Goal: Task Accomplishment & Management: Complete application form

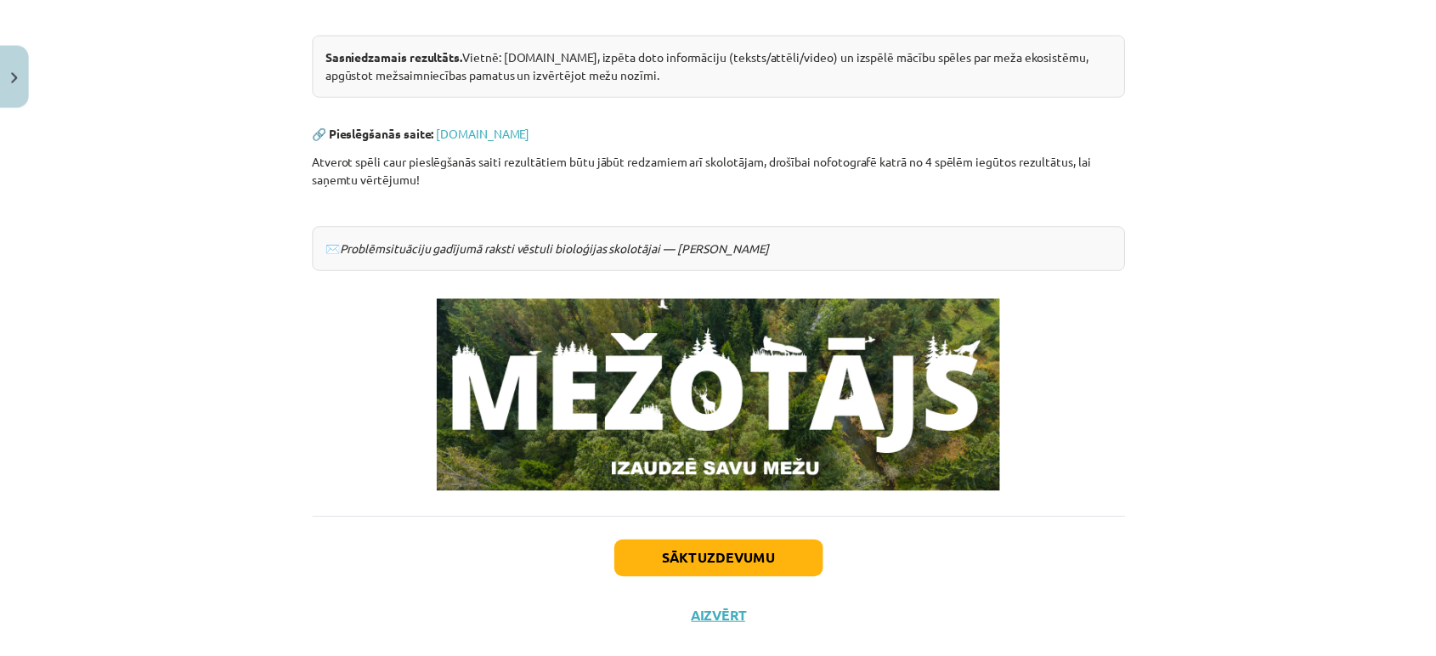
scroll to position [389, 0]
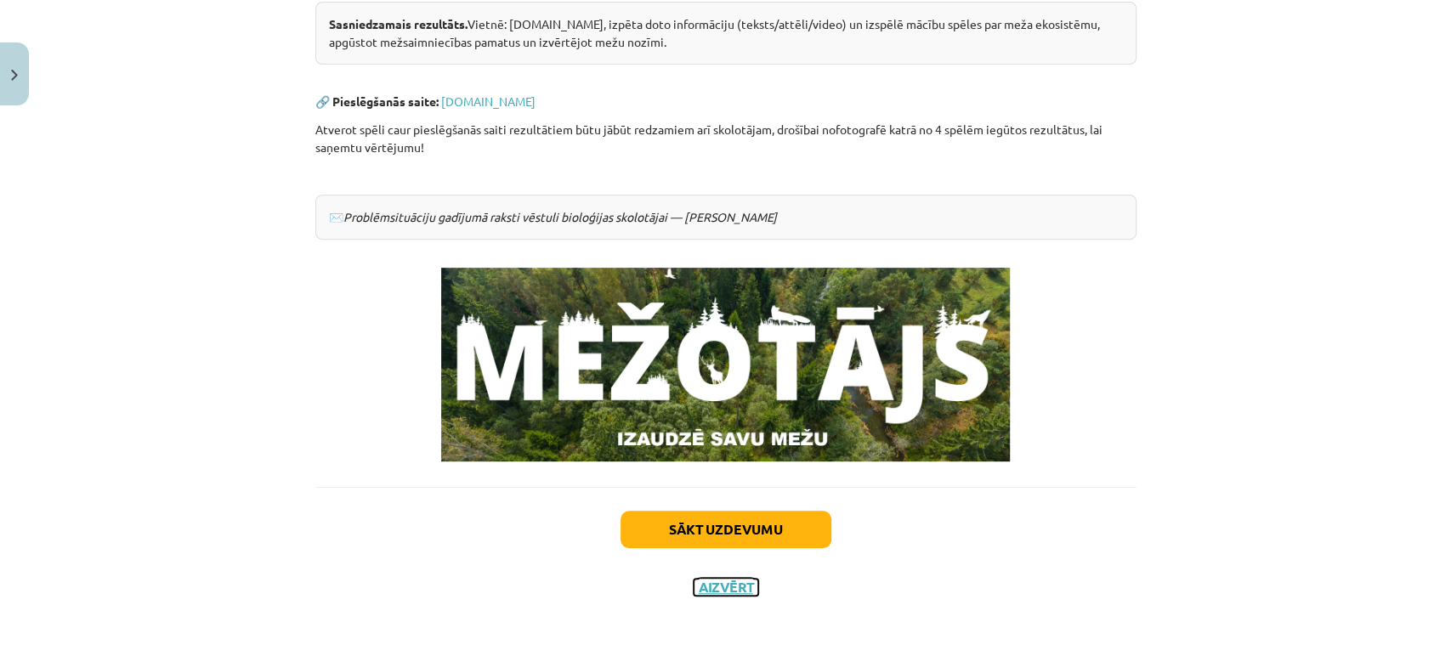
click at [706, 587] on button "Aizvērt" at bounding box center [726, 587] width 65 height 17
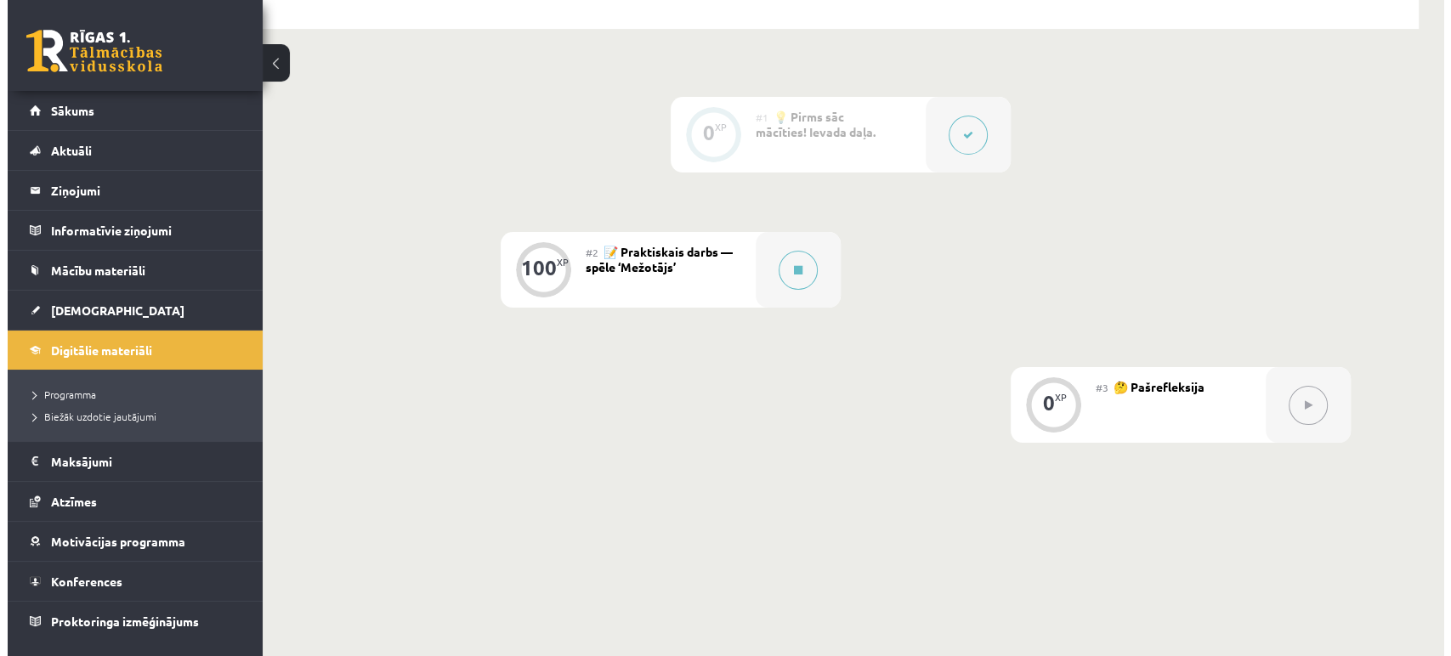
scroll to position [377, 0]
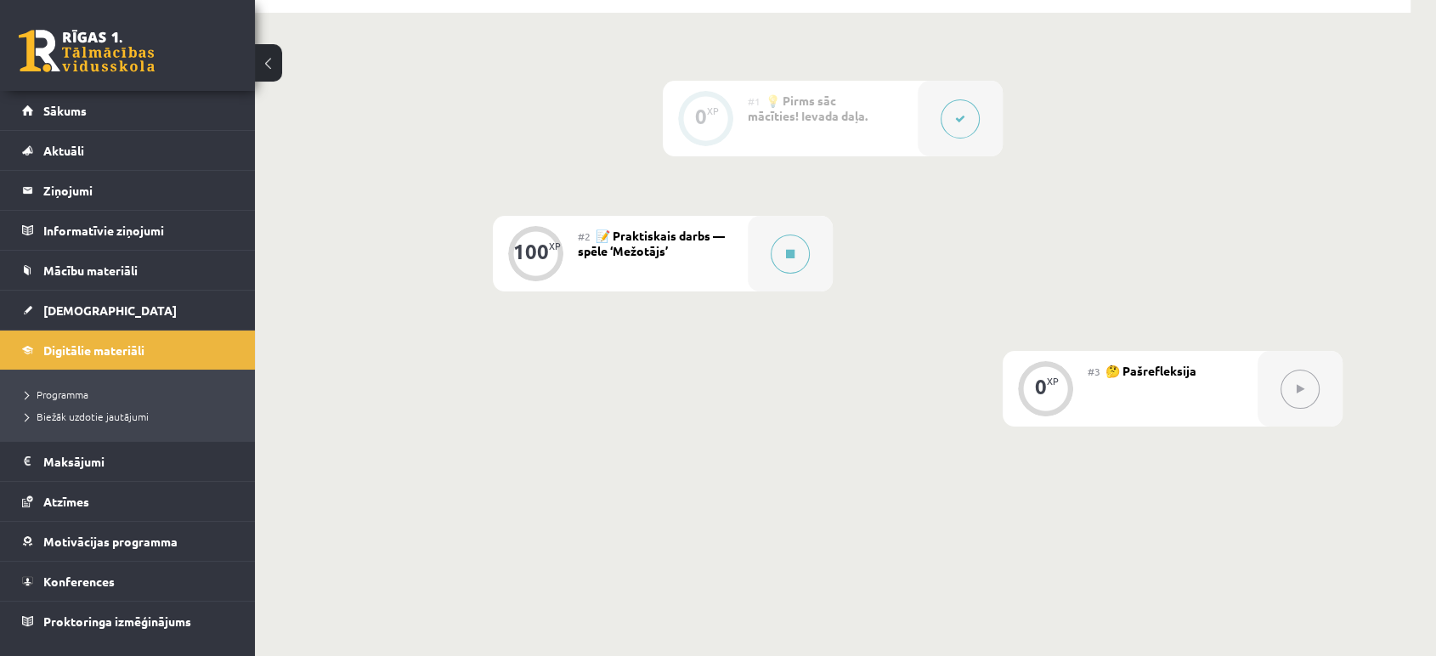
click at [786, 301] on div "0 XP #1 💡 Pirms sāc mācīties! Ievada daļa. 100 XP #2 📝 Praktiskais darbs — spēl…" at bounding box center [833, 254] width 1020 height 346
click at [786, 251] on icon at bounding box center [790, 254] width 8 height 10
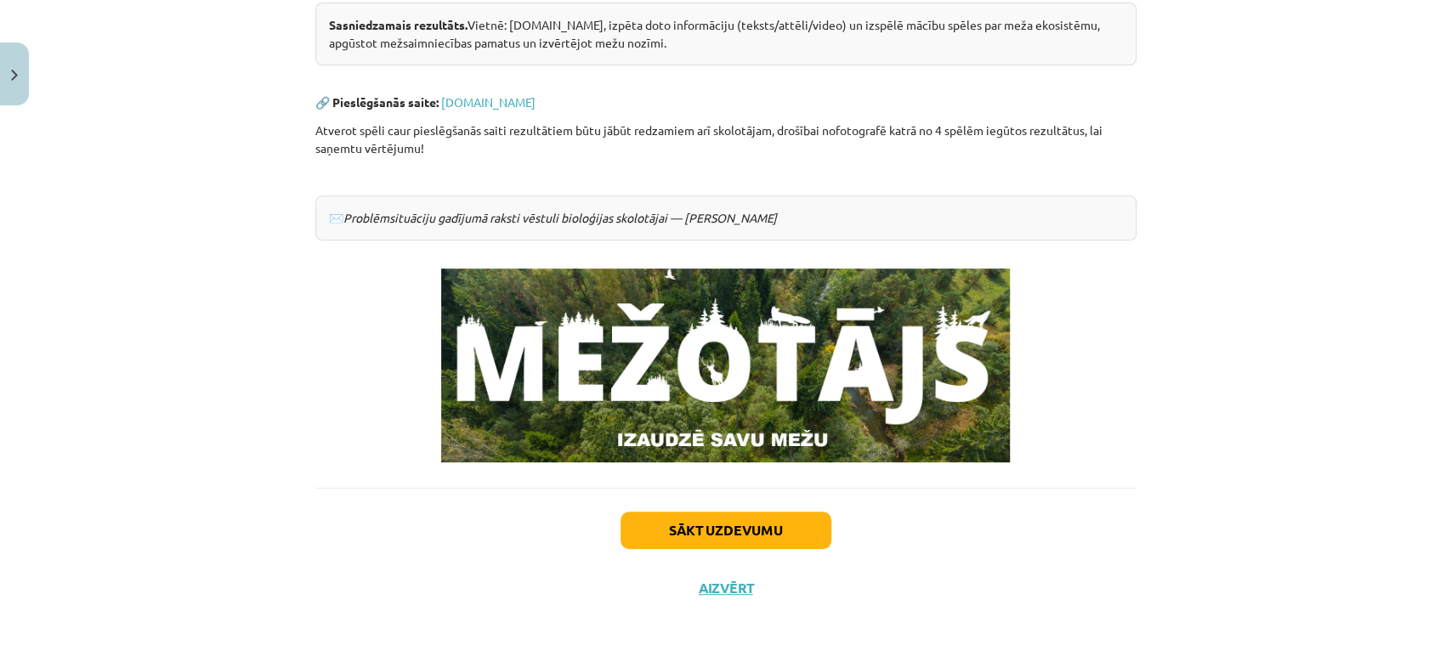
scroll to position [389, 0]
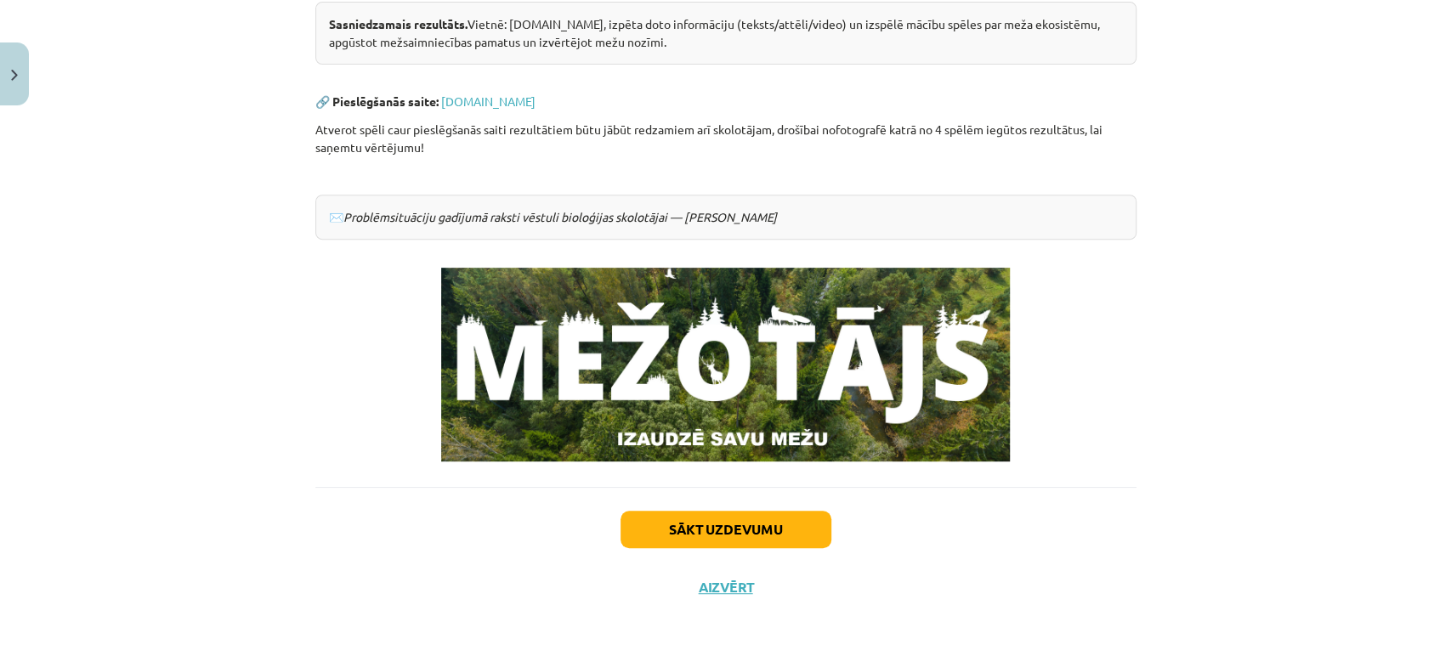
click at [703, 574] on div "Sākt uzdevumu Aizvērt" at bounding box center [725, 546] width 821 height 119
click at [707, 603] on div "Sākt uzdevumu Aizvērt" at bounding box center [725, 546] width 821 height 119
click at [703, 569] on div "Sākt uzdevumu Aizvērt" at bounding box center [725, 546] width 821 height 119
click at [713, 581] on button "Aizvērt" at bounding box center [726, 587] width 65 height 17
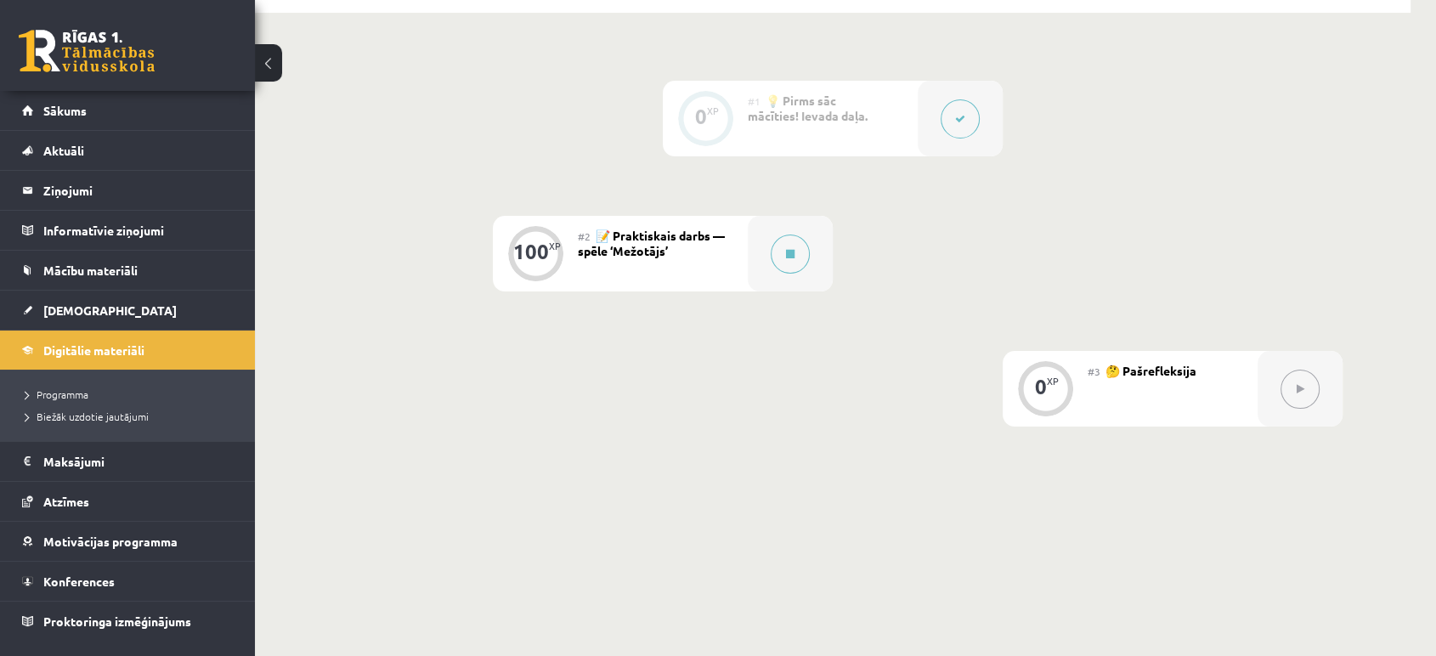
click at [1039, 379] on div "0" at bounding box center [1041, 386] width 12 height 15
click at [1306, 392] on button at bounding box center [1300, 389] width 39 height 39
click at [850, 326] on div "0 XP #1 💡 Pirms sāc mācīties! Ievada daļa. 100 XP #2 📝 Praktiskais darbs — spēl…" at bounding box center [833, 254] width 1020 height 346
click at [784, 250] on button at bounding box center [790, 254] width 39 height 39
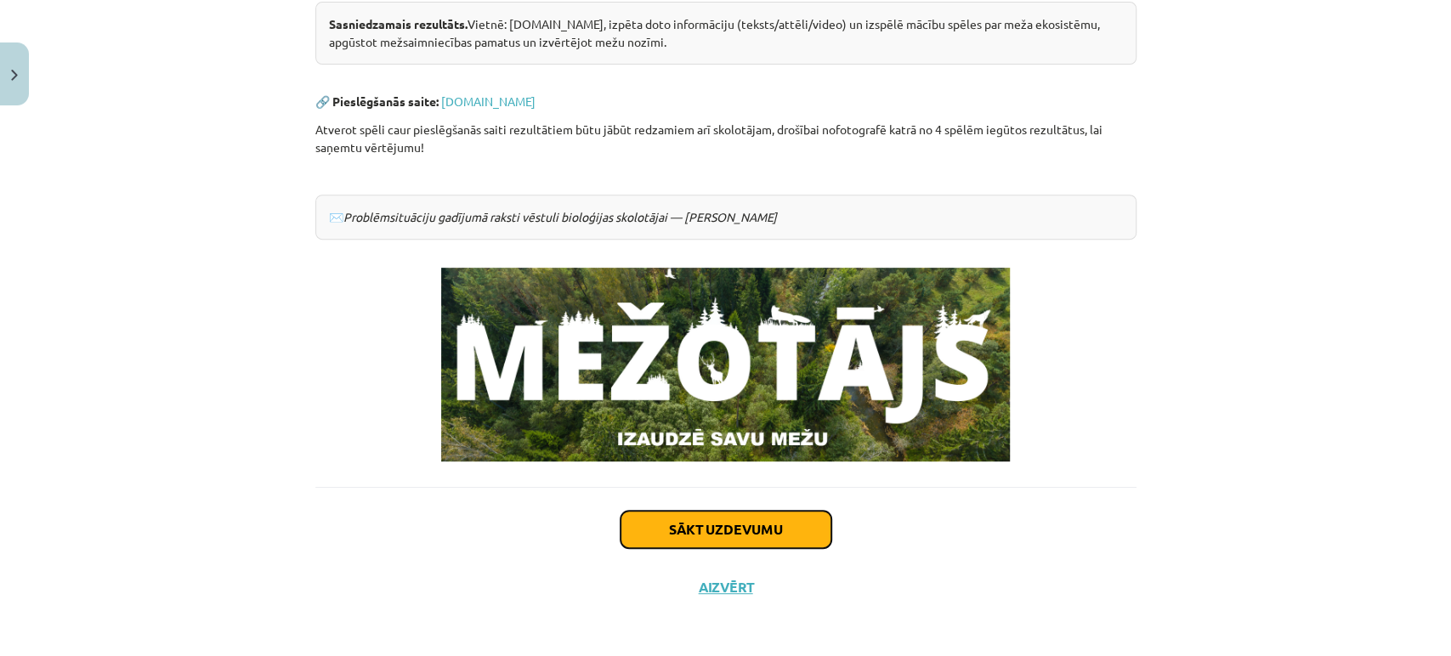
click at [735, 527] on button "Sākt uzdevumu" at bounding box center [725, 529] width 211 height 37
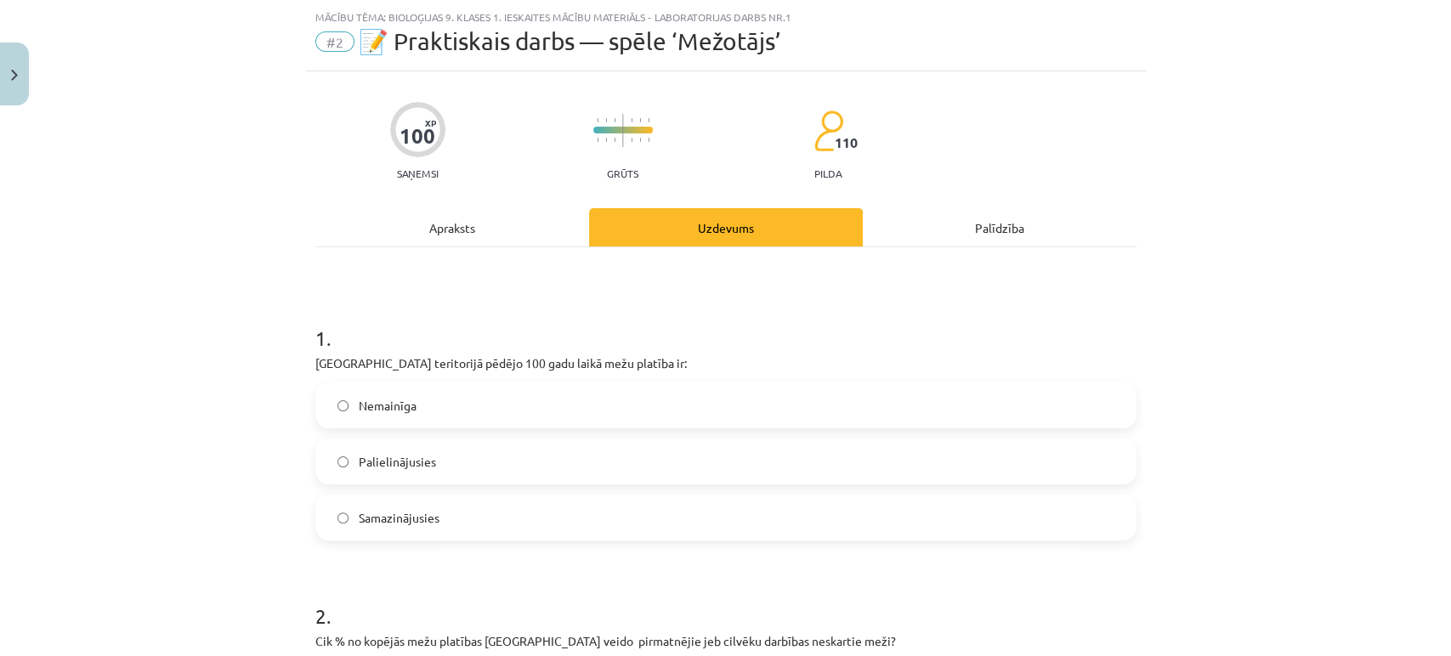
scroll to position [231, 0]
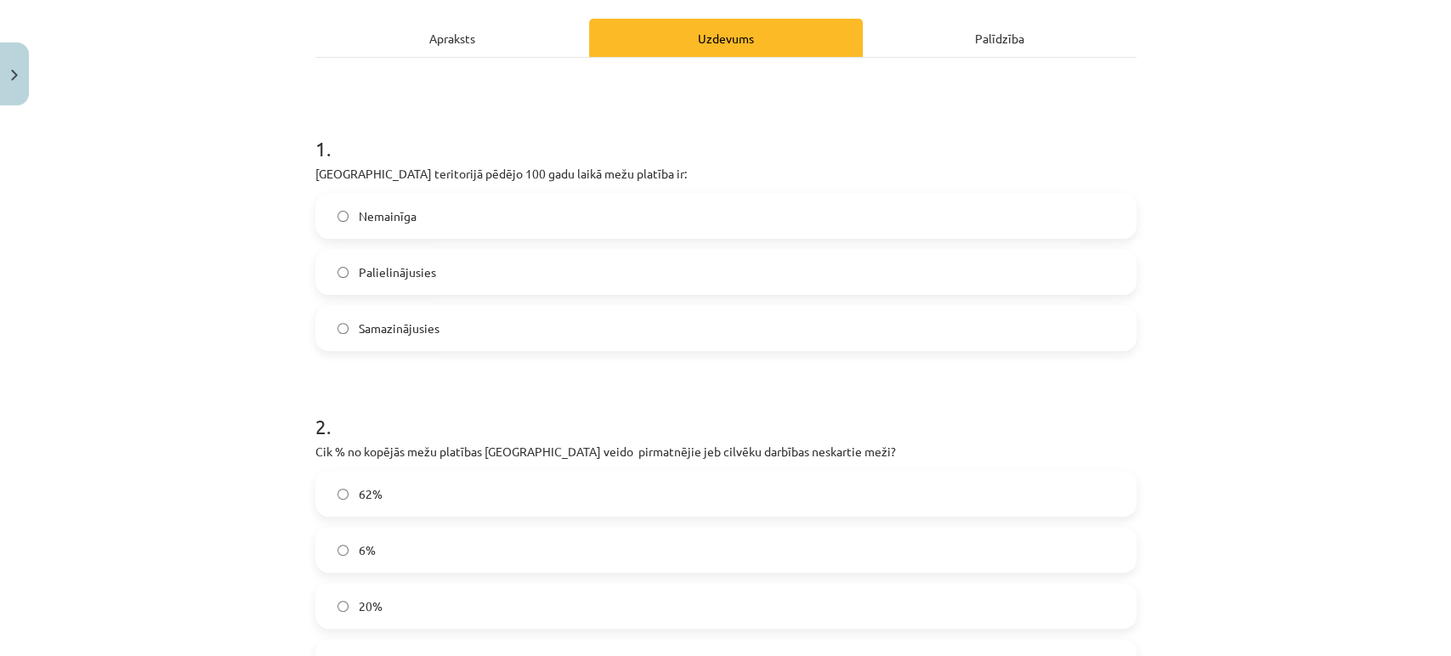
click at [408, 275] on span "Palielinājusies" at bounding box center [397, 272] width 77 height 18
click at [359, 554] on span "6%" at bounding box center [367, 550] width 17 height 18
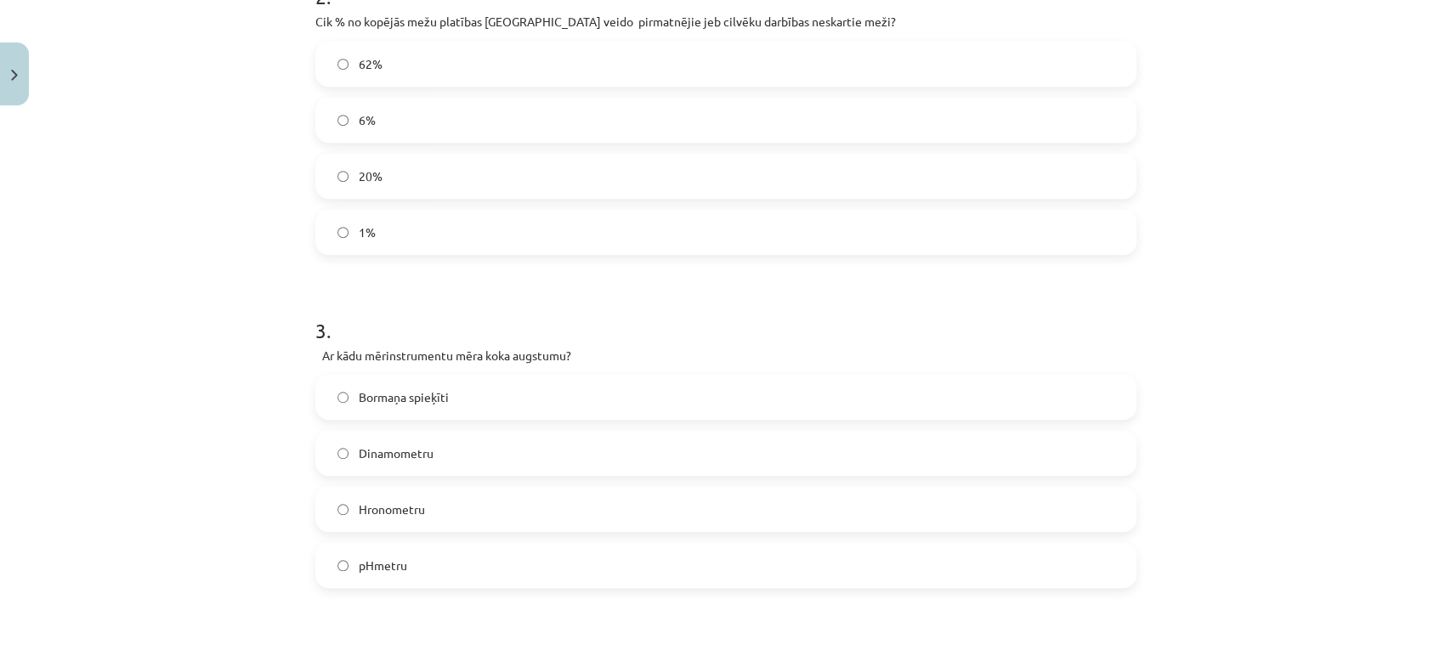
scroll to position [703, 0]
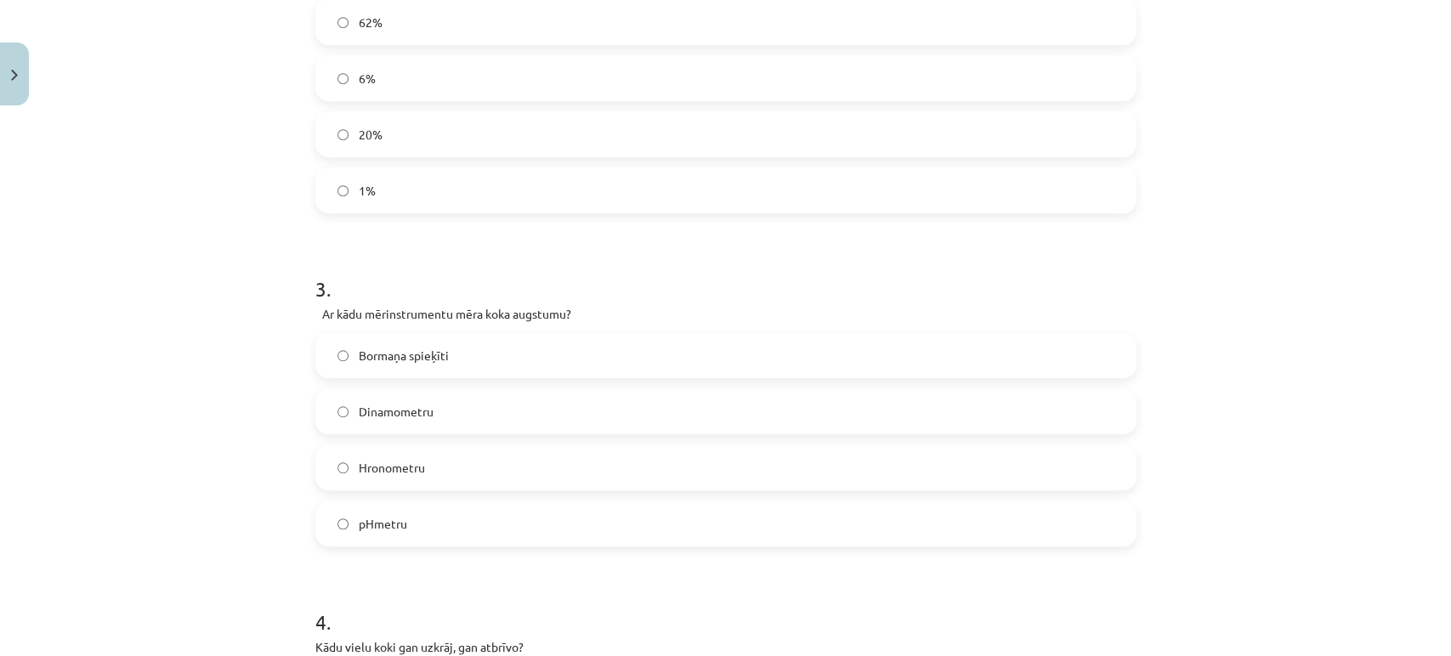
click at [482, 370] on label "Bormaņa spieķīti" at bounding box center [726, 355] width 818 height 42
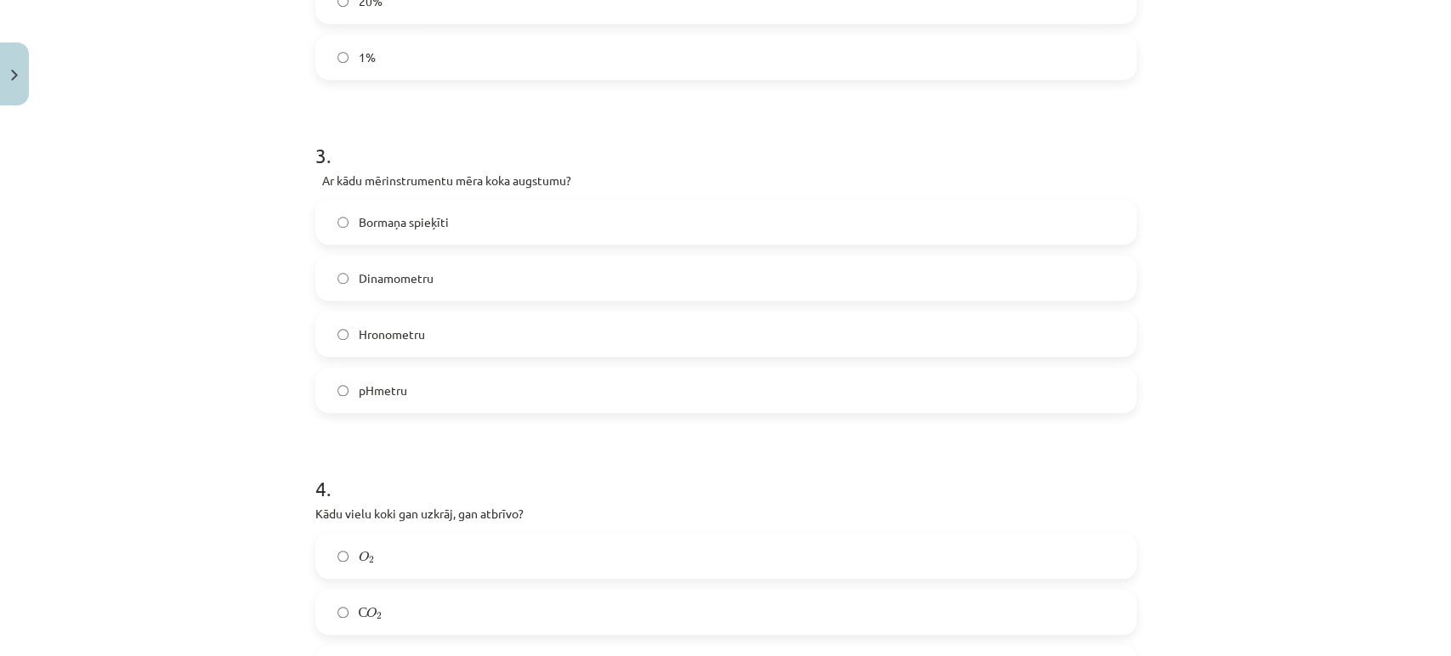
scroll to position [986, 0]
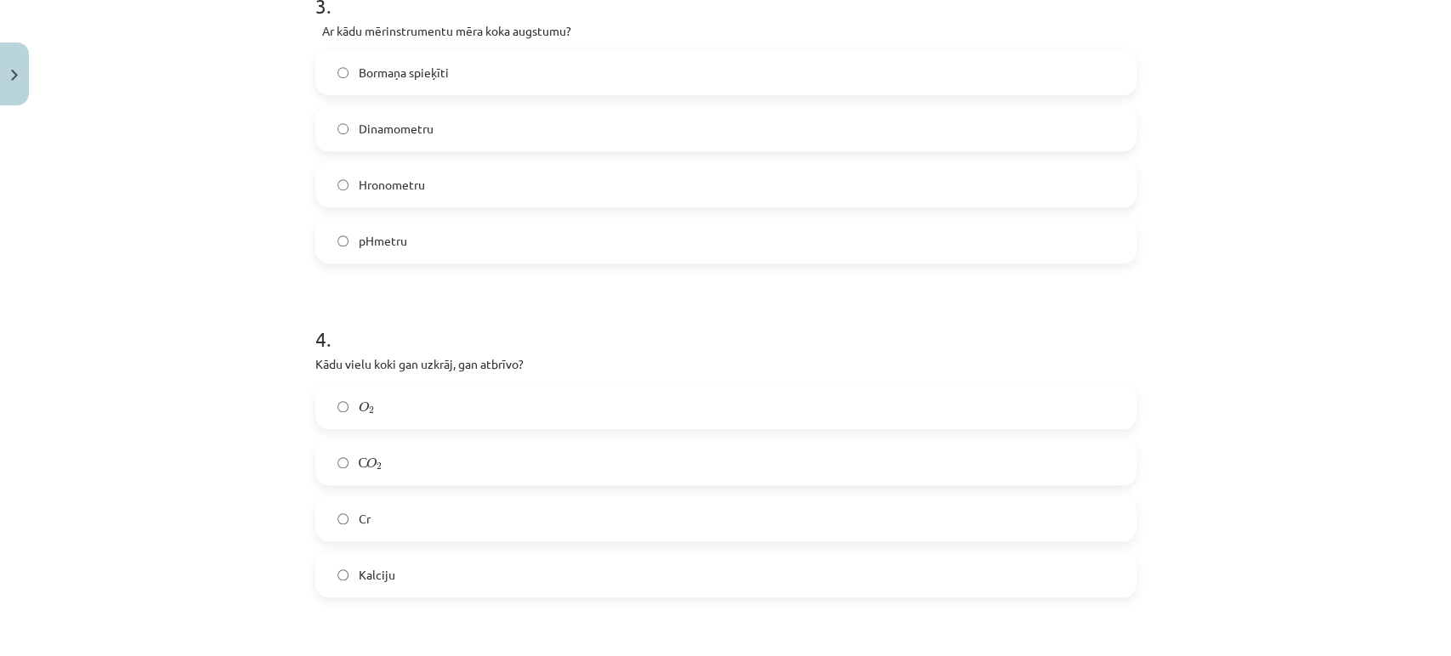
click at [378, 456] on label "С O 2 С O 2" at bounding box center [726, 462] width 818 height 42
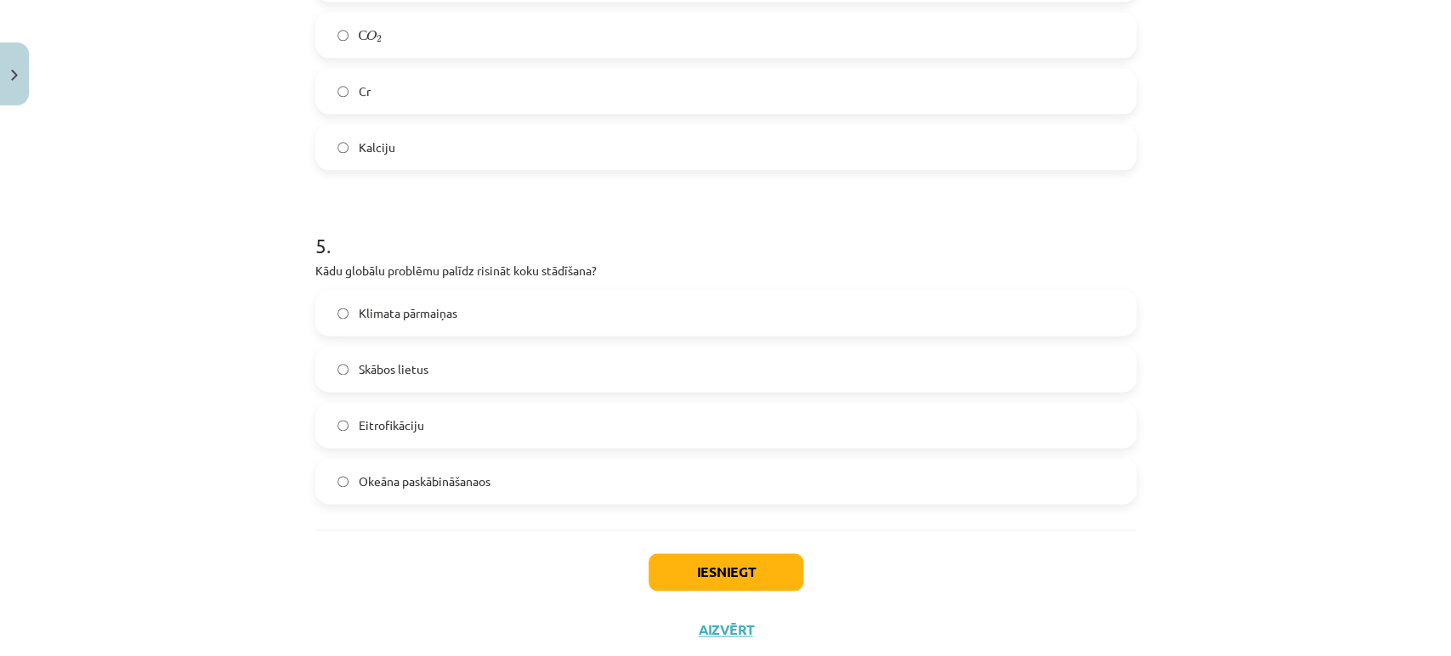
scroll to position [1458, 0]
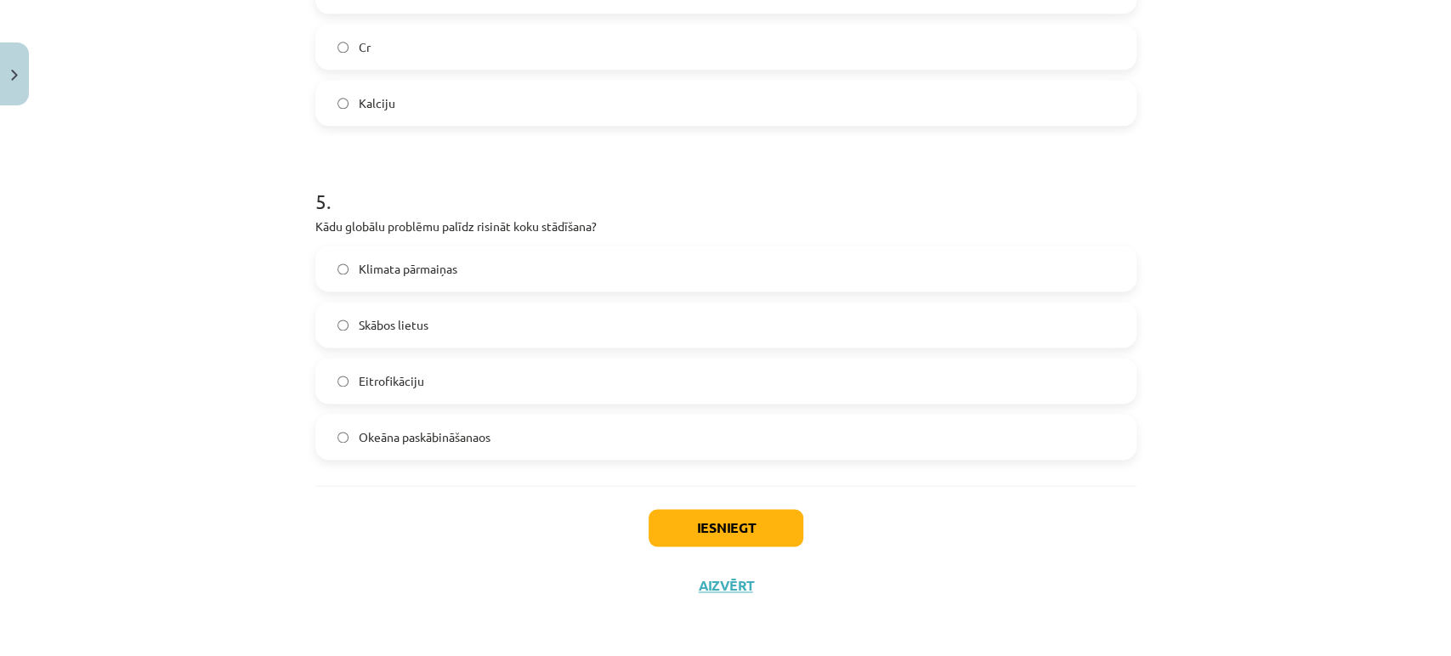
click at [422, 275] on span "Klimata pārmaiņas" at bounding box center [408, 269] width 99 height 18
click at [401, 339] on label "Skābos lietus" at bounding box center [726, 324] width 818 height 42
click at [329, 303] on label "Skābos lietus" at bounding box center [726, 324] width 818 height 42
click at [321, 325] on label "Skābos lietus" at bounding box center [726, 324] width 818 height 42
click at [404, 278] on label "Klimata pārmaiņas" at bounding box center [726, 268] width 818 height 42
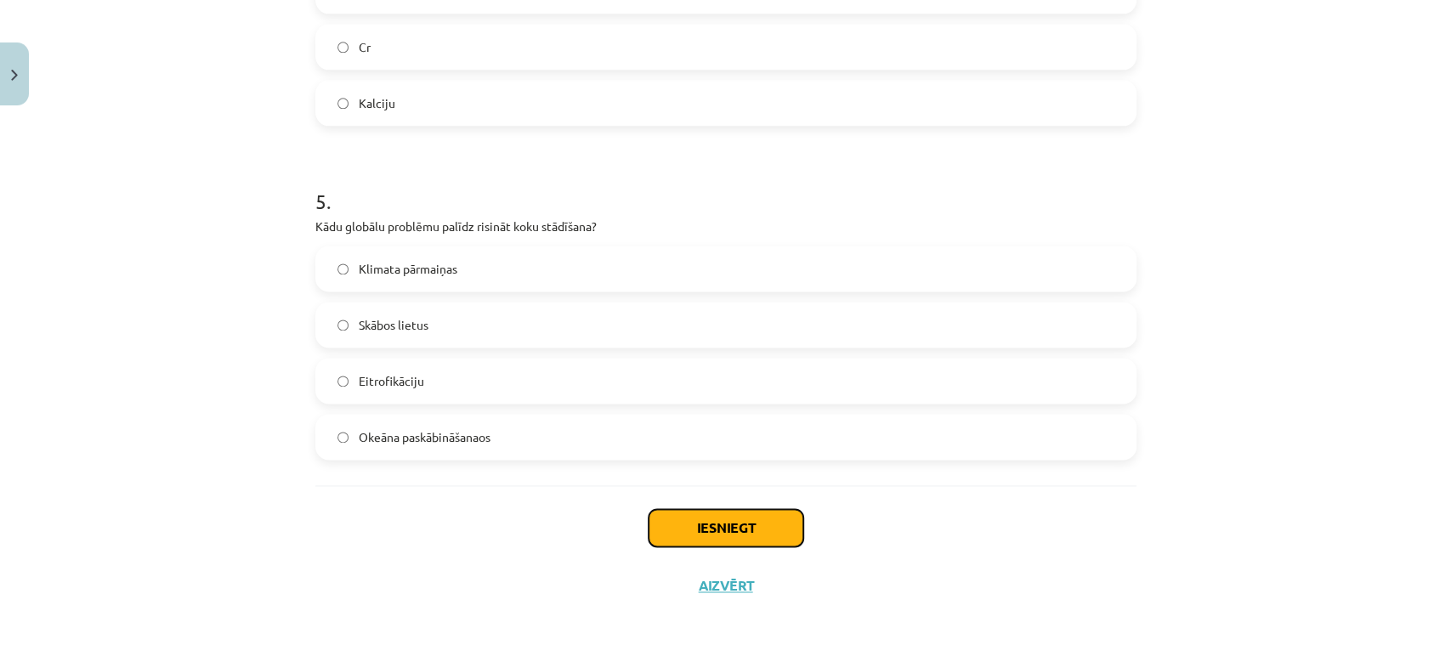
click at [732, 535] on button "Iesniegt" at bounding box center [726, 527] width 155 height 37
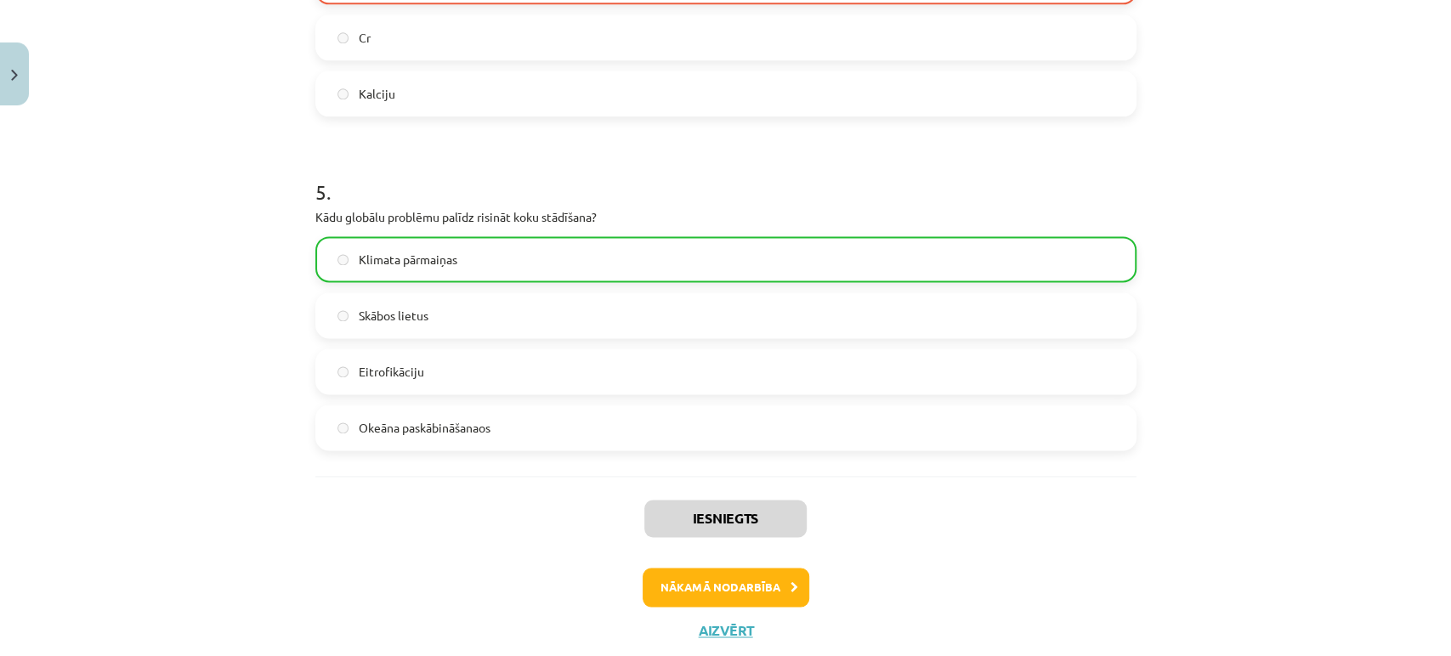
scroll to position [1511, 0]
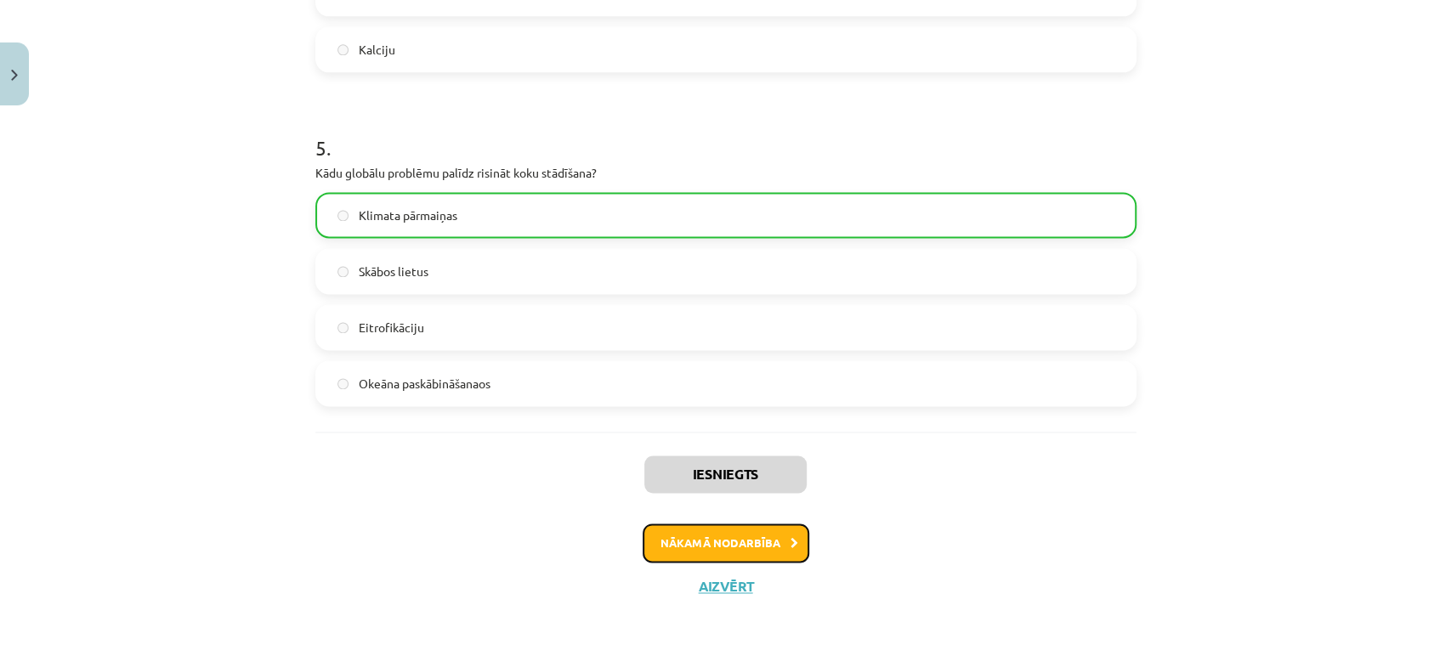
click at [737, 541] on button "Nākamā nodarbība" at bounding box center [726, 543] width 167 height 39
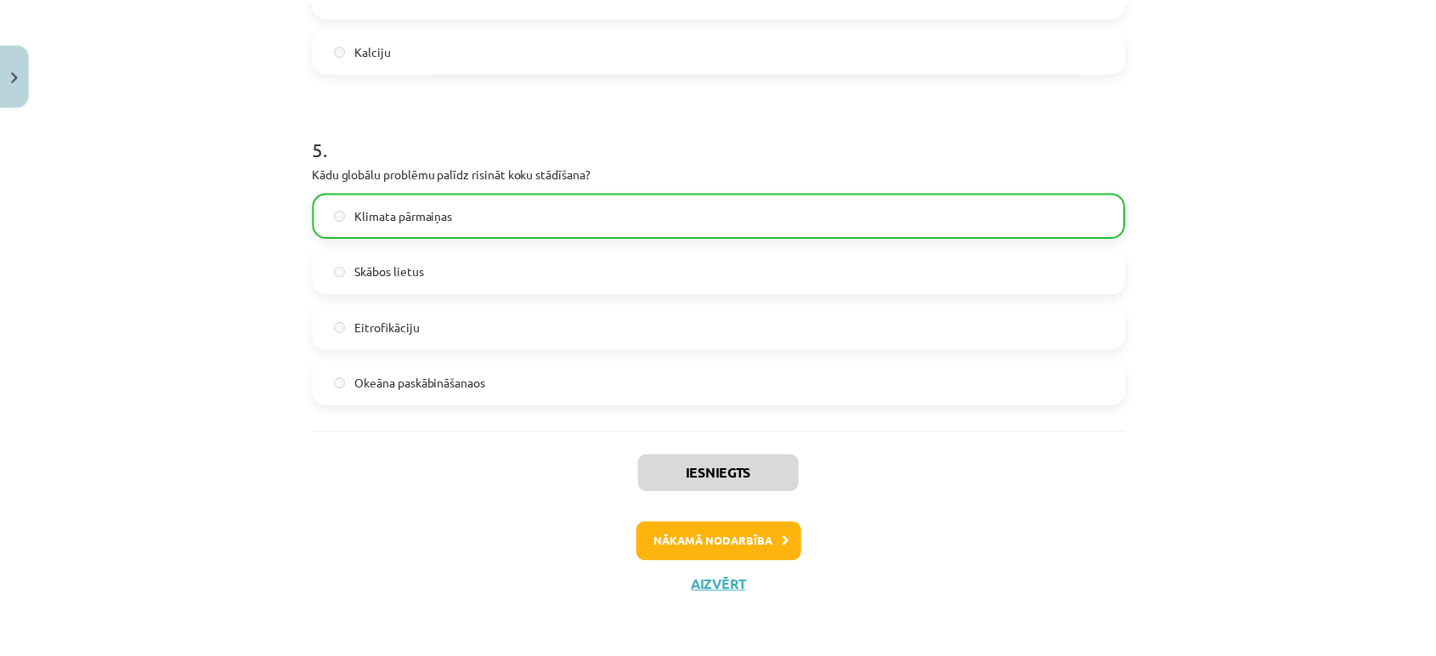
scroll to position [0, 0]
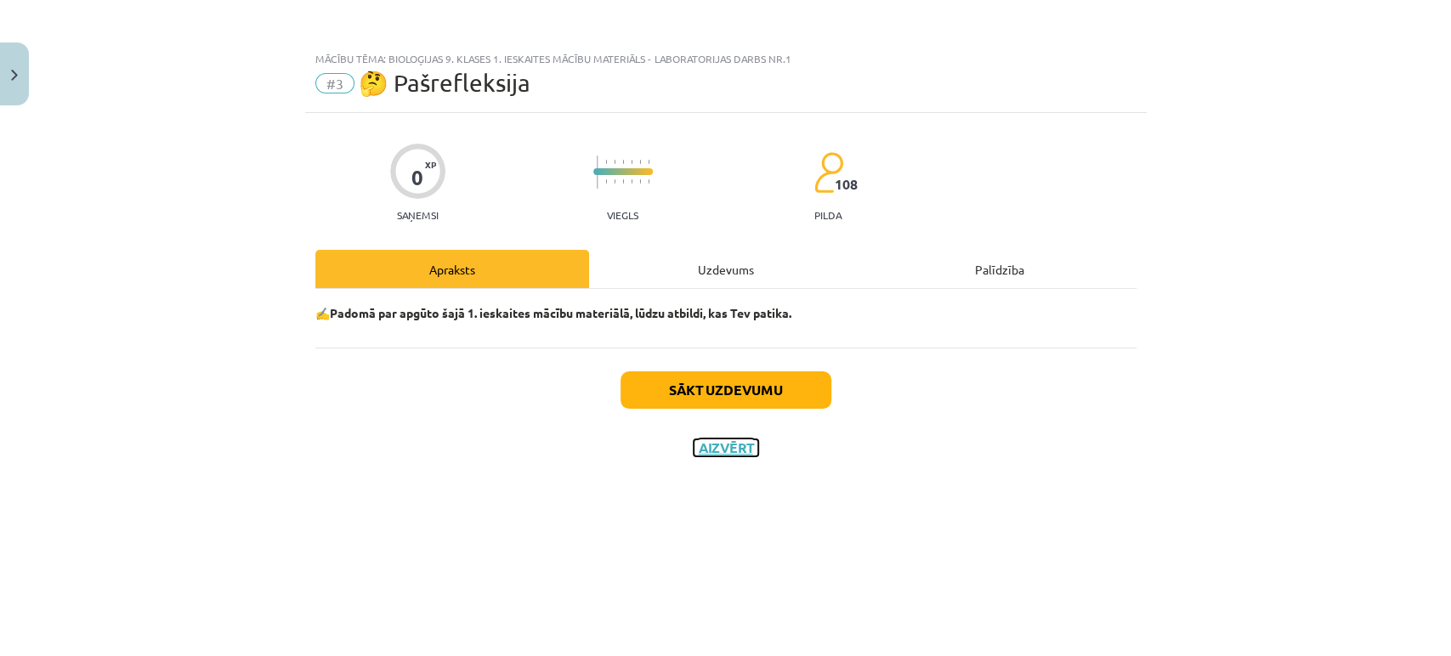
click at [739, 442] on button "Aizvērt" at bounding box center [726, 447] width 65 height 17
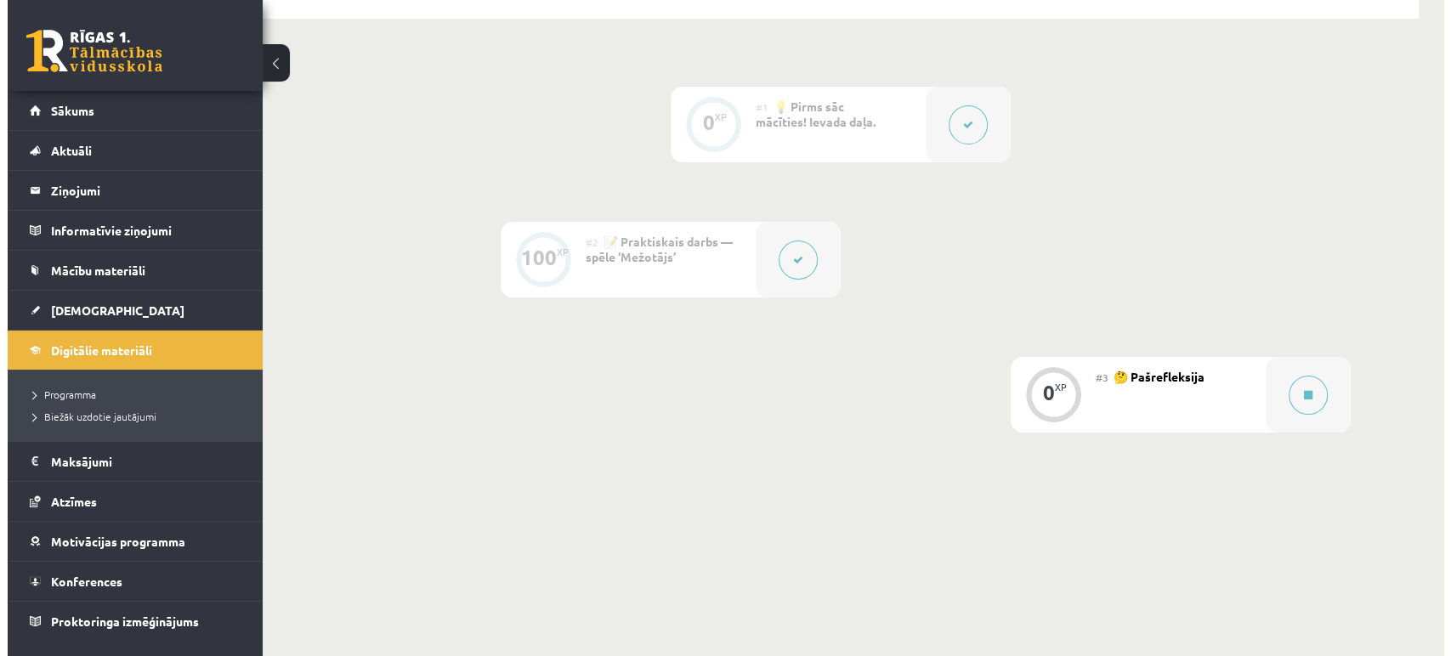
scroll to position [445, 0]
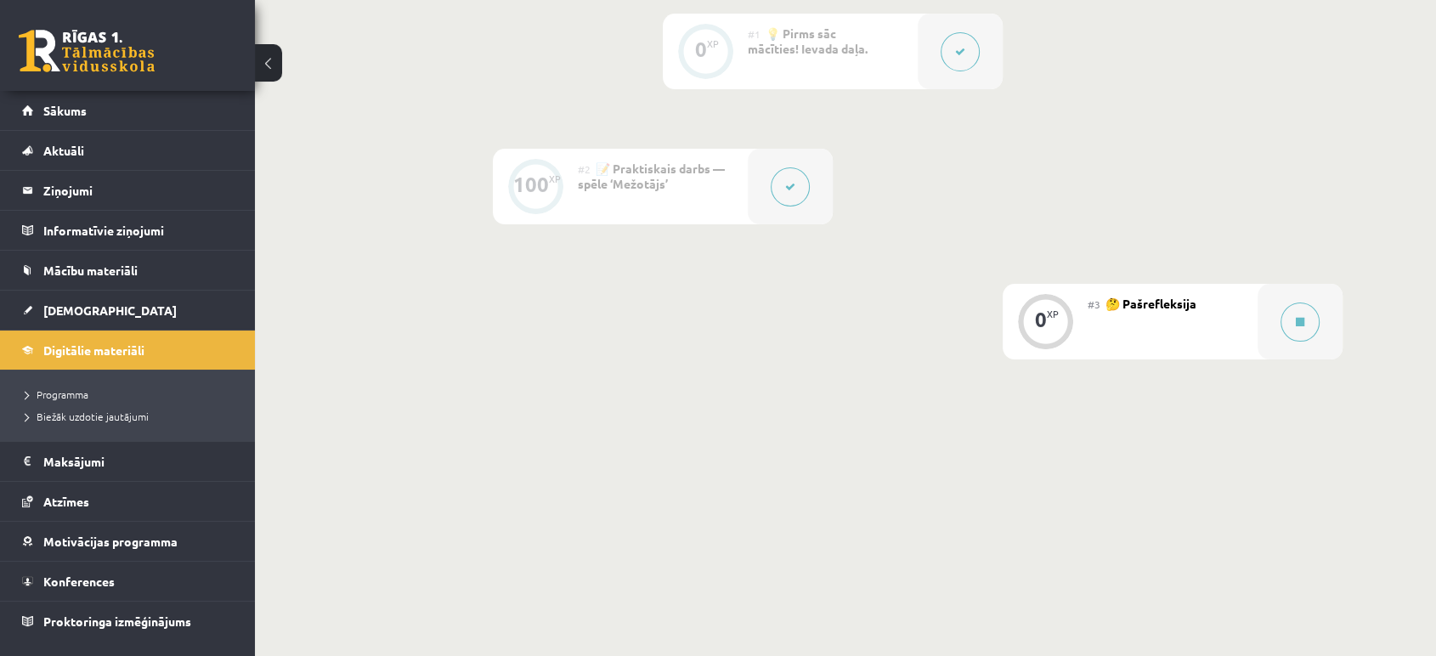
click at [1215, 314] on div "#3 🤔 Pašrefleksija" at bounding box center [1173, 322] width 170 height 76
click at [1306, 332] on button at bounding box center [1300, 322] width 39 height 39
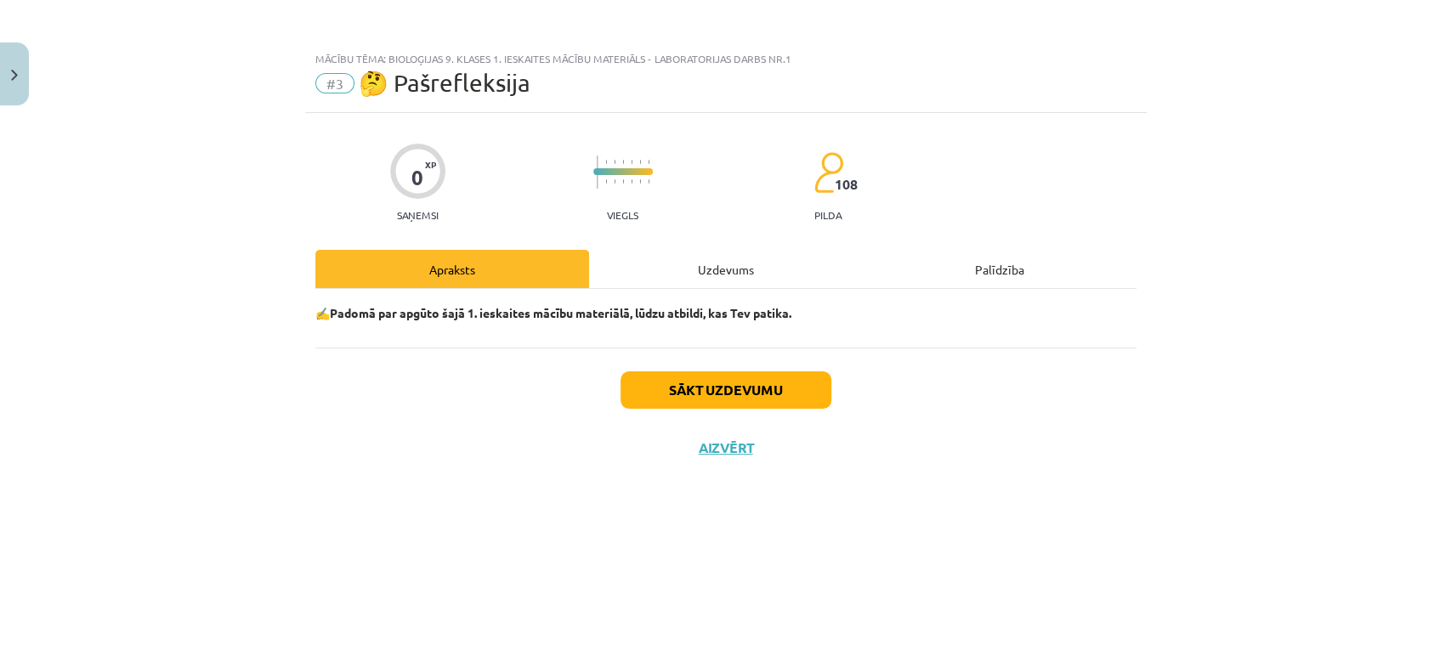
click at [553, 328] on div "✍️Padomā par apgūto šajā 1. ieskaites mācību materiālā, lūdzu atbildi, kas Tev …" at bounding box center [725, 318] width 821 height 59
click at [837, 304] on p "✍️Padomā par apgūto šajā 1. ieskaites mācību materiālā, lūdzu atbildi, kas Tev …" at bounding box center [725, 313] width 821 height 18
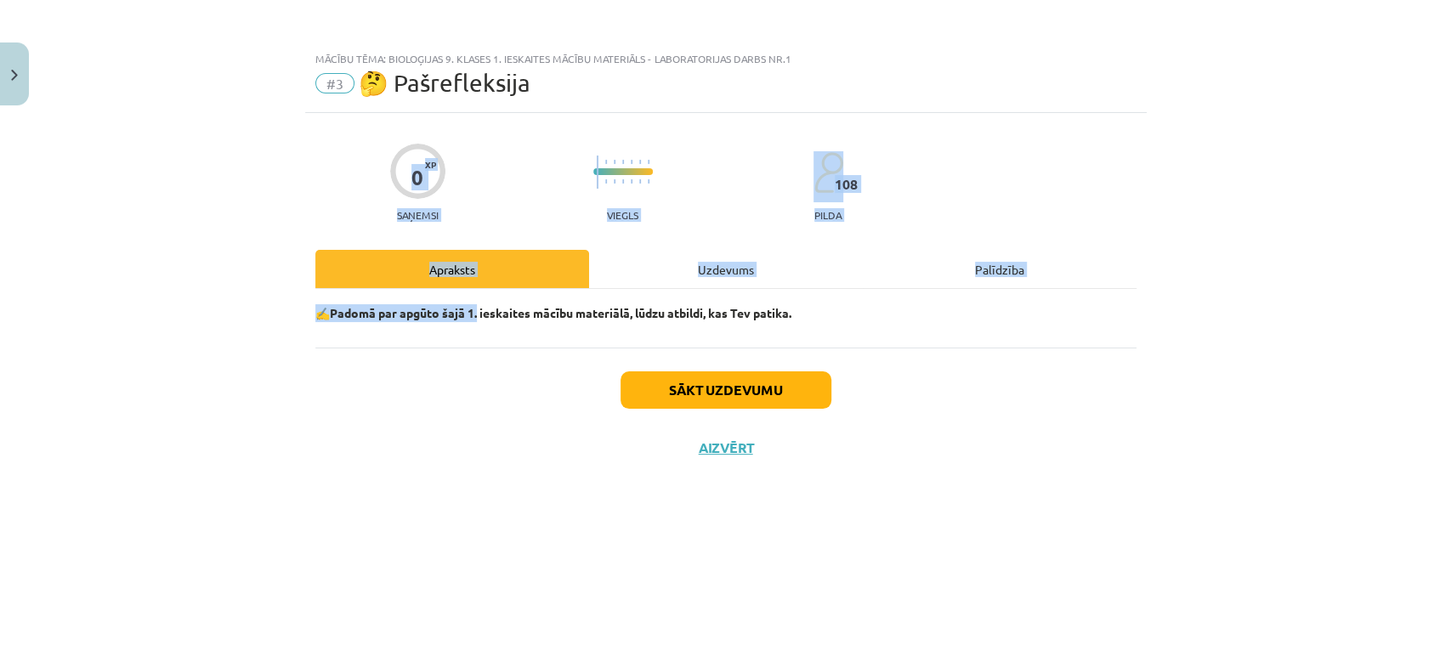
drag, startPoint x: 295, startPoint y: 129, endPoint x: 478, endPoint y: 304, distance: 253.1
click at [478, 304] on div "Mācību tēma: Bioloģijas 9. klases 1. ieskaites mācību materiāls - laboratorijas…" at bounding box center [725, 328] width 1451 height 656
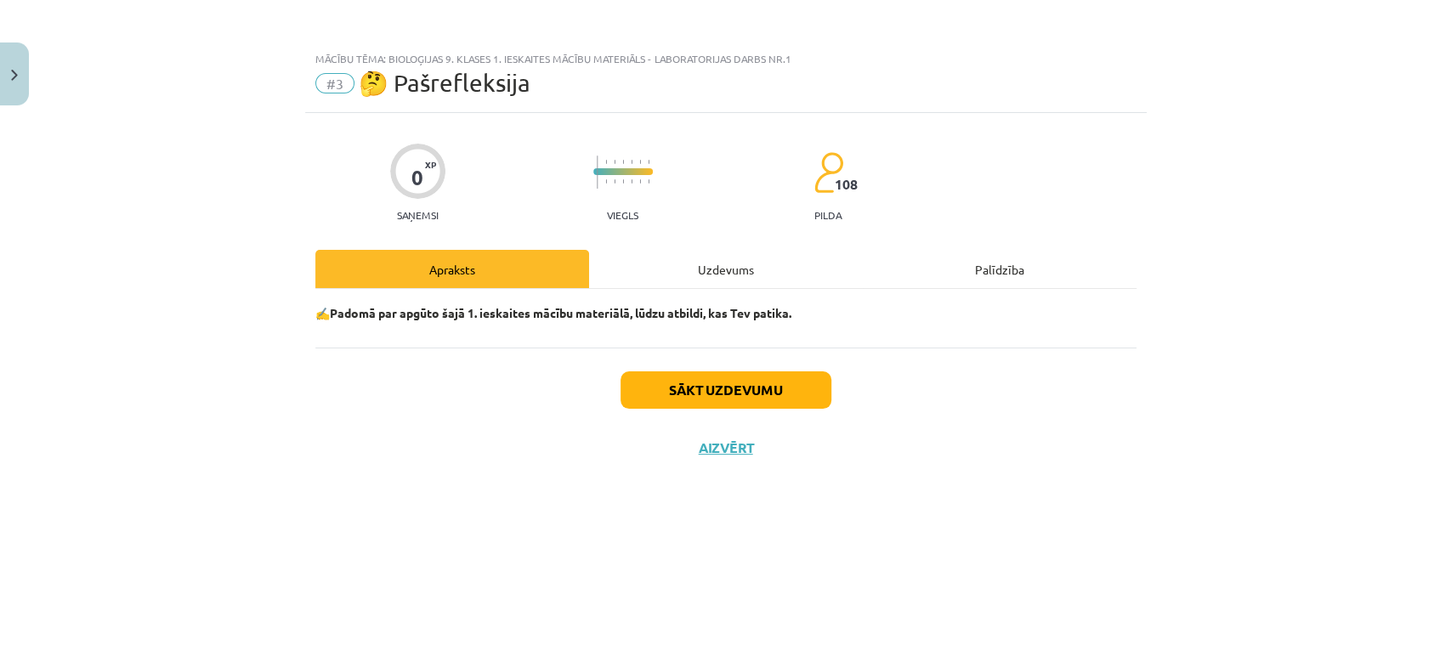
click at [937, 337] on div "✍️Padomā par apgūto šajā 1. ieskaites mācību materiālā, lūdzu atbildi, kas Tev …" at bounding box center [725, 318] width 821 height 59
click at [702, 380] on button "Sākt uzdevumu" at bounding box center [725, 389] width 211 height 37
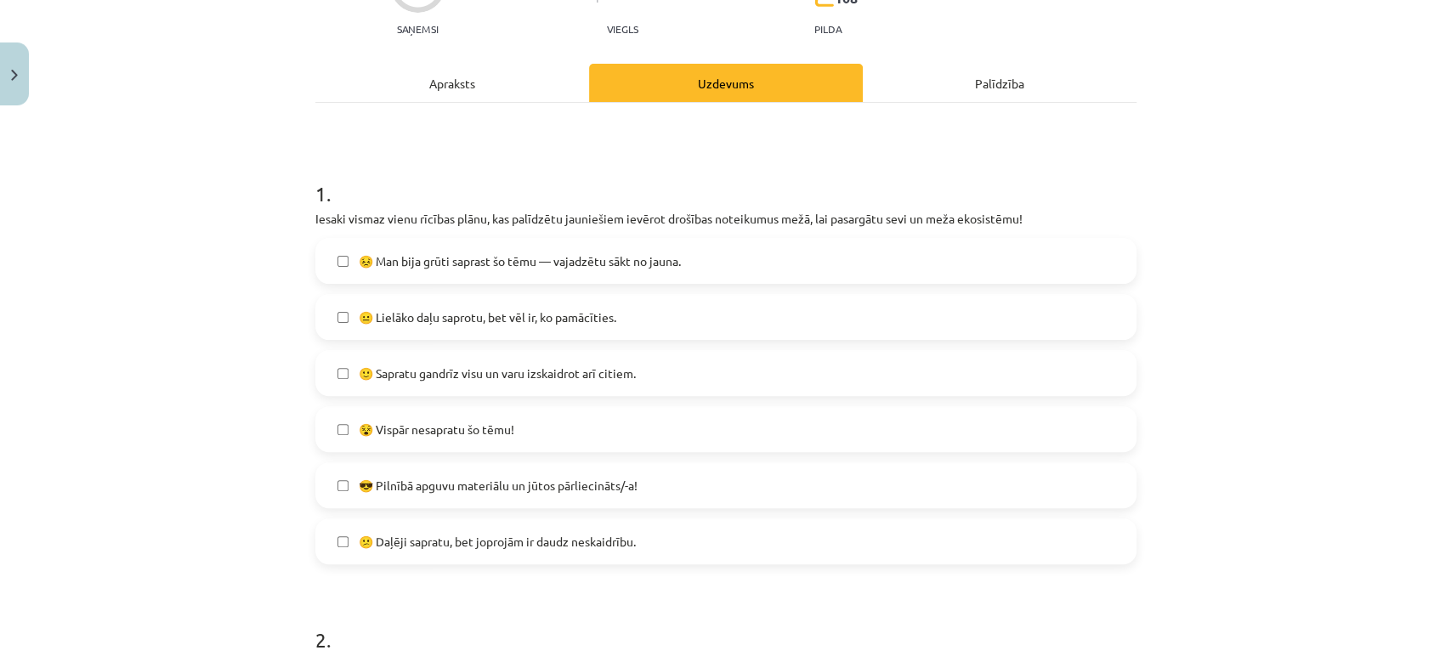
scroll to position [189, 0]
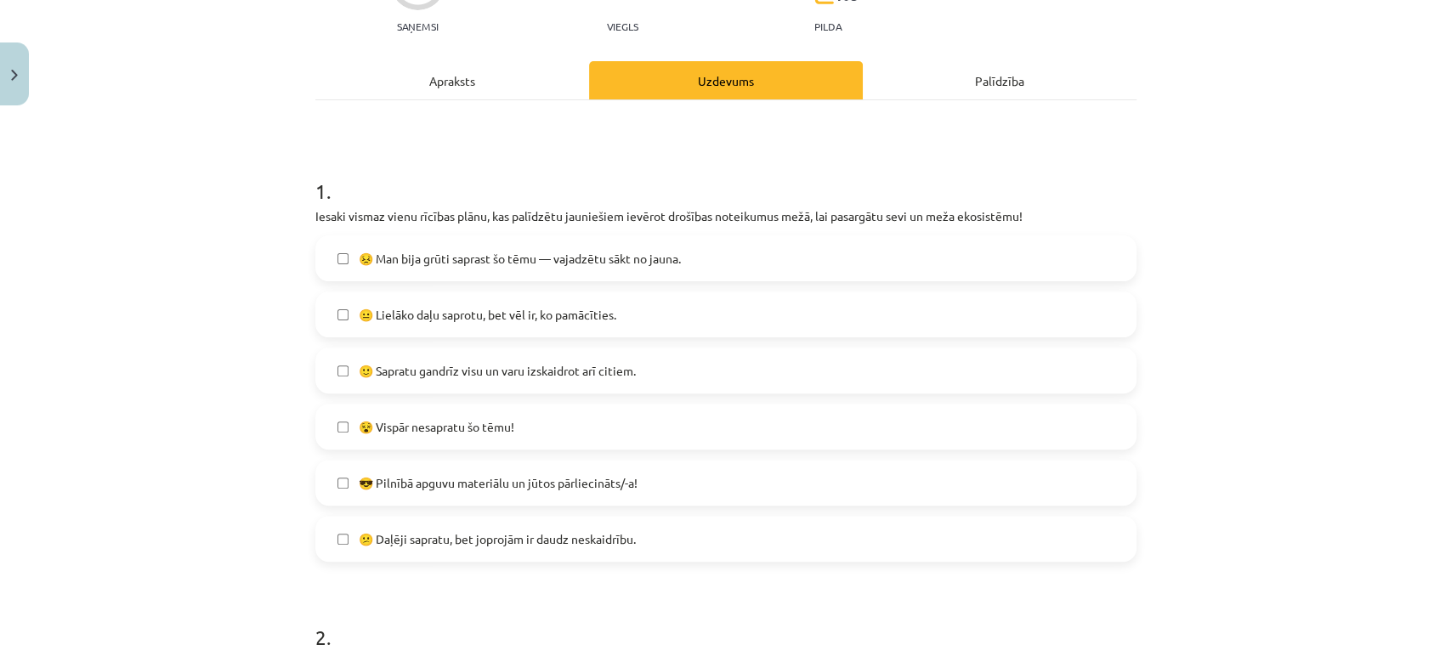
click at [427, 372] on span "🙂 Sapratu gandrīz visu un varu izskaidrot arī citiem." at bounding box center [497, 371] width 277 height 18
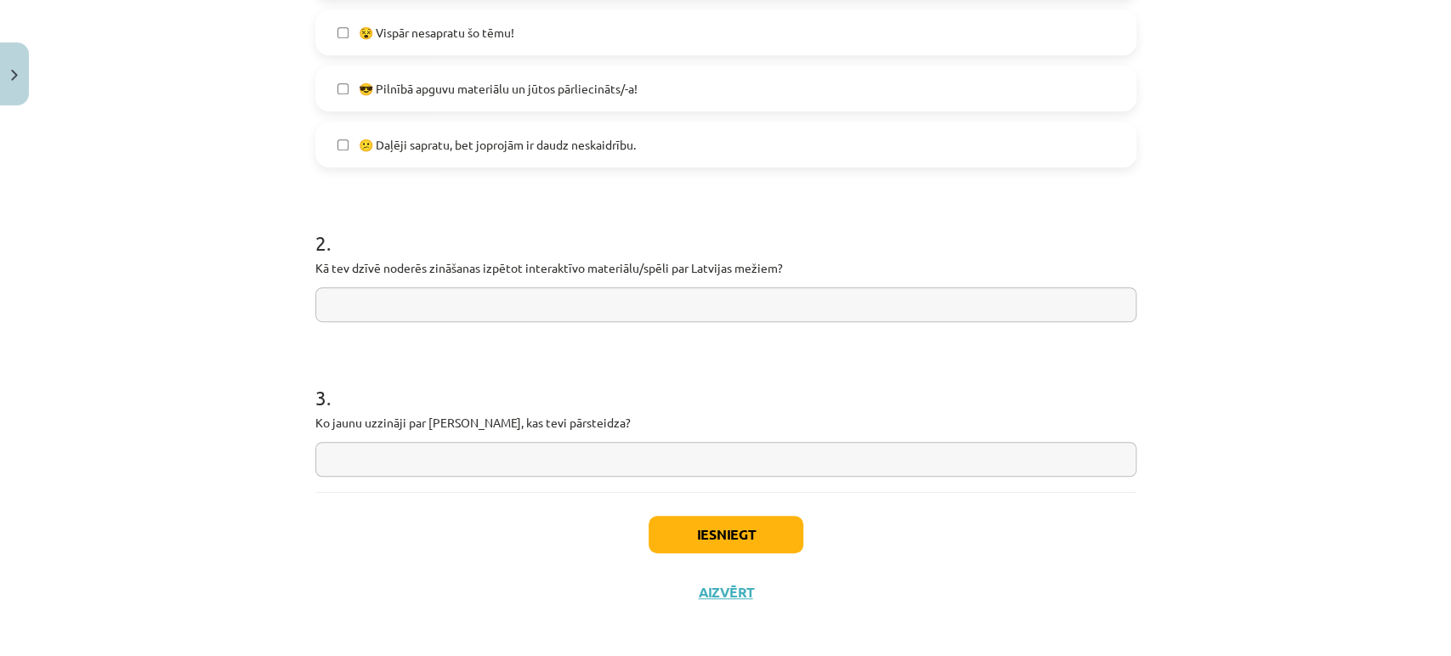
scroll to position [590, 0]
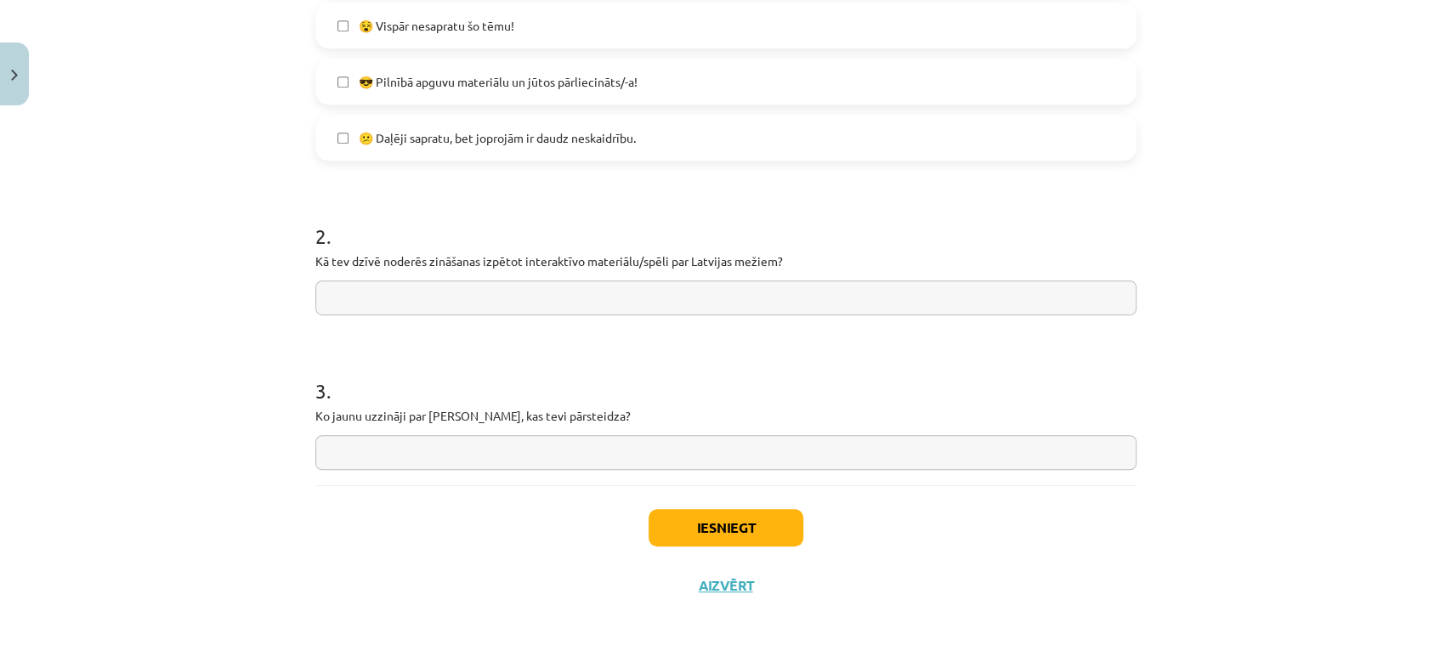
click at [422, 286] on input "text" at bounding box center [725, 297] width 821 height 35
type input "*"
click at [524, 299] on input "**********" at bounding box center [725, 297] width 821 height 35
click at [618, 297] on input "**********" at bounding box center [725, 297] width 821 height 35
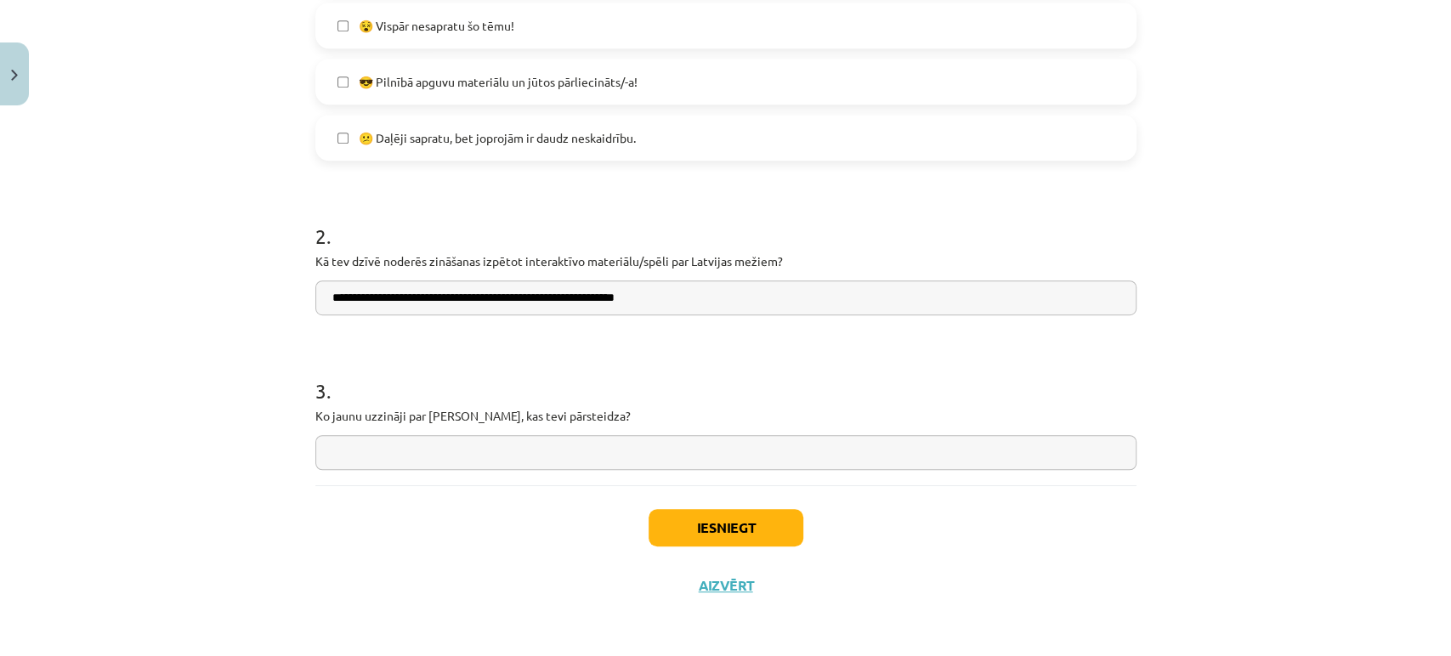
type input "**********"
click at [669, 454] on input "text" at bounding box center [725, 452] width 821 height 35
type input "**********"
click at [689, 524] on button "Iesniegt" at bounding box center [726, 527] width 155 height 37
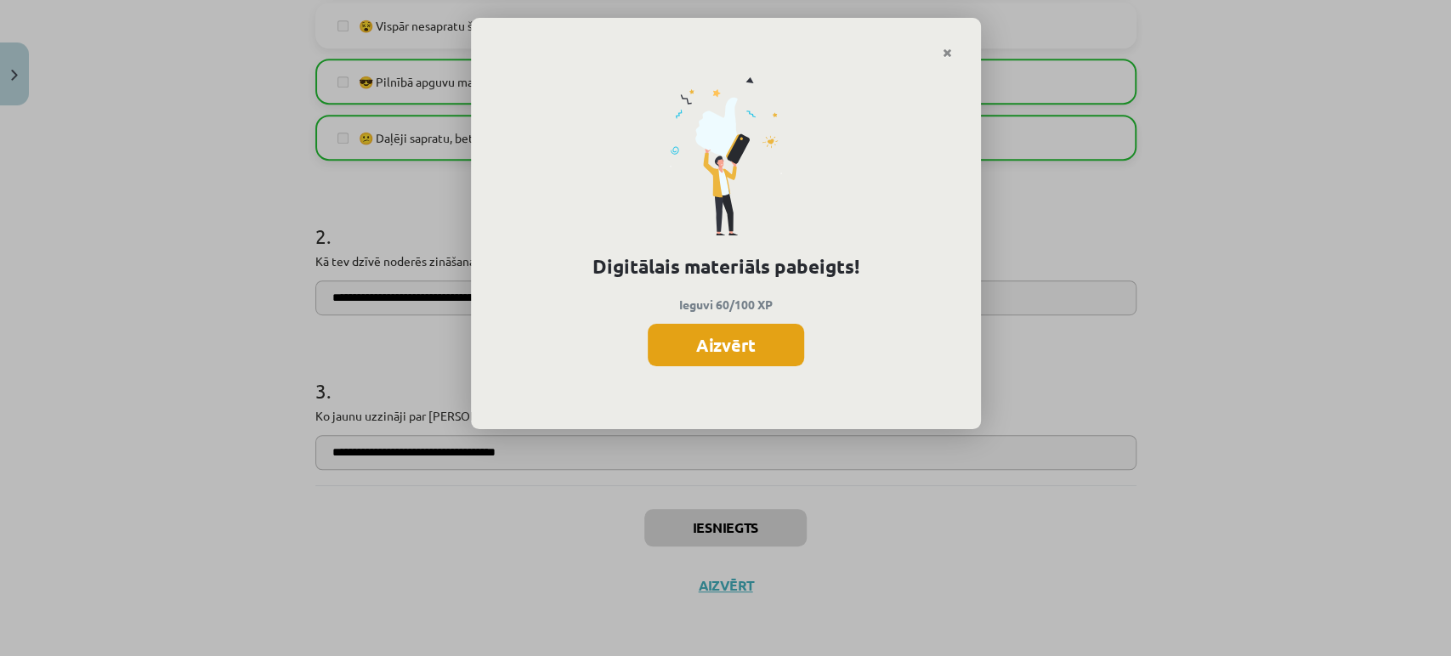
click at [748, 339] on button "Aizvērt" at bounding box center [726, 345] width 156 height 42
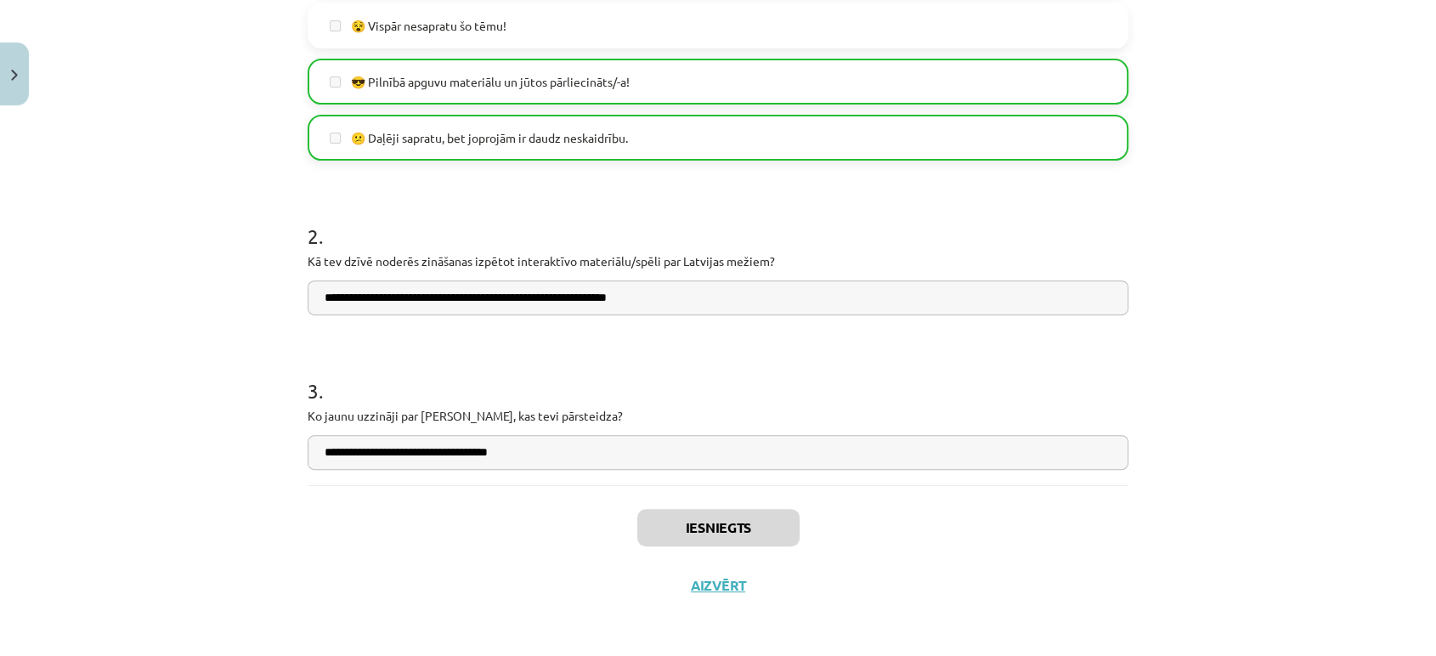
click at [694, 601] on div "Iesniegts Aizvērt" at bounding box center [718, 544] width 821 height 119
click at [697, 598] on div "Iesniegts Aizvērt" at bounding box center [718, 544] width 821 height 119
click at [724, 578] on button "Aizvērt" at bounding box center [718, 585] width 65 height 17
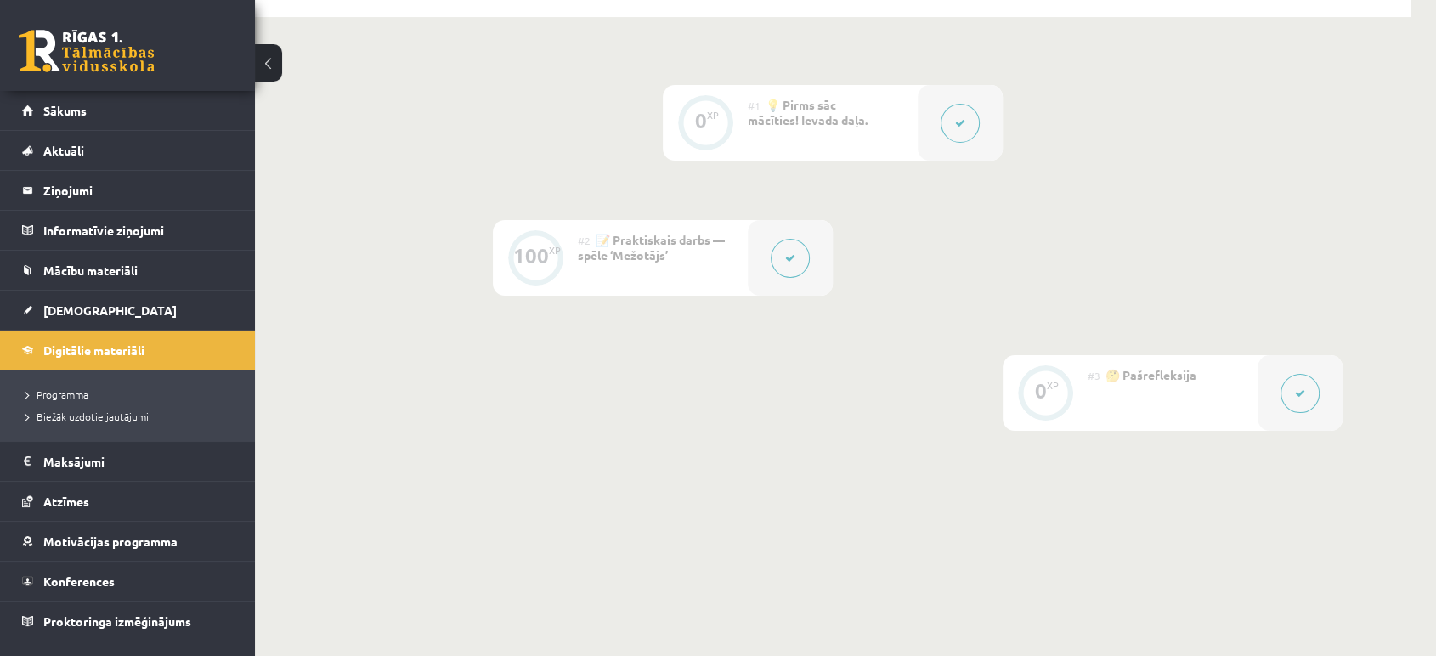
scroll to position [445, 0]
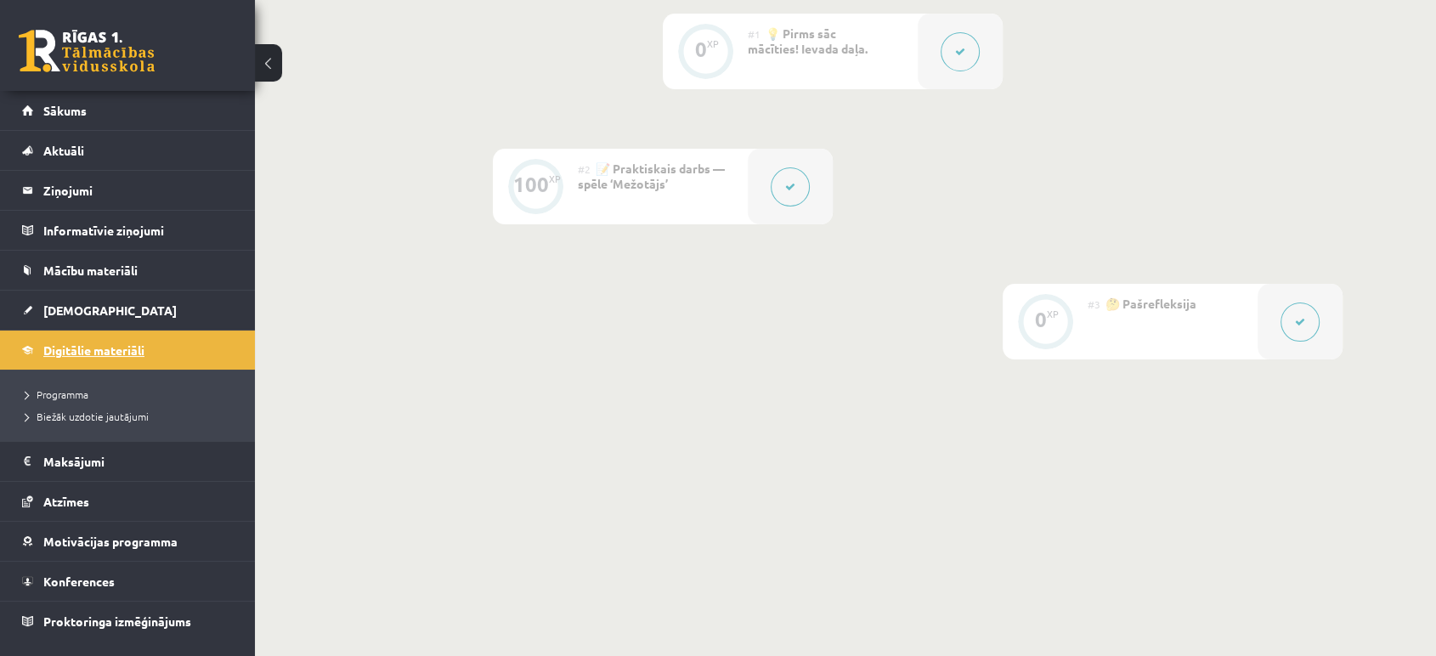
click at [105, 351] on span "Digitālie materiāli" at bounding box center [93, 350] width 101 height 15
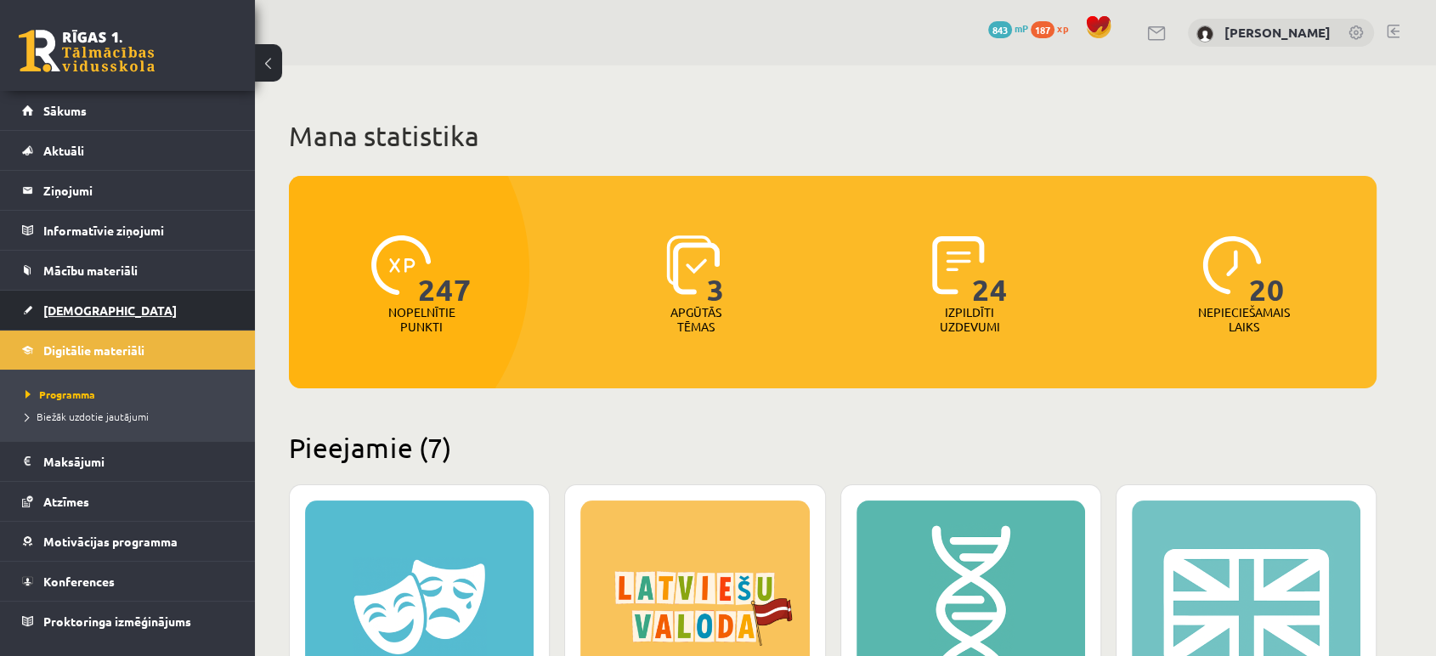
click at [100, 314] on link "[DEMOGRAPHIC_DATA]" at bounding box center [128, 310] width 212 height 39
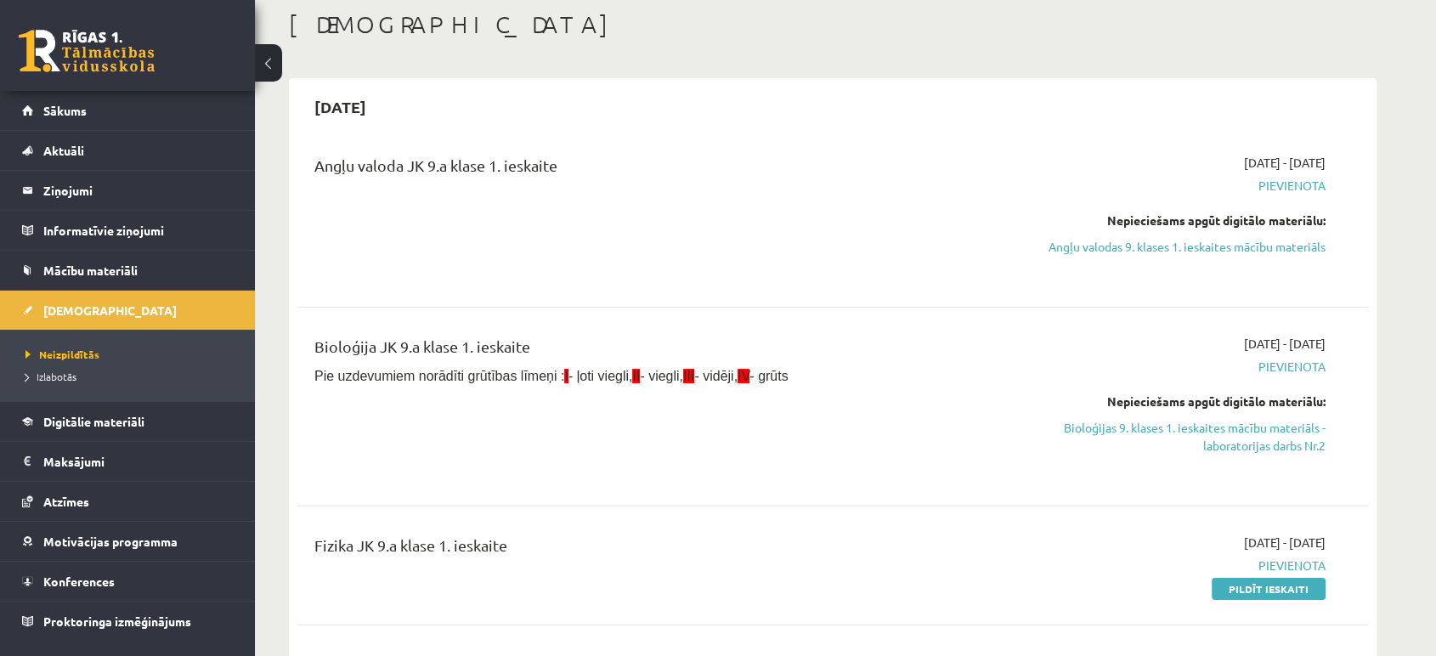
scroll to position [283, 0]
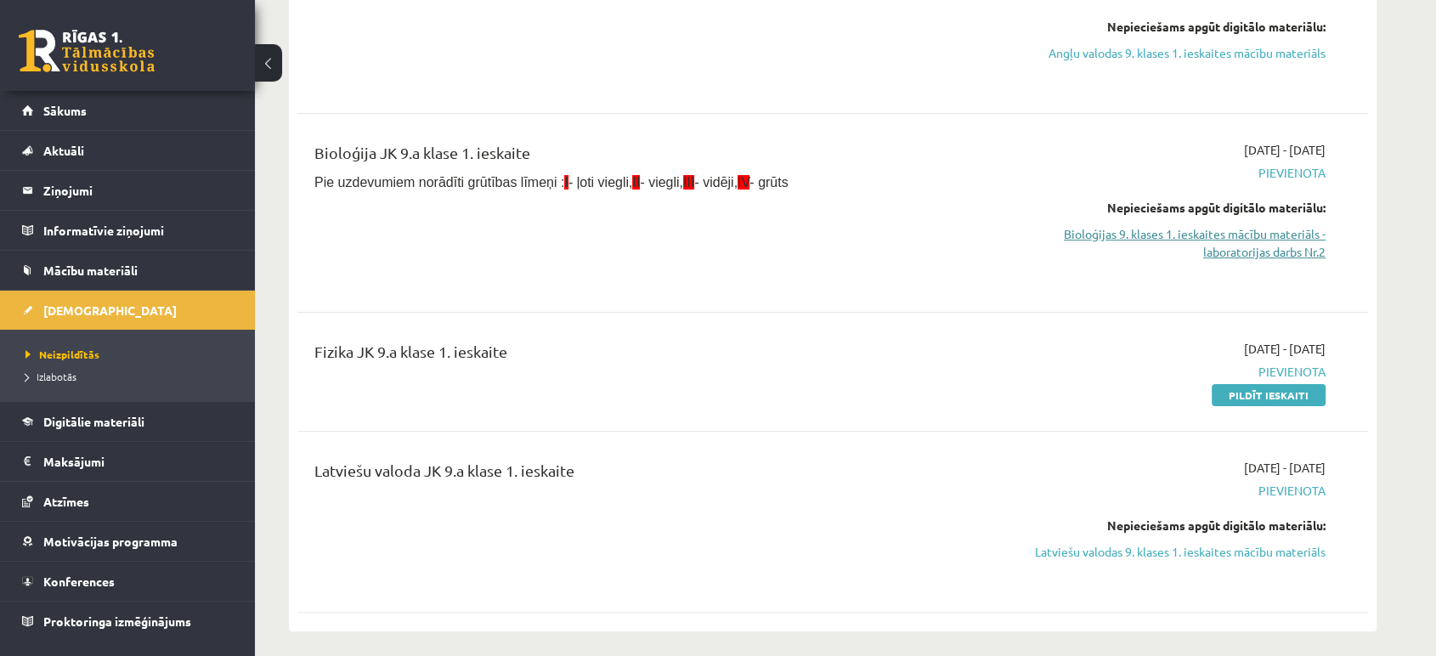
click at [1235, 237] on link "Bioloģijas 9. klases 1. ieskaites mācību materiāls - laboratorijas darbs Nr.2" at bounding box center [1165, 243] width 320 height 36
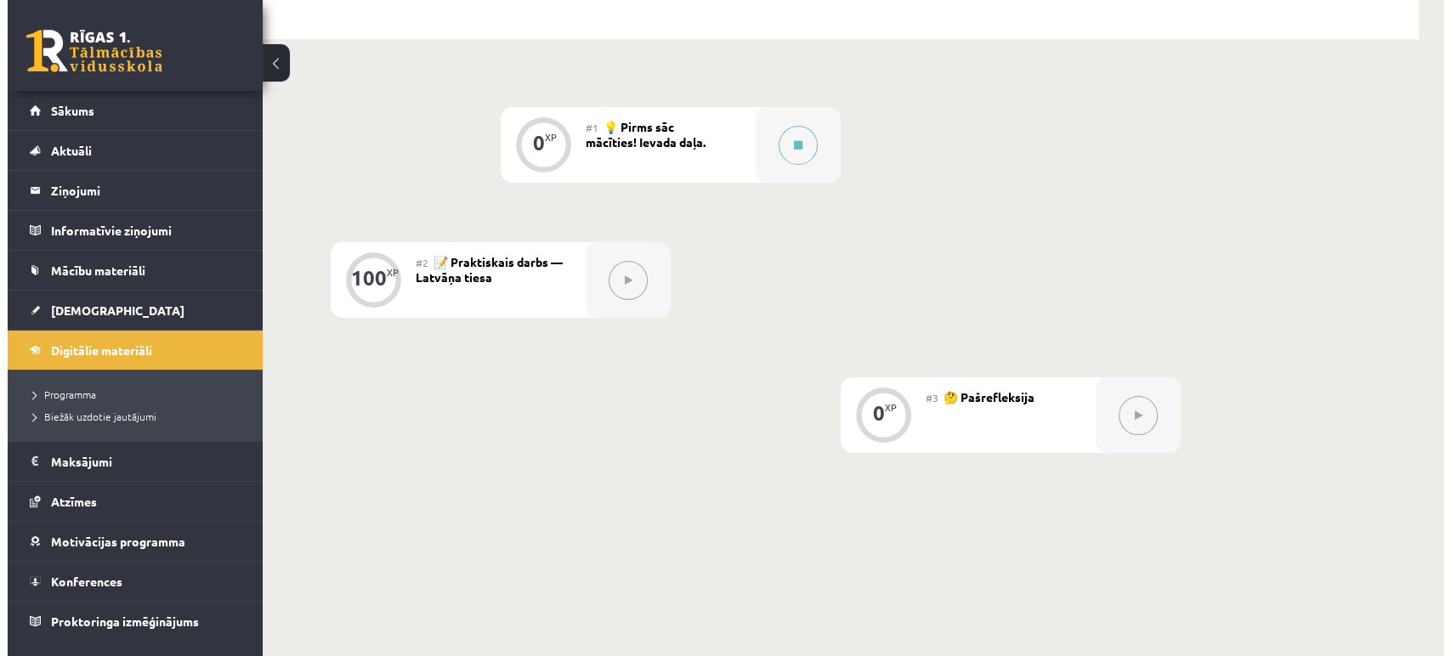
scroll to position [350, 0]
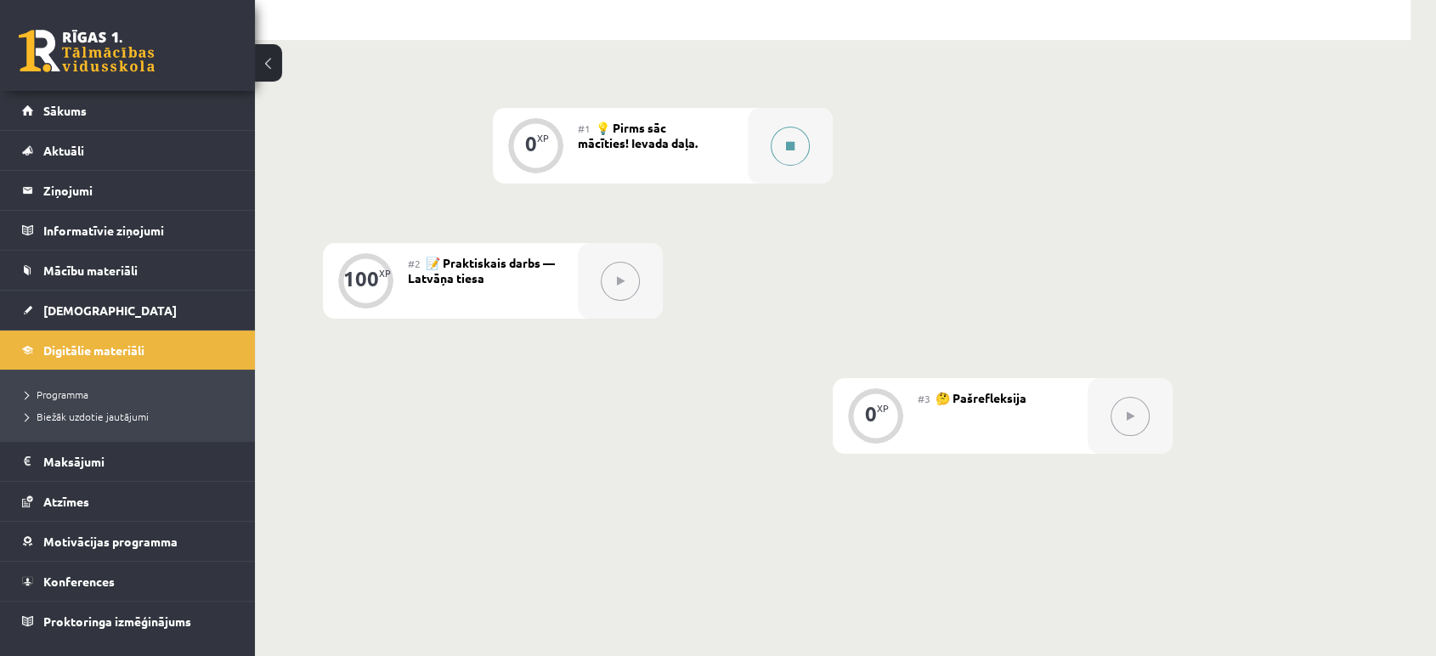
click at [789, 156] on button at bounding box center [790, 146] width 39 height 39
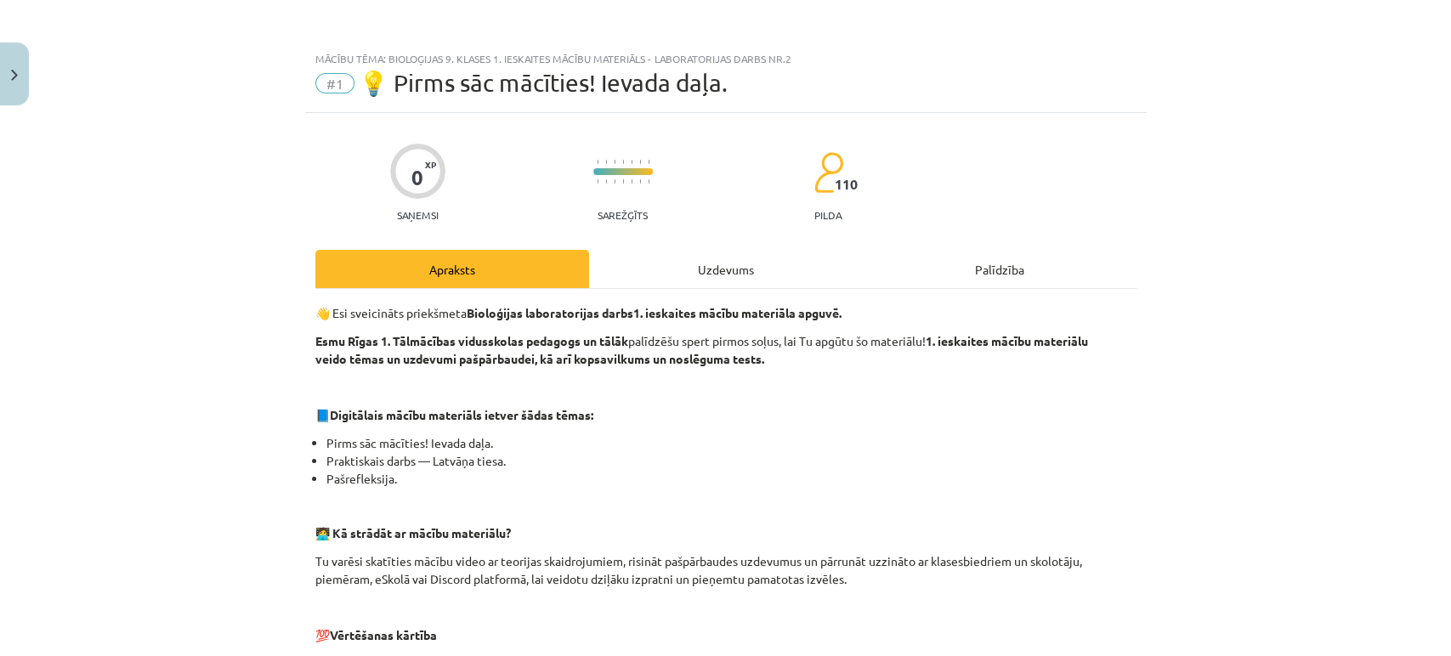
drag, startPoint x: 728, startPoint y: 316, endPoint x: 726, endPoint y: 331, distance: 14.5
drag, startPoint x: 726, startPoint y: 331, endPoint x: 603, endPoint y: 417, distance: 150.7
click at [603, 417] on p "📘 Digitālais mācību materiāls ietver šādas tēmas:" at bounding box center [725, 415] width 821 height 18
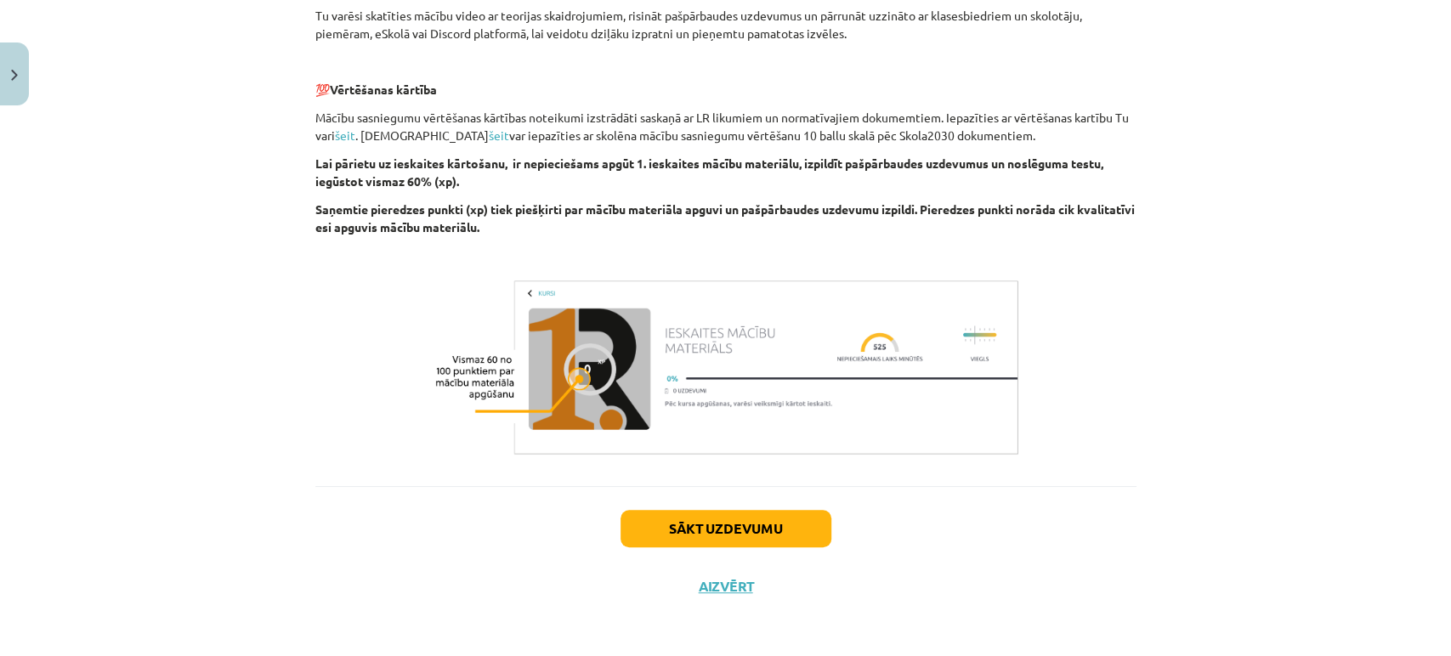
scroll to position [547, 0]
click at [674, 523] on button "Sākt uzdevumu" at bounding box center [725, 527] width 211 height 37
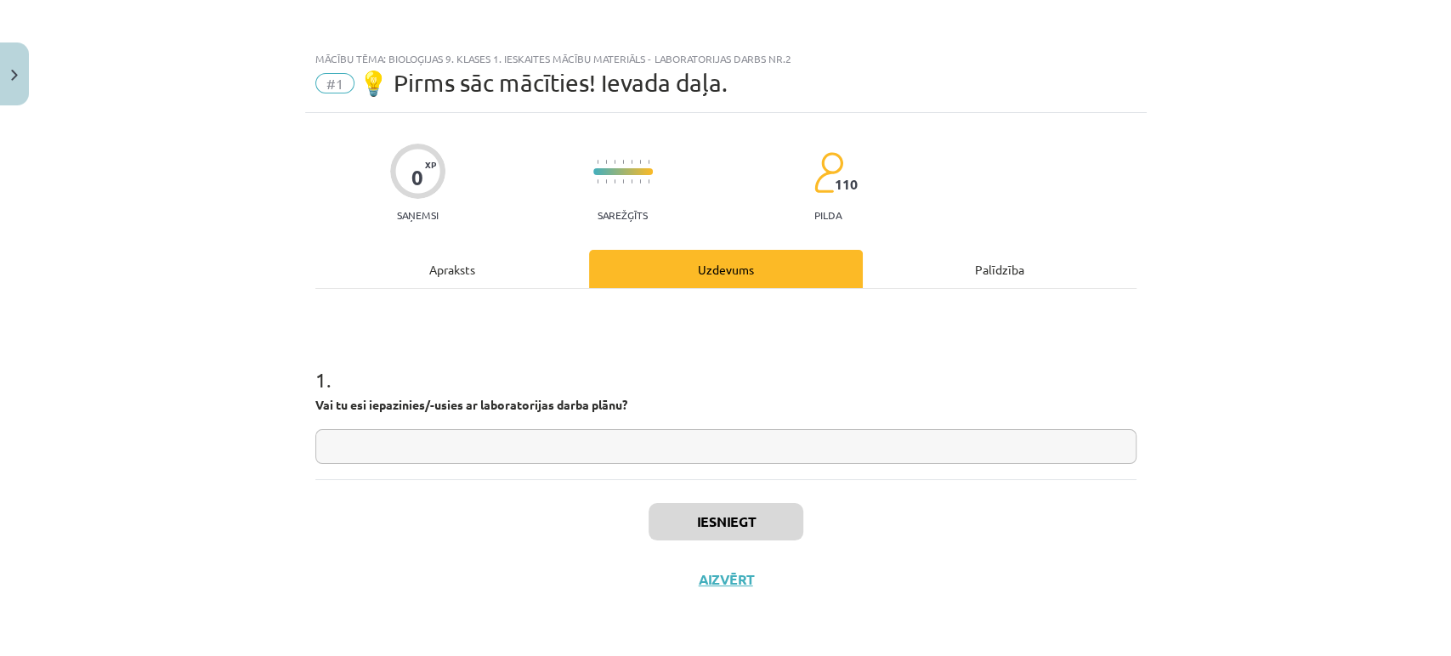
scroll to position [0, 0]
click at [578, 440] on input "text" at bounding box center [725, 446] width 821 height 35
type input "**"
click at [784, 520] on button "Iesniegt" at bounding box center [726, 521] width 155 height 37
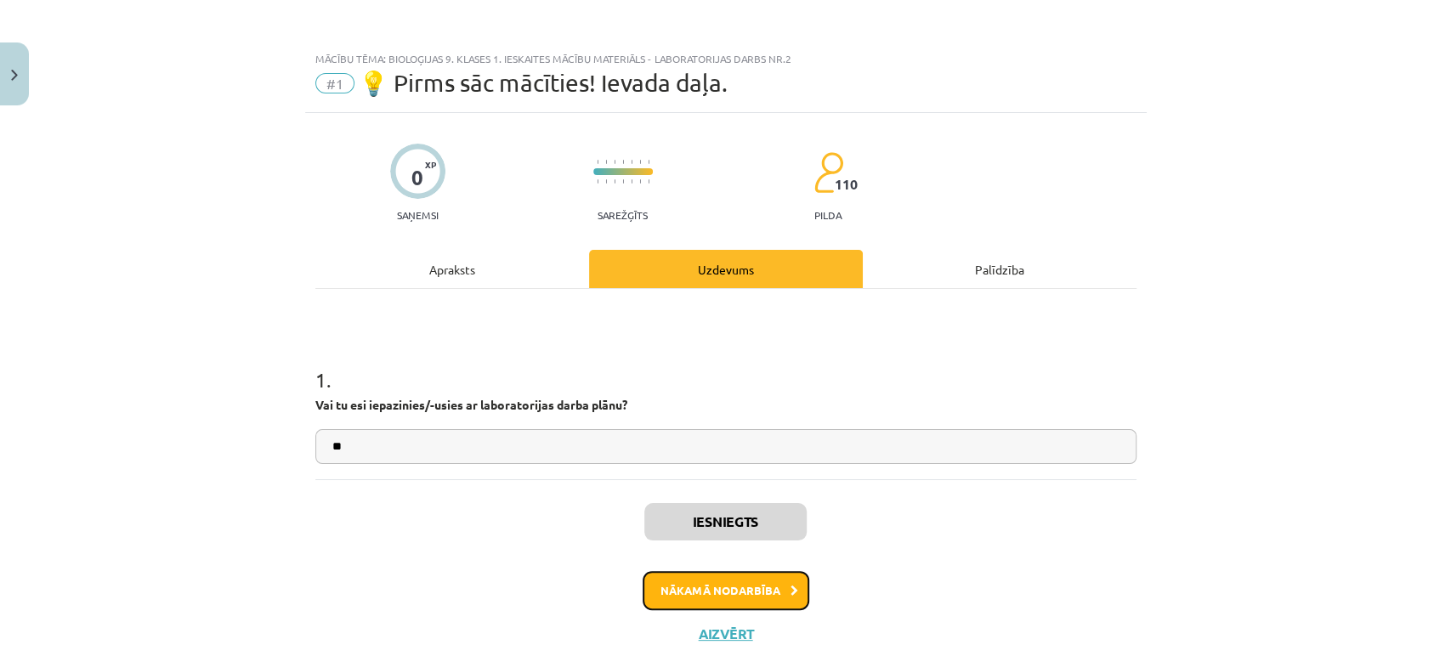
click at [756, 576] on button "Nākamā nodarbība" at bounding box center [726, 590] width 167 height 39
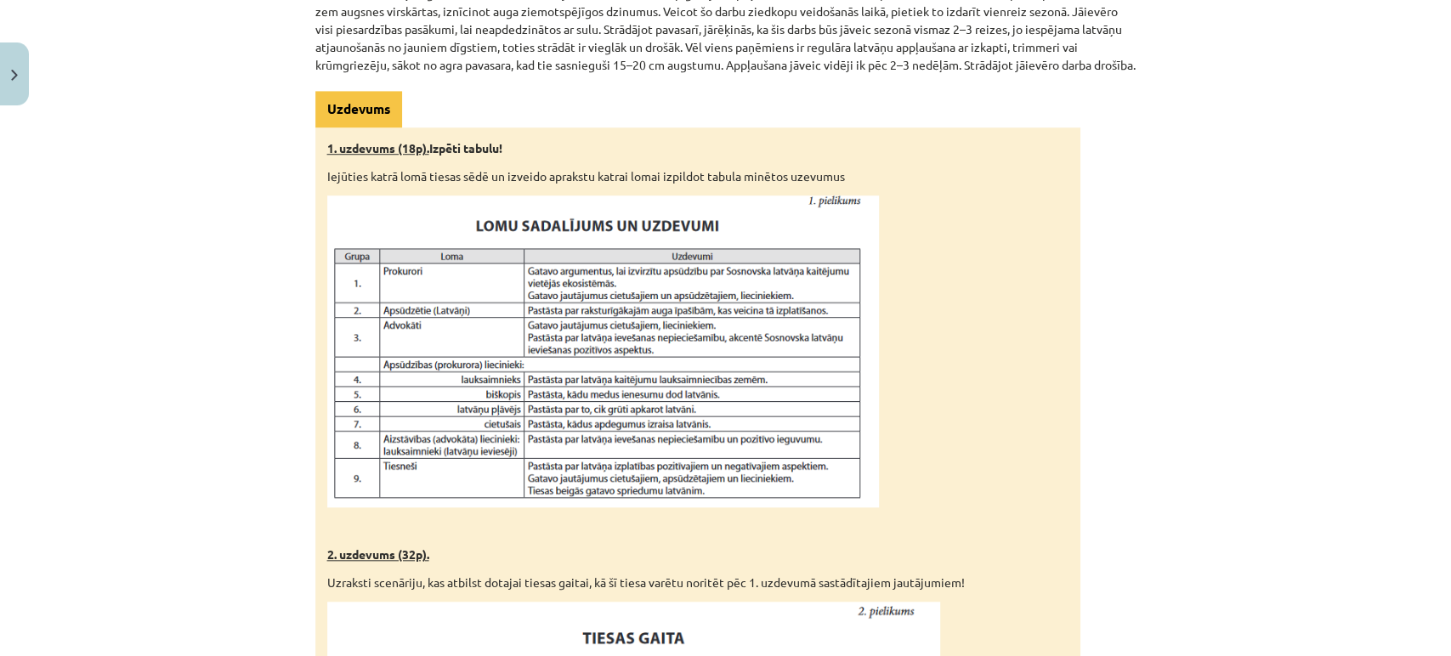
scroll to position [737, 0]
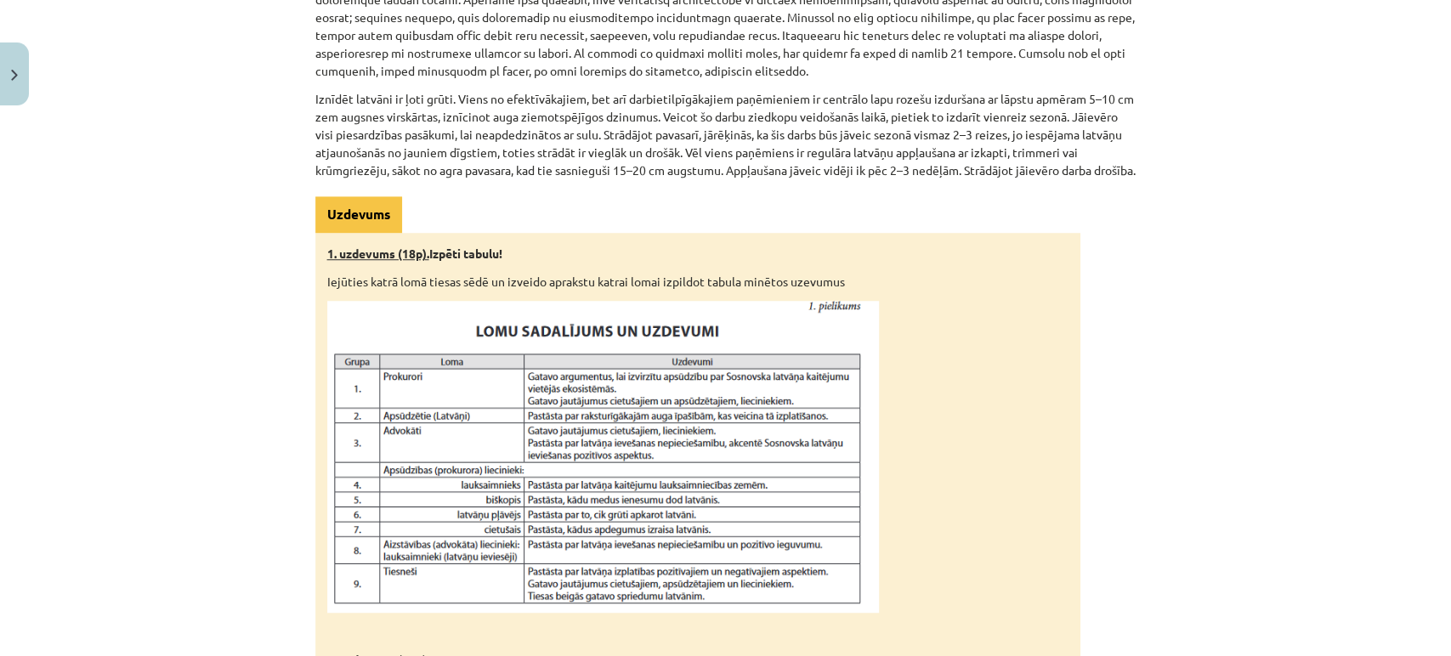
click at [484, 396] on img at bounding box center [603, 457] width 552 height 312
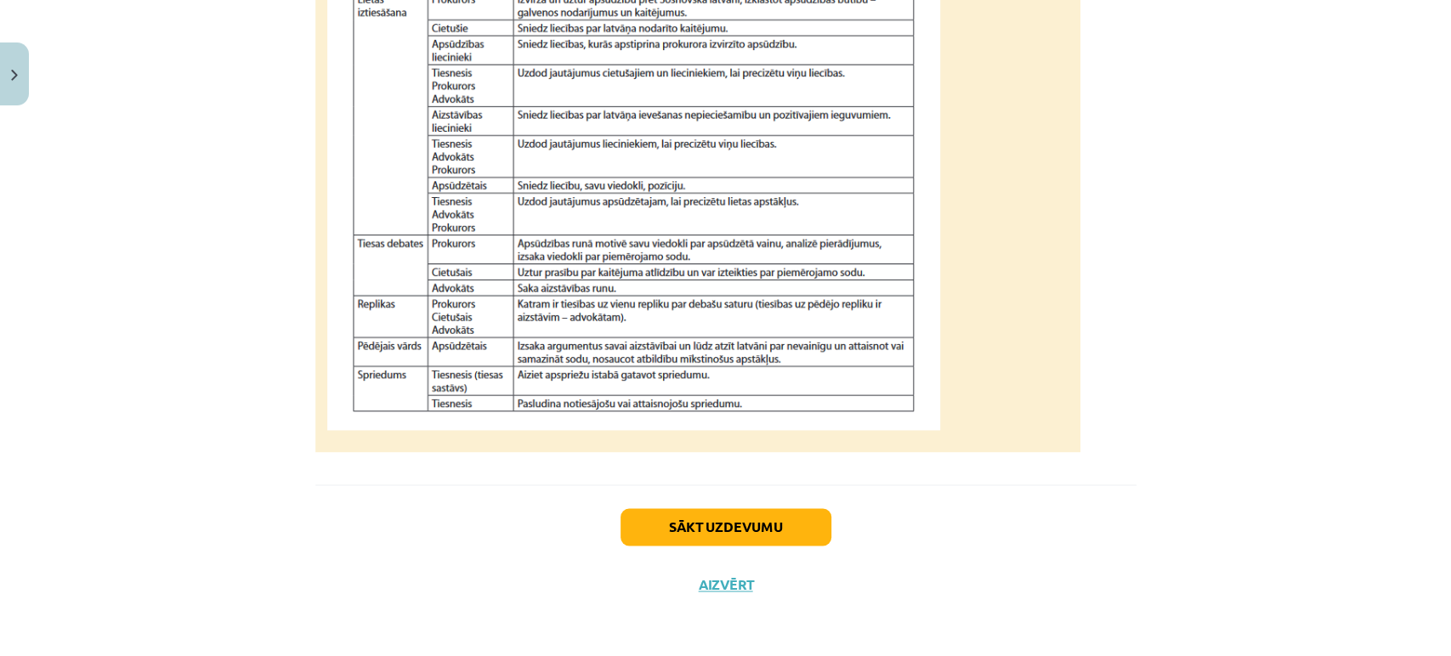
scroll to position [1587, 0]
click at [700, 535] on button "Sākt uzdevumu" at bounding box center [725, 526] width 211 height 37
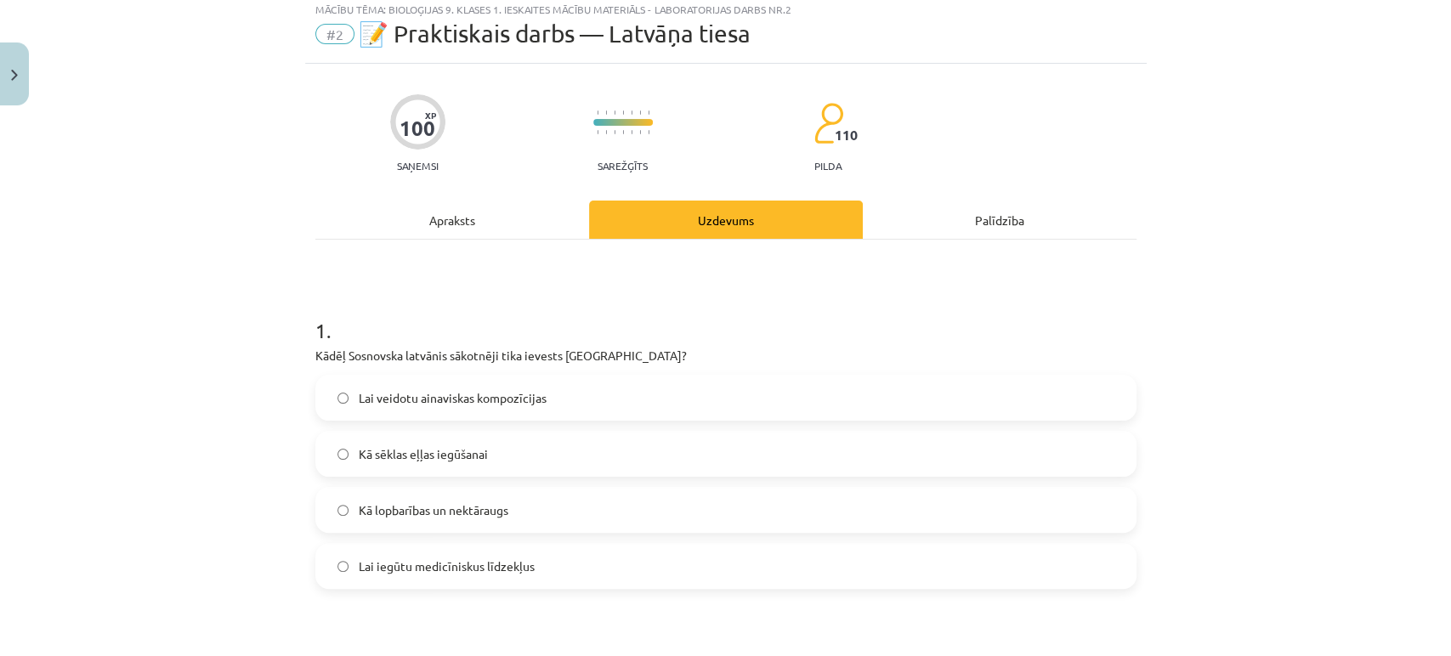
scroll to position [42, 0]
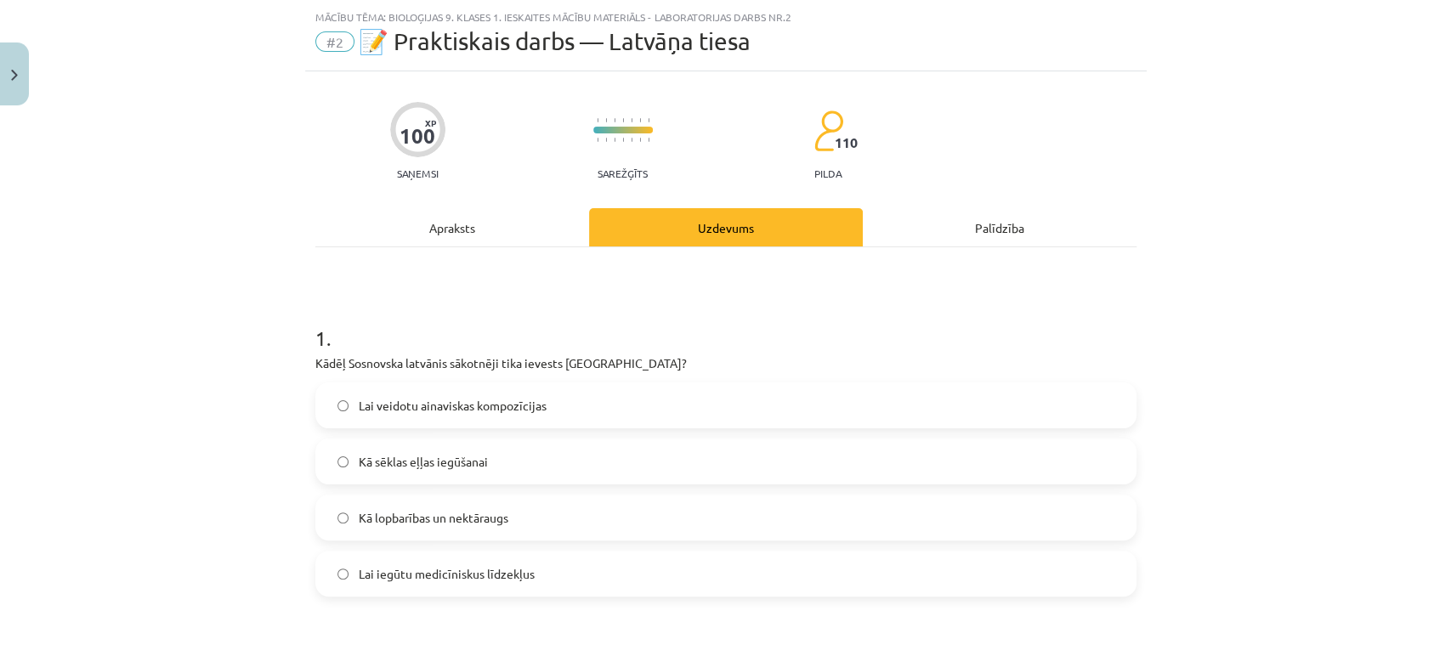
click at [436, 518] on span "Kā lopbarības un nektāraugs" at bounding box center [434, 518] width 150 height 18
click at [340, 513] on label "Kā lopbarības un nektāraugs" at bounding box center [726, 517] width 818 height 42
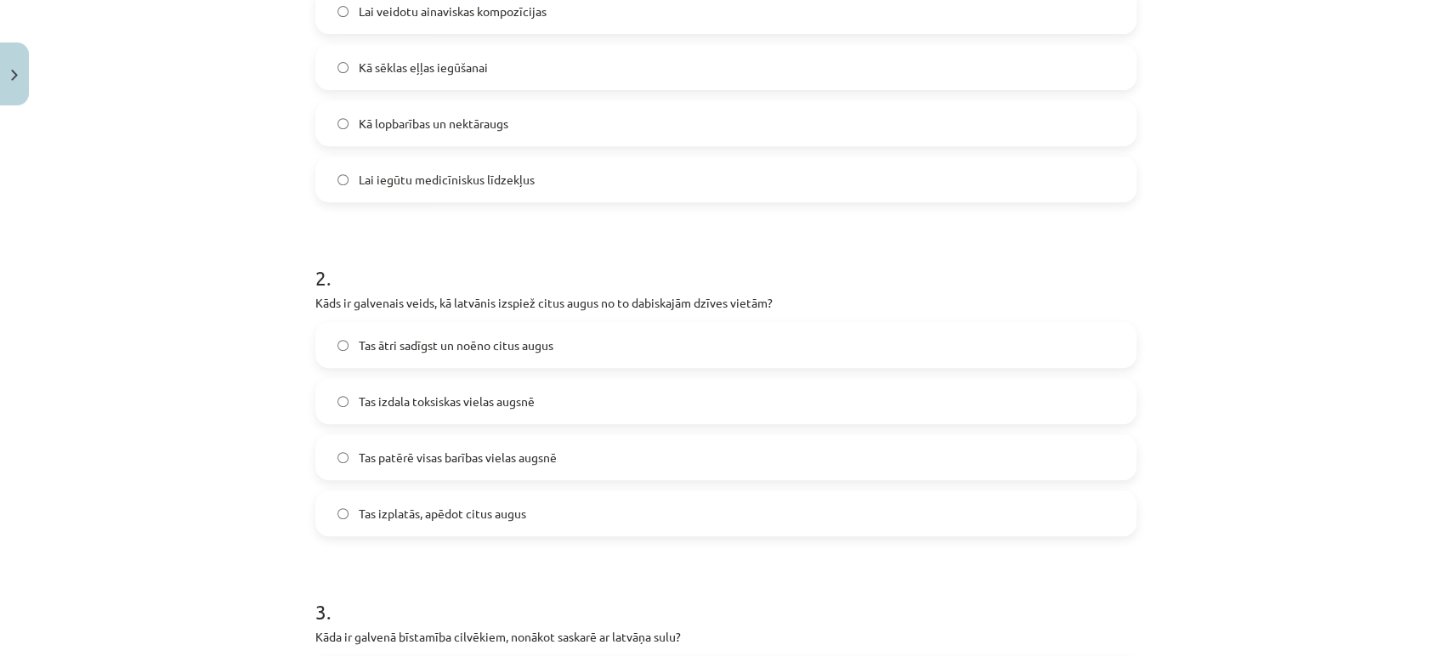
scroll to position [514, 0]
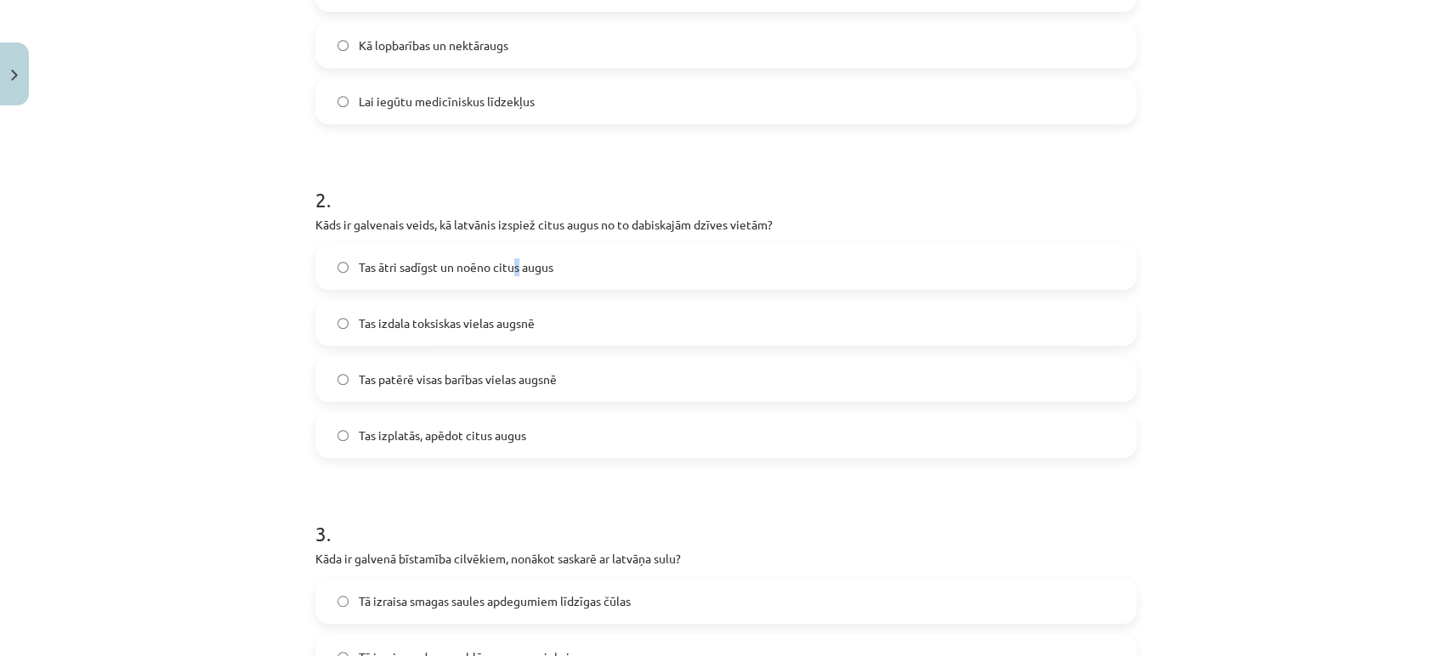
click at [510, 275] on label "Tas ātri sadīgst un noēno citus augus" at bounding box center [726, 267] width 818 height 42
click at [341, 263] on label "Tas ātri sadīgst un noēno citus augus" at bounding box center [726, 267] width 818 height 42
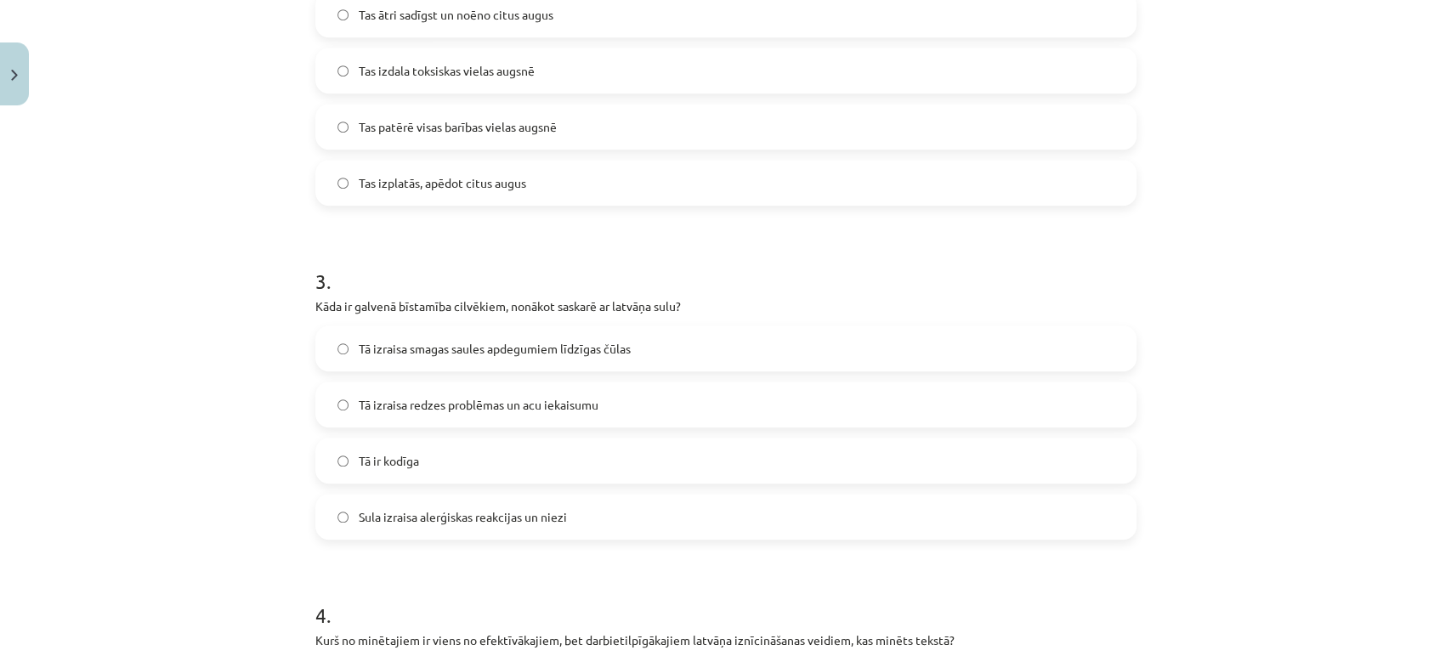
scroll to position [797, 0]
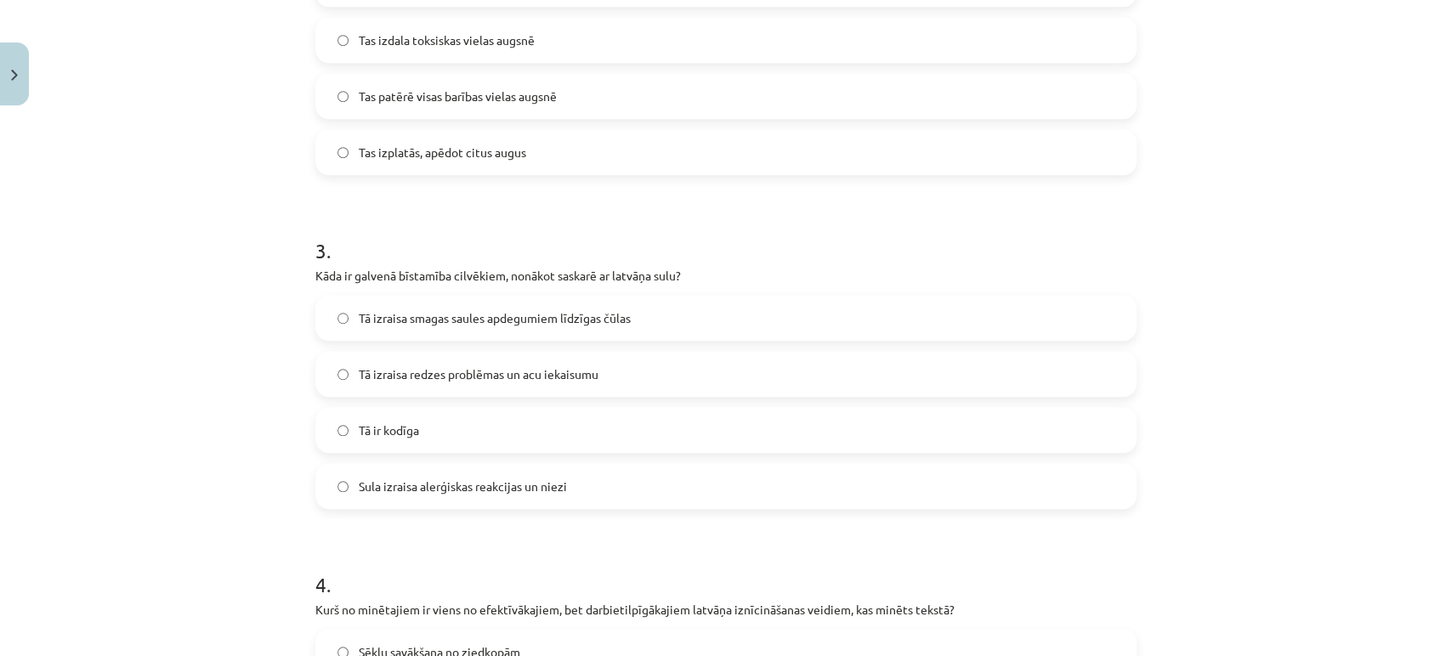
click at [409, 291] on div "3 . Kāda ir galvenā bīstamība cilvēkiem, nonākot saskarē ar latvāņa sulu? Tā iz…" at bounding box center [725, 359] width 821 height 300
click at [413, 311] on span "Tā izraisa smagas saules apdegumiem līdzīgas čūlas" at bounding box center [495, 318] width 272 height 18
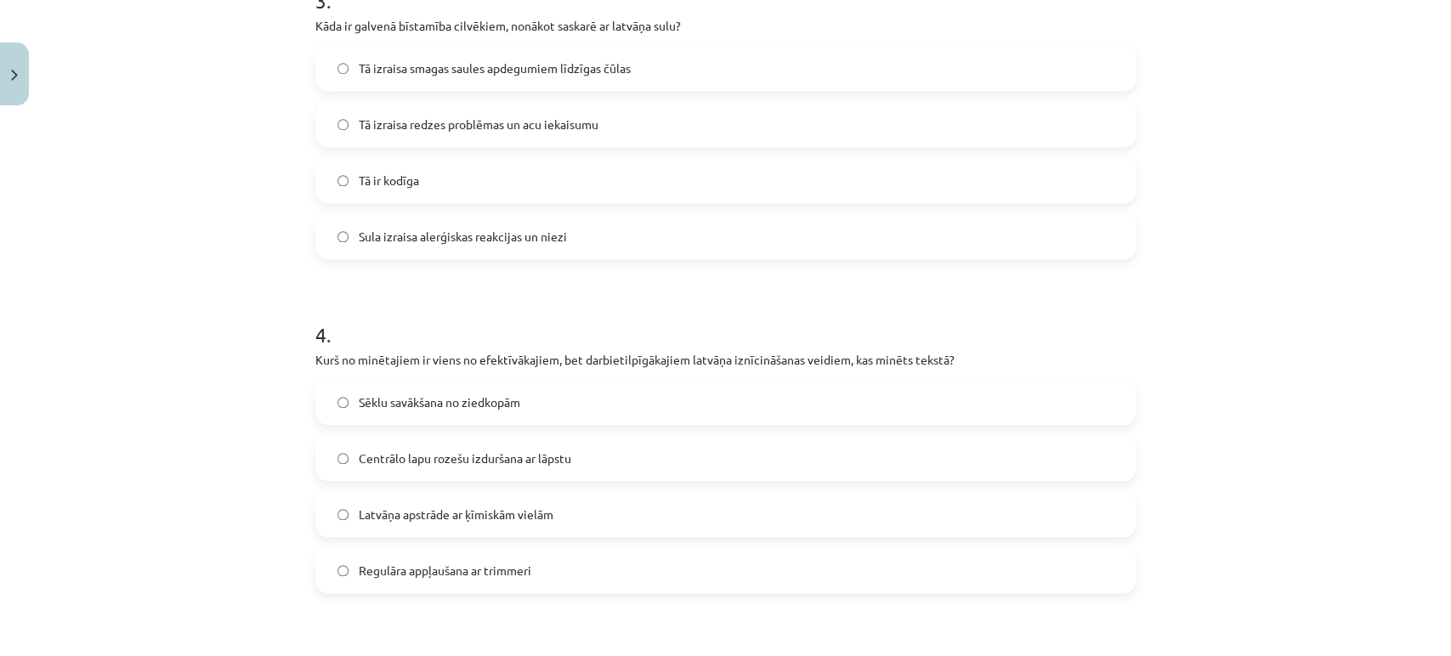
scroll to position [1081, 0]
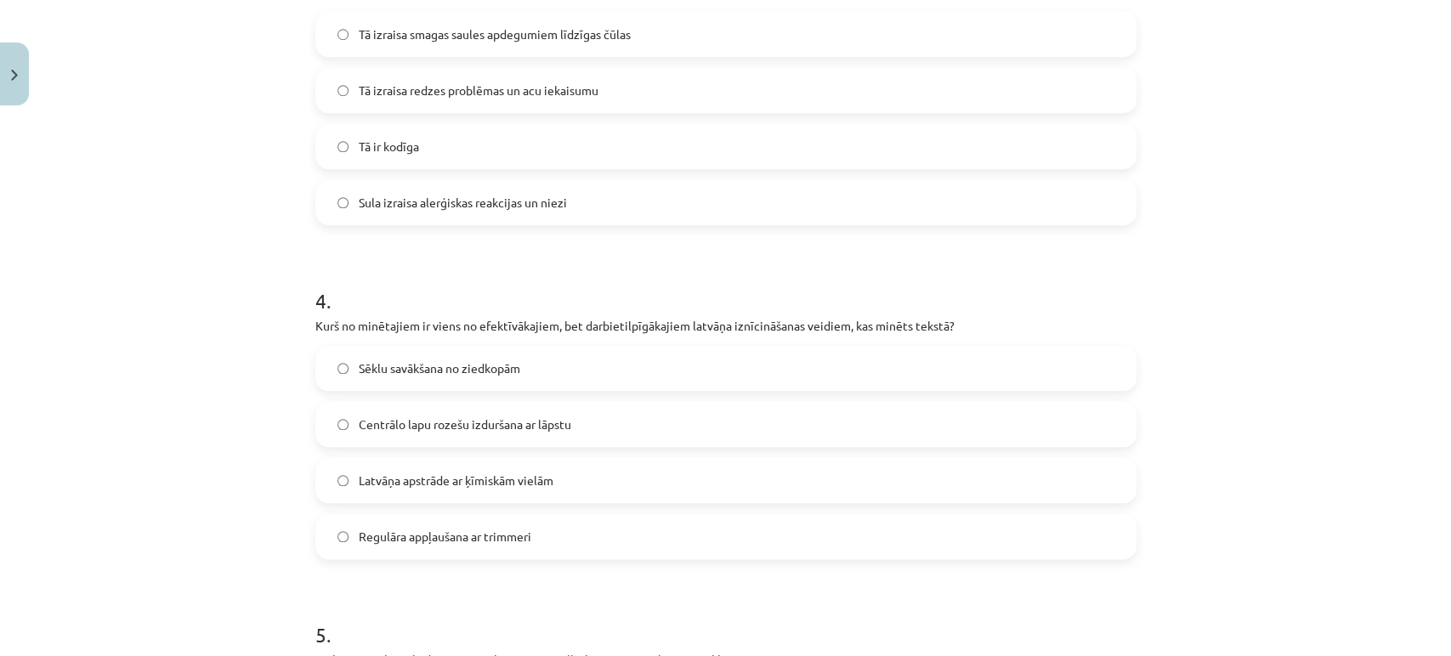
click at [305, 365] on div "100 XP Saņemsi Sarežģīts 110 pilda Apraksts Uzdevums Palīdzība 1 . Kādēļ Sosnov…" at bounding box center [725, 40] width 841 height 2016
click at [326, 369] on label "Sēklu savākšana no ziedkopām" at bounding box center [726, 368] width 818 height 42
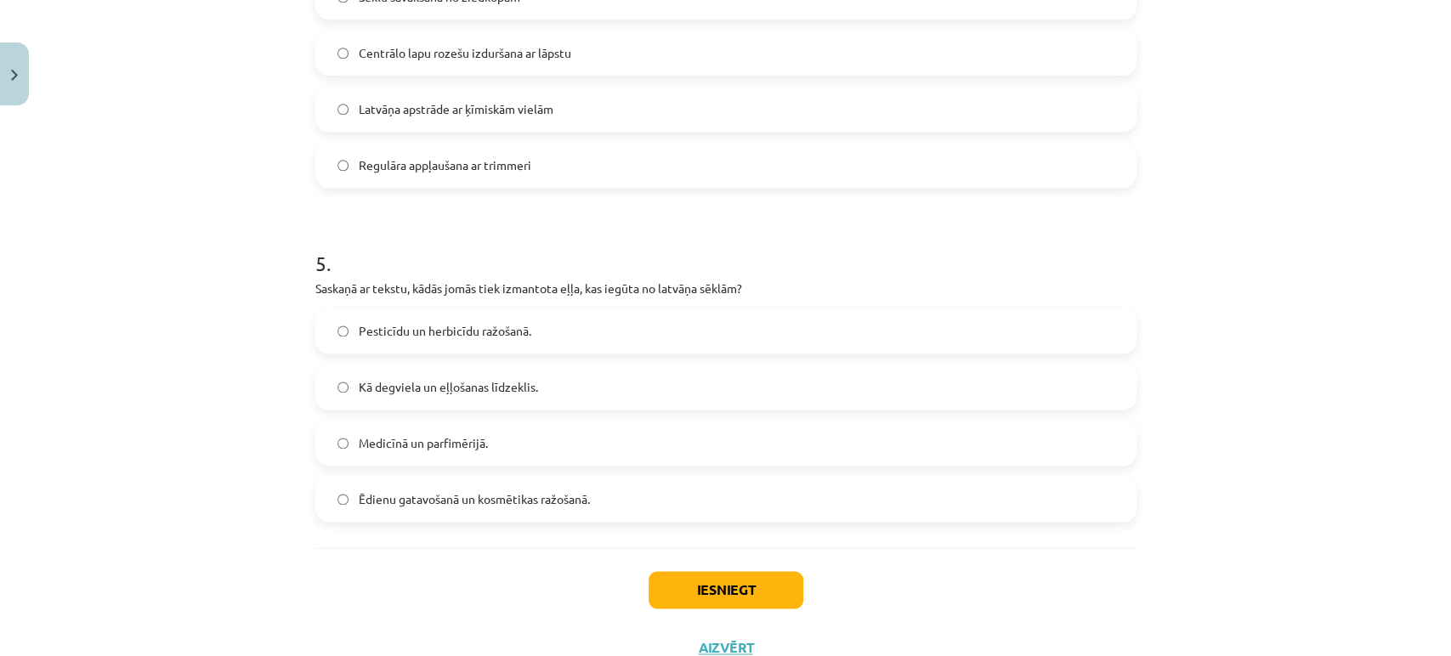
scroll to position [1458, 0]
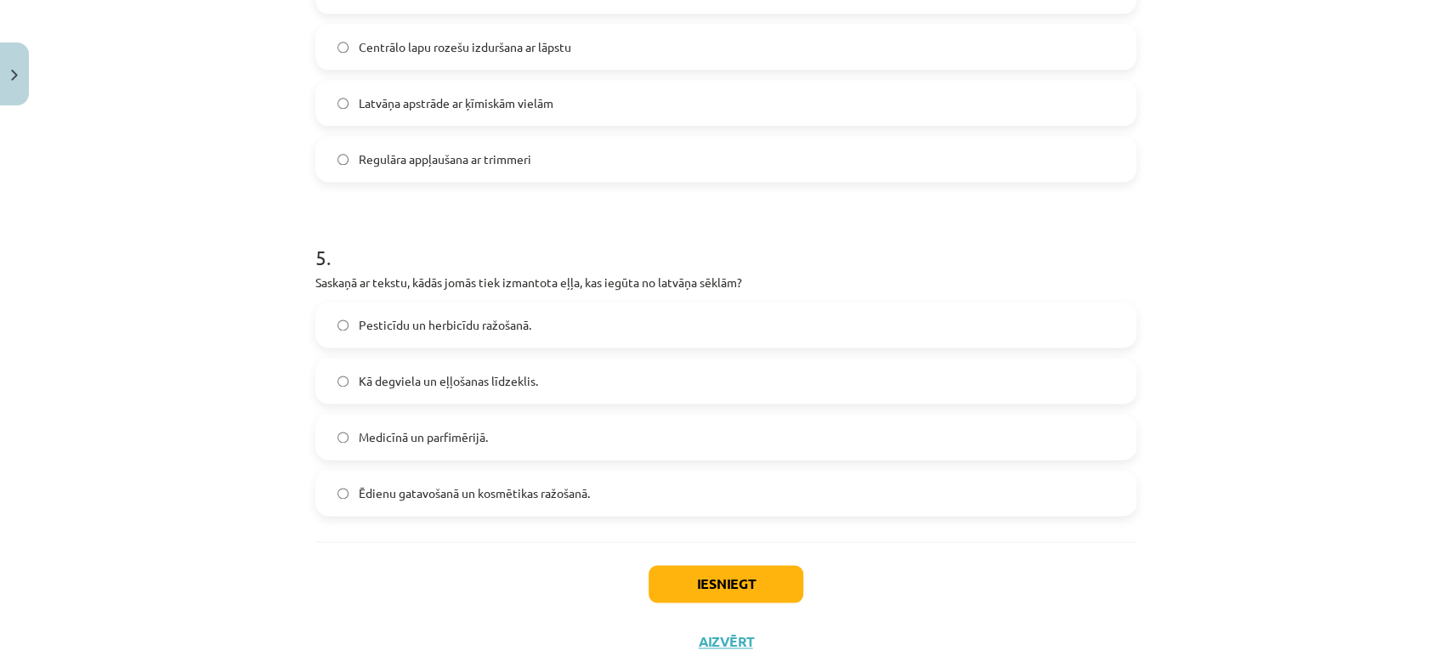
click at [367, 327] on span "Pesticīdu un herbicīdu ražošanā." at bounding box center [445, 325] width 173 height 18
click at [456, 429] on span "Medicīnā un parfimērijā." at bounding box center [423, 437] width 129 height 18
click at [689, 593] on button "Iesniegt" at bounding box center [726, 583] width 155 height 37
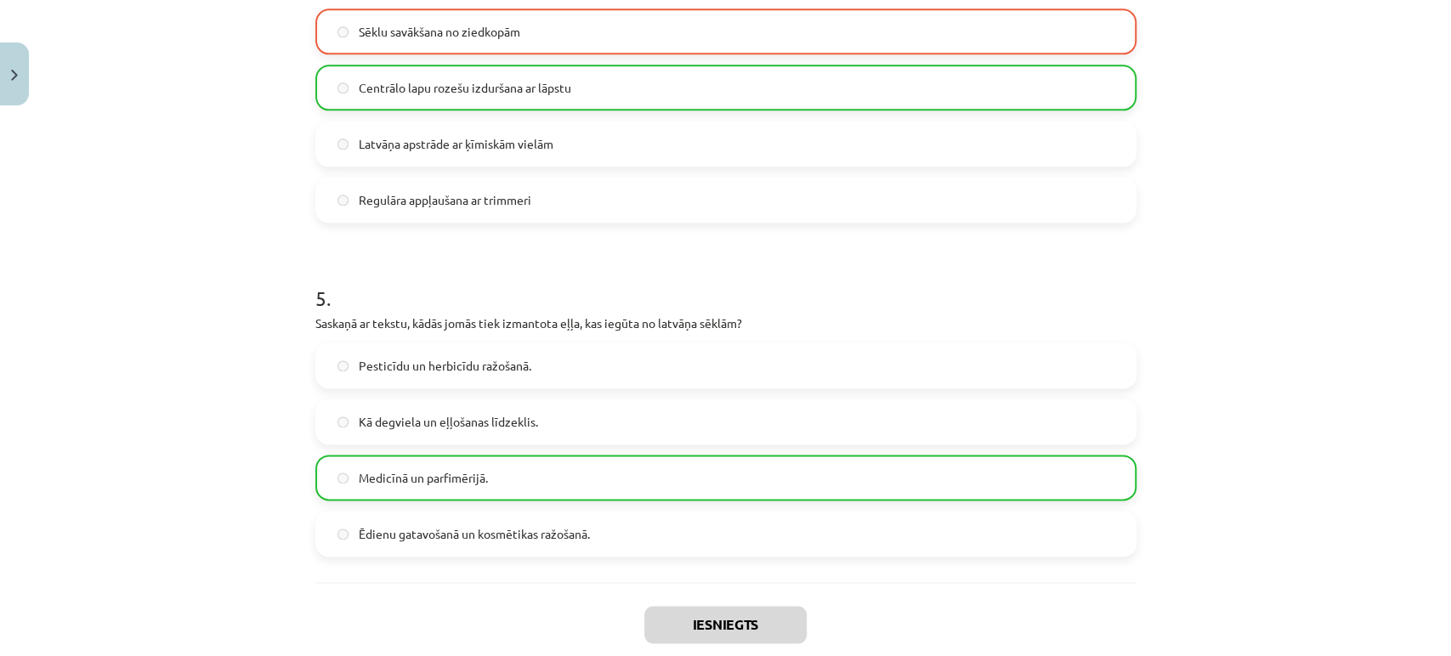
scroll to position [1568, 0]
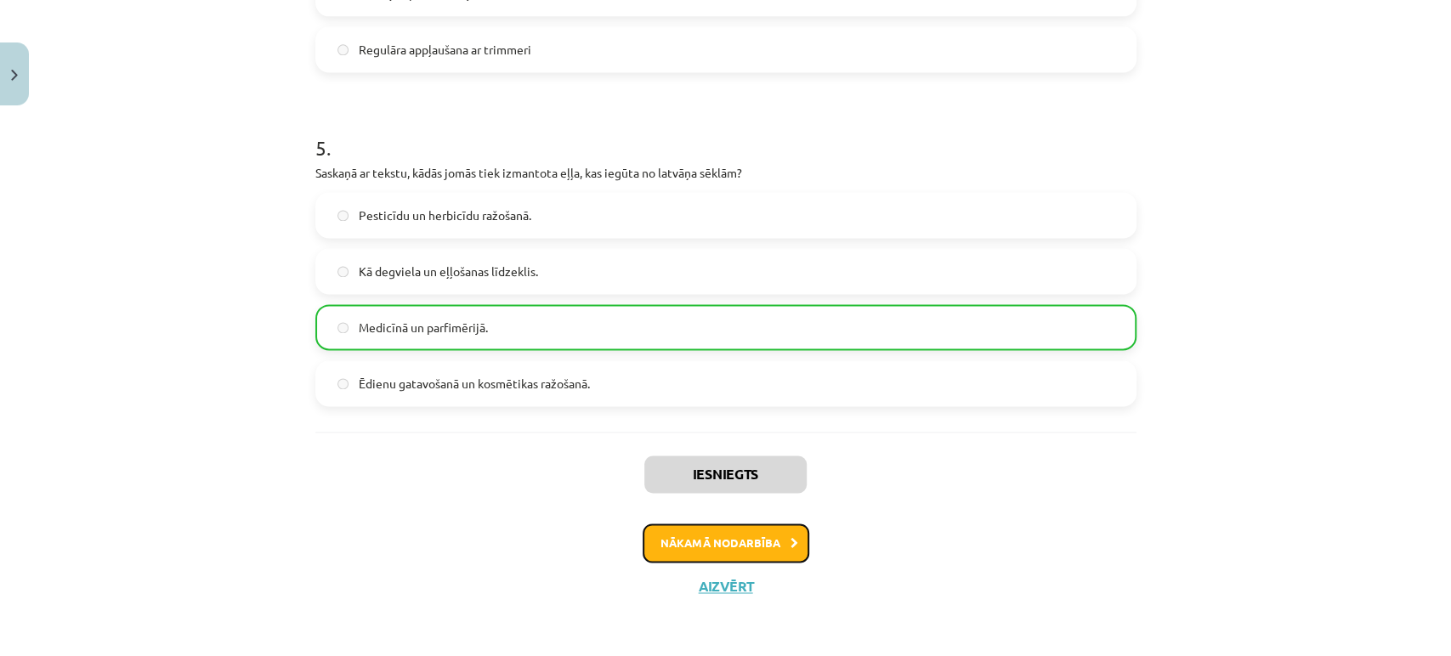
click at [688, 537] on button "Nākamā nodarbība" at bounding box center [726, 543] width 167 height 39
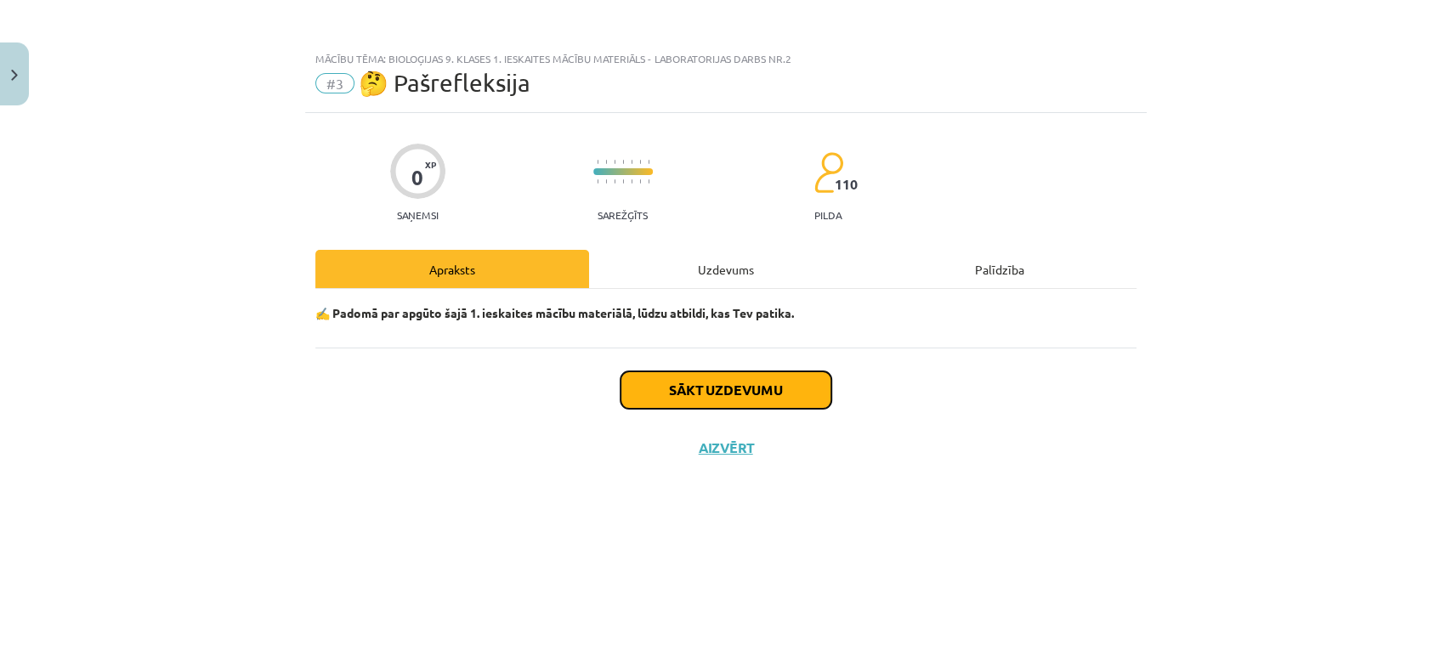
click at [643, 387] on button "Sākt uzdevumu" at bounding box center [725, 389] width 211 height 37
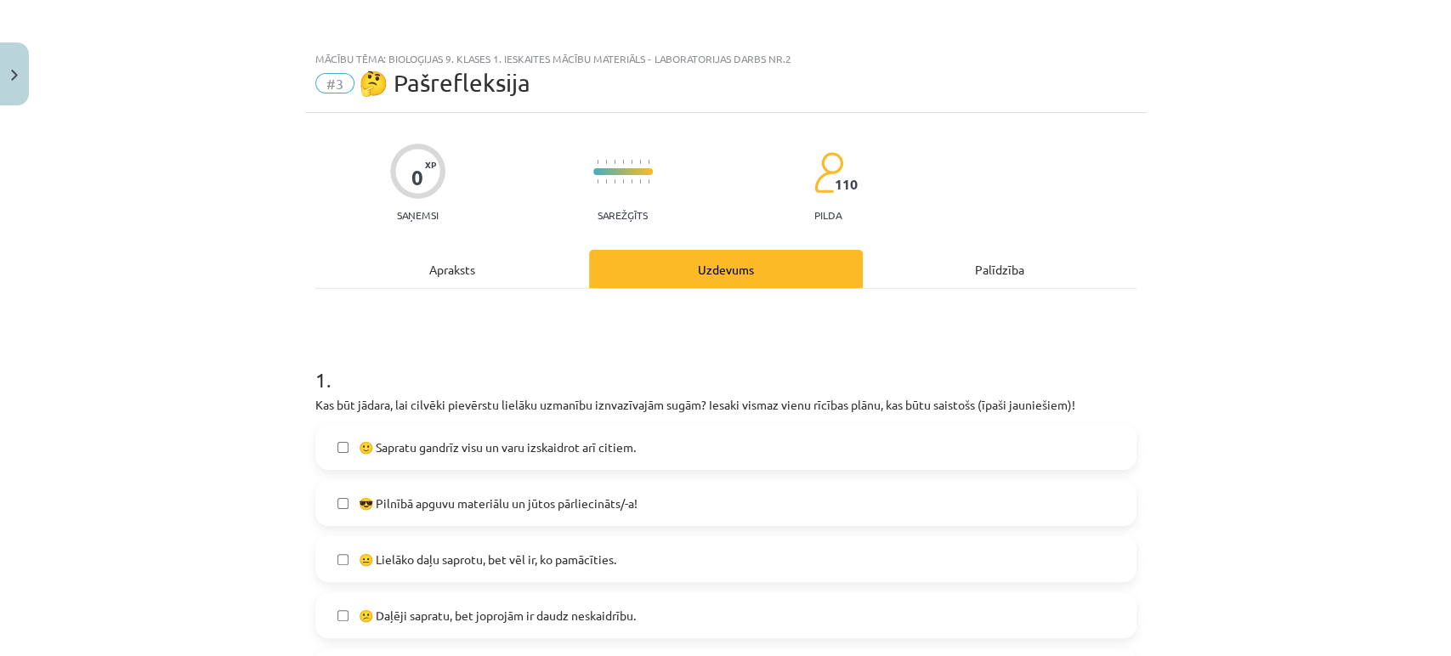
scroll to position [94, 0]
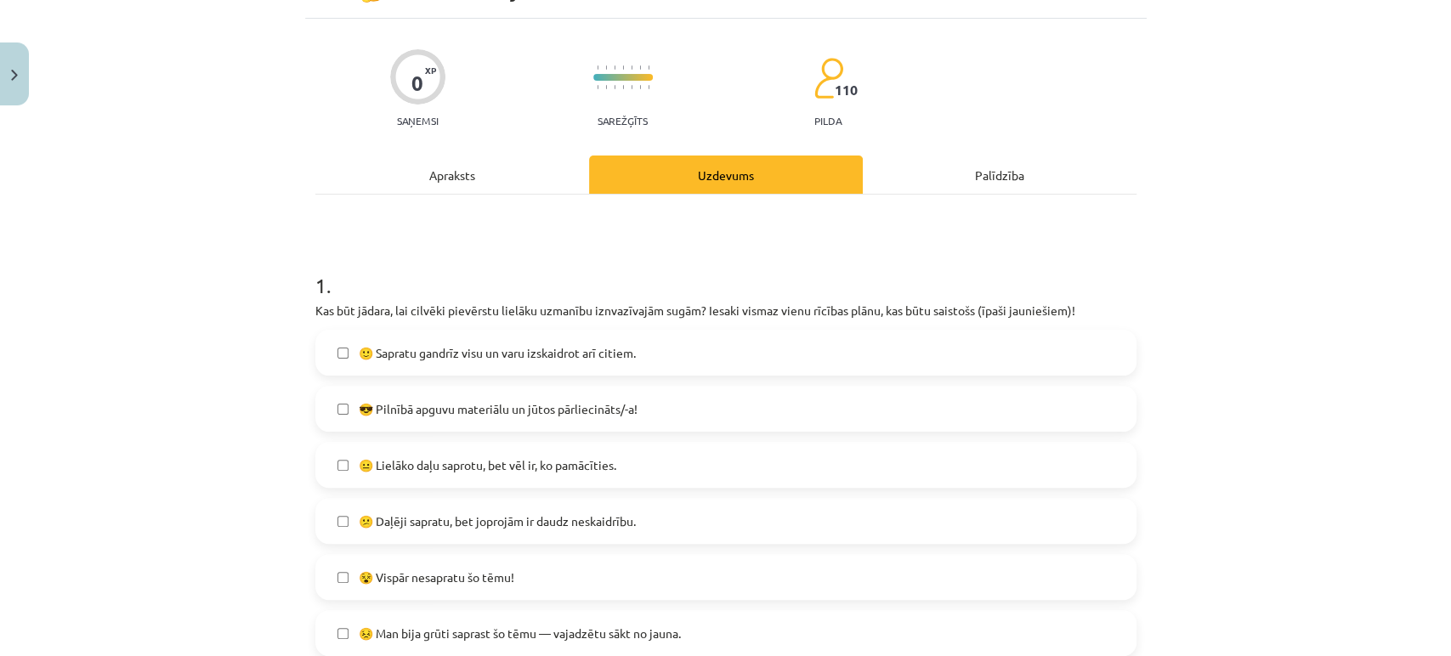
click at [463, 340] on label "🙂 Sapratu gandrīz visu un varu izskaidrot arī citiem." at bounding box center [726, 352] width 818 height 42
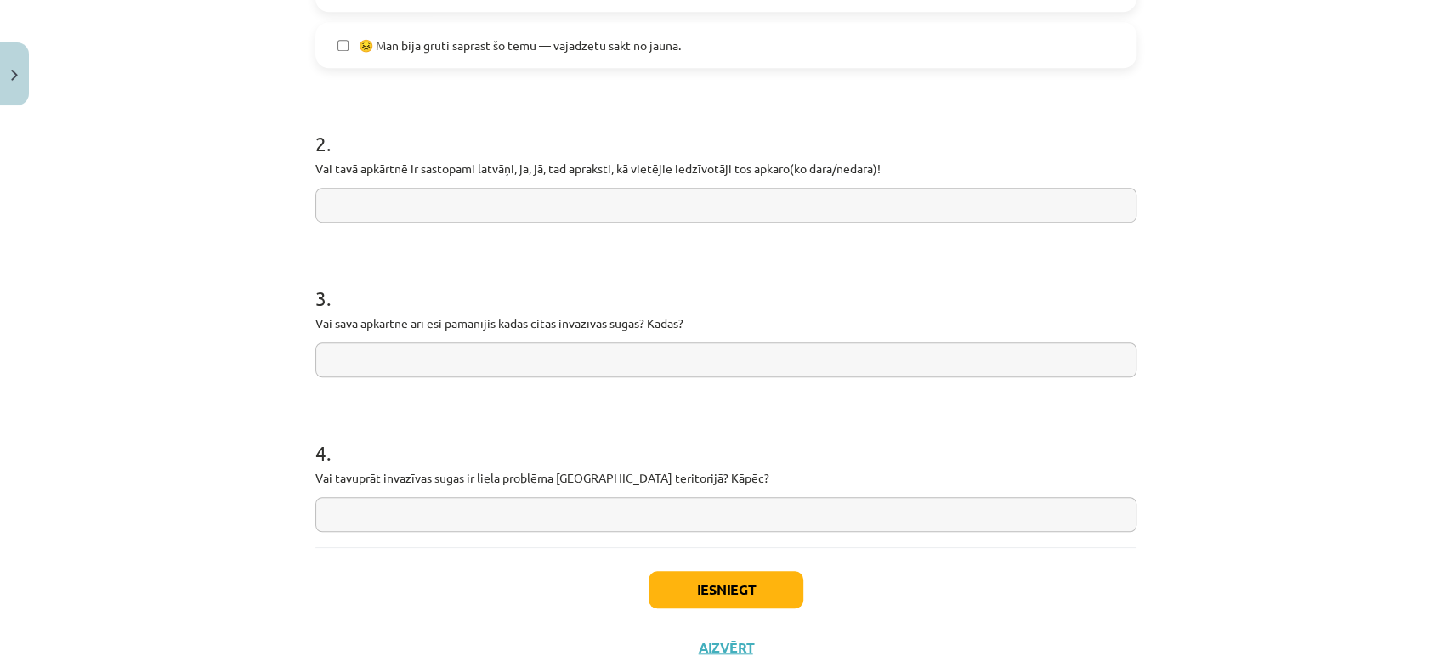
scroll to position [650, 0]
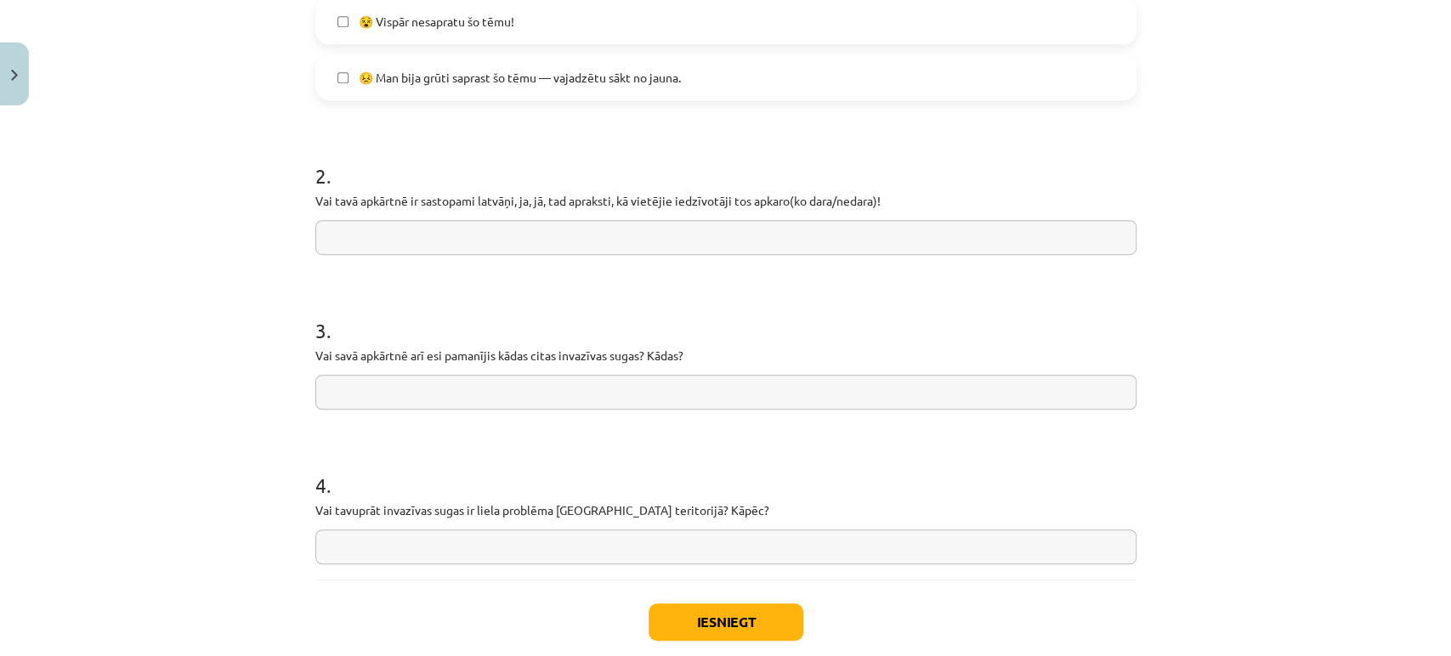
click at [456, 245] on input "text" at bounding box center [725, 237] width 821 height 35
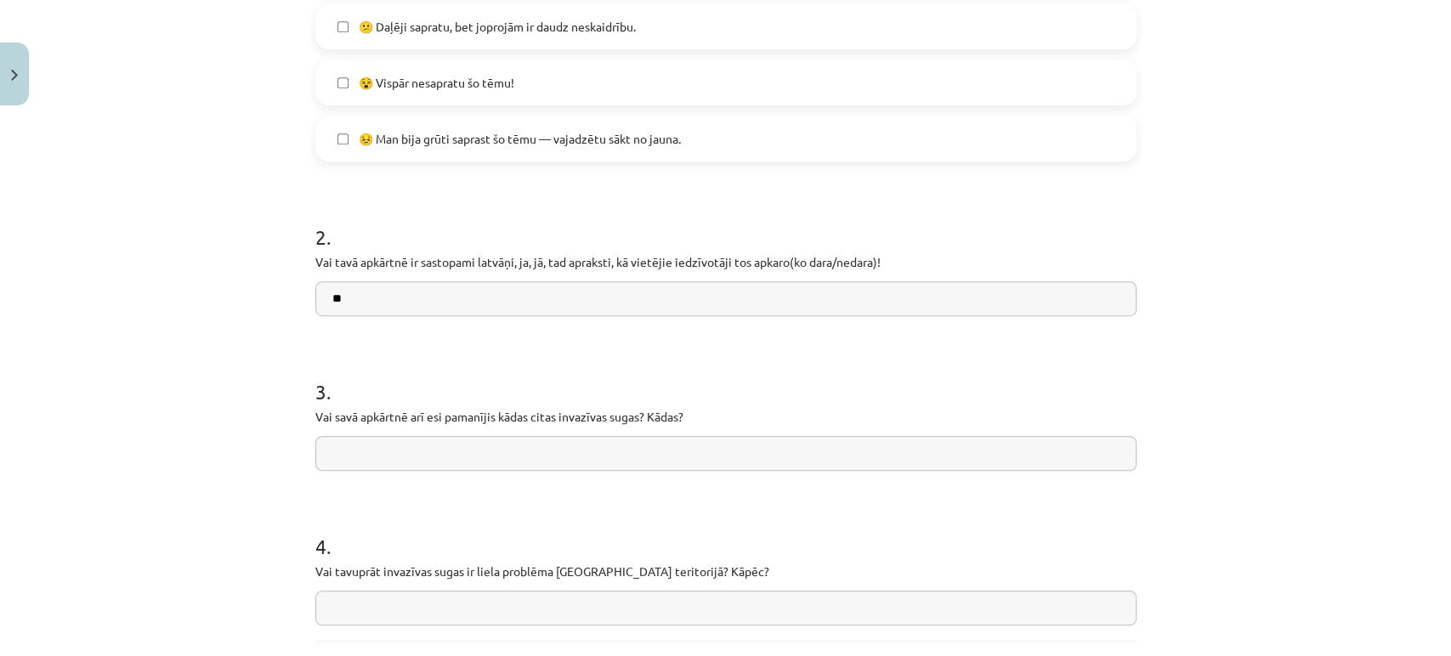
scroll to position [556, 0]
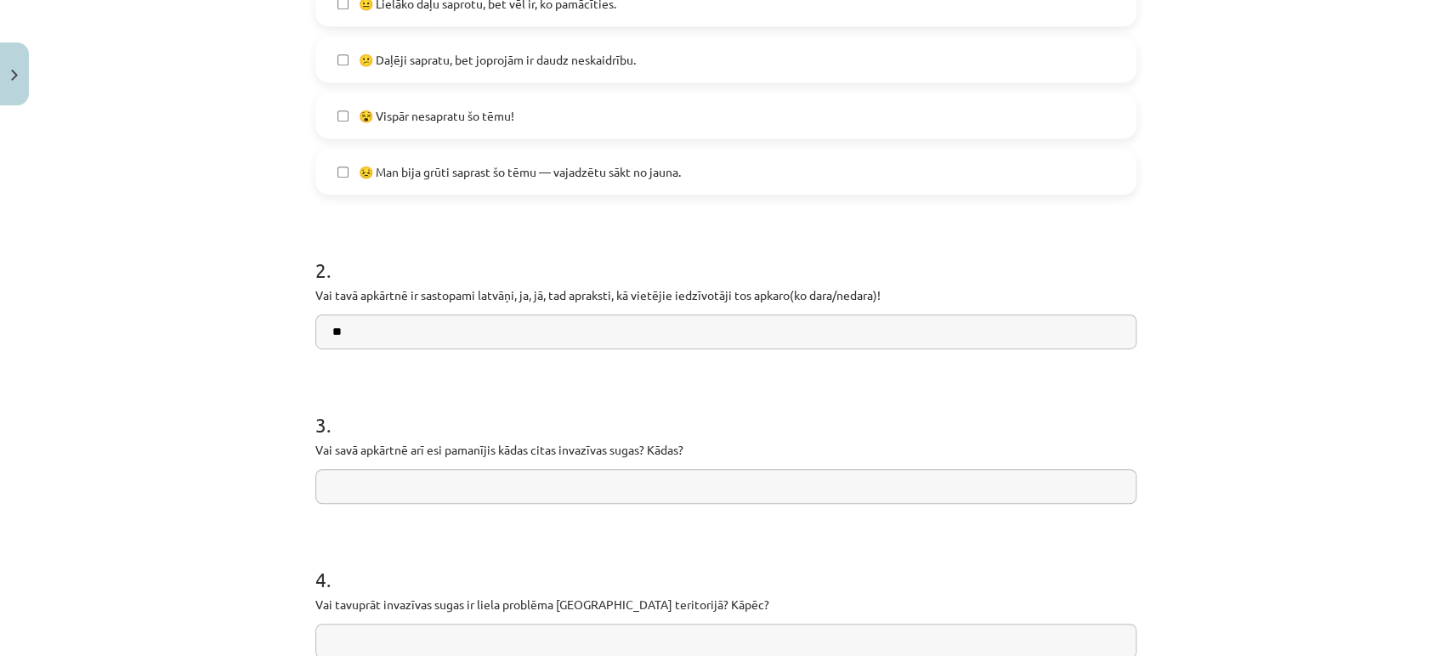
type input "**"
click at [440, 477] on input "text" at bounding box center [725, 486] width 821 height 35
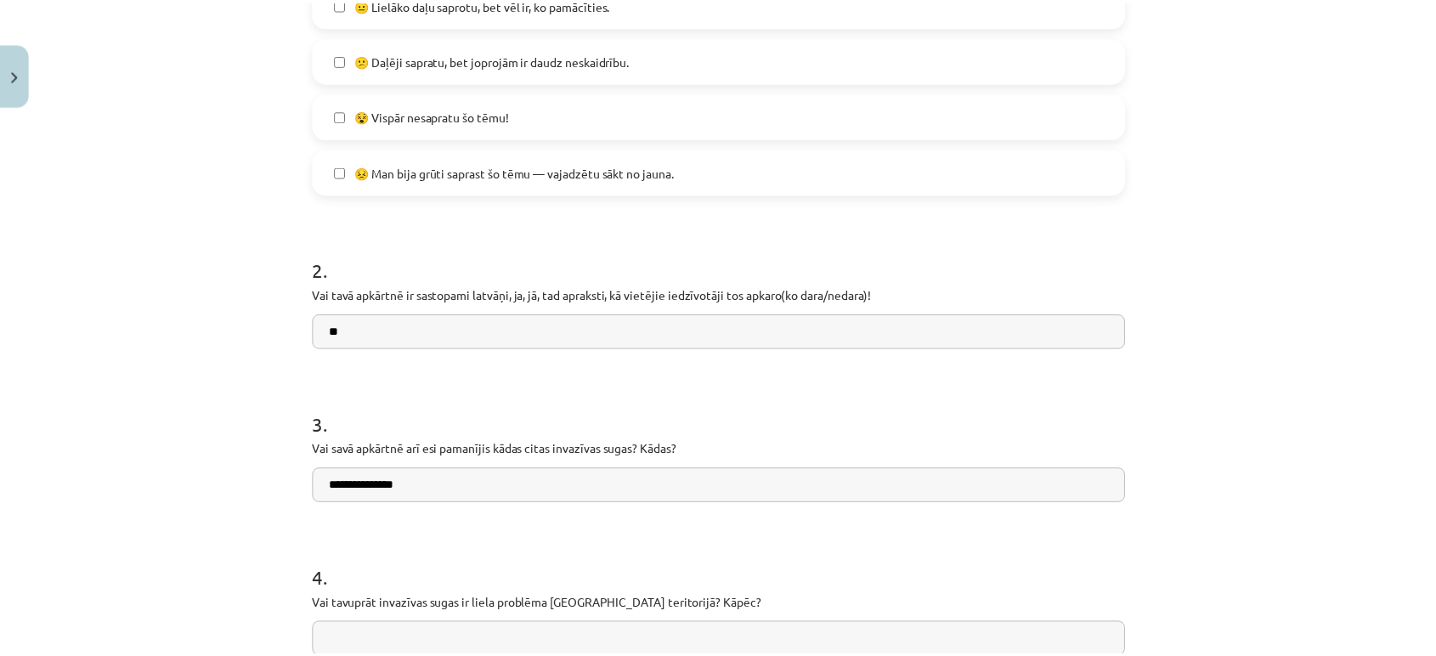
scroll to position [745, 0]
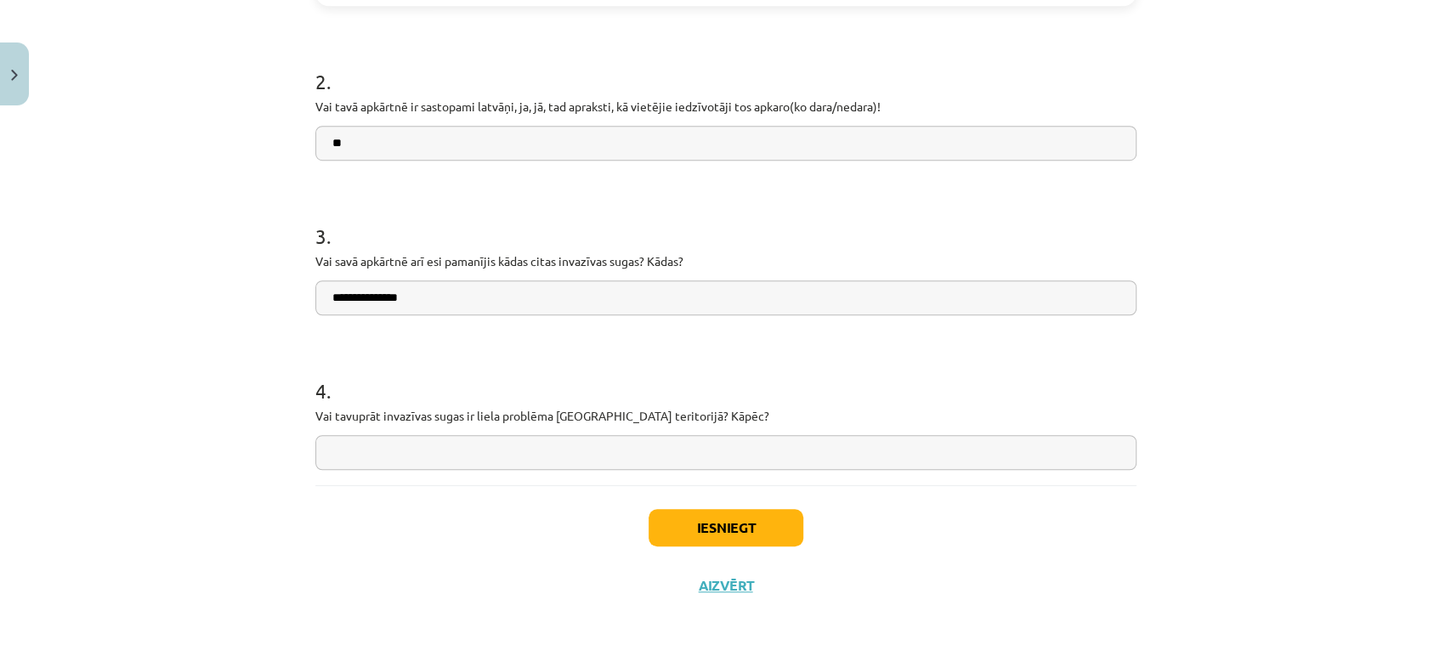
type input "**********"
click at [415, 438] on input "text" at bounding box center [725, 452] width 821 height 35
type input "**********"
click at [730, 526] on button "Iesniegt" at bounding box center [726, 527] width 155 height 37
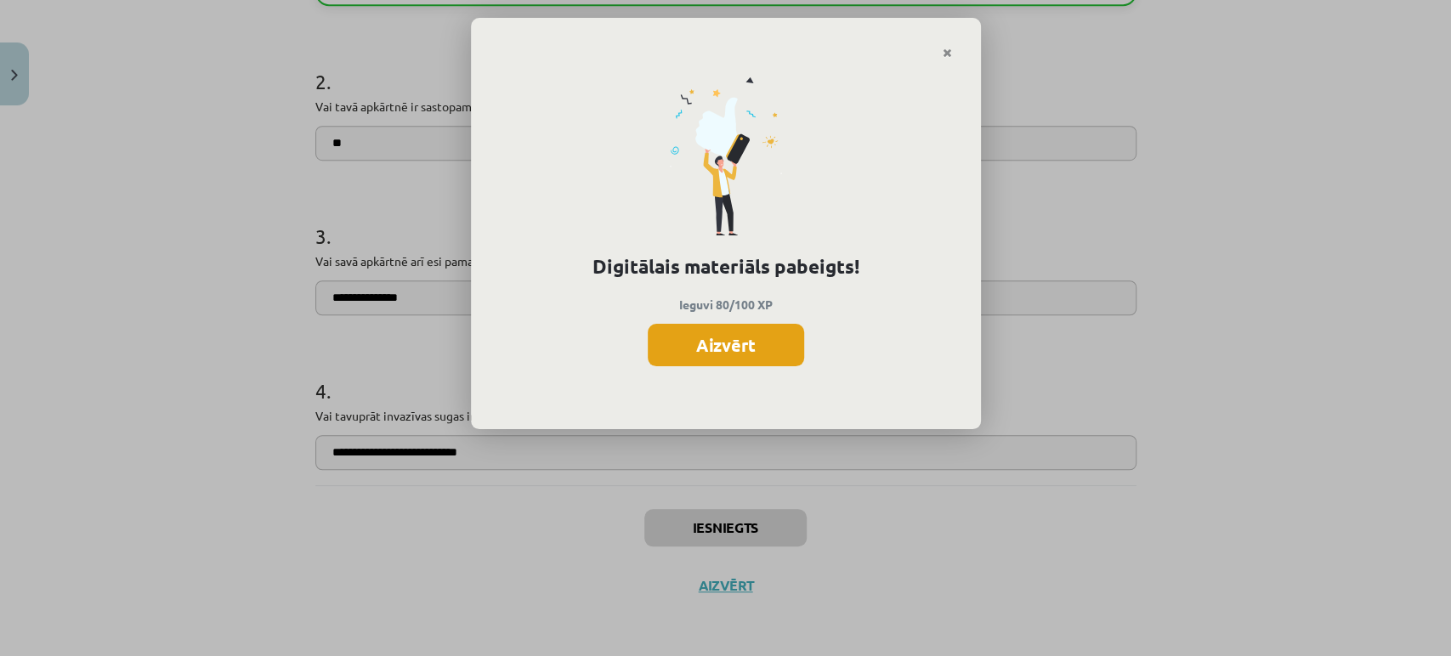
click at [733, 341] on button "Aizvērt" at bounding box center [726, 345] width 156 height 42
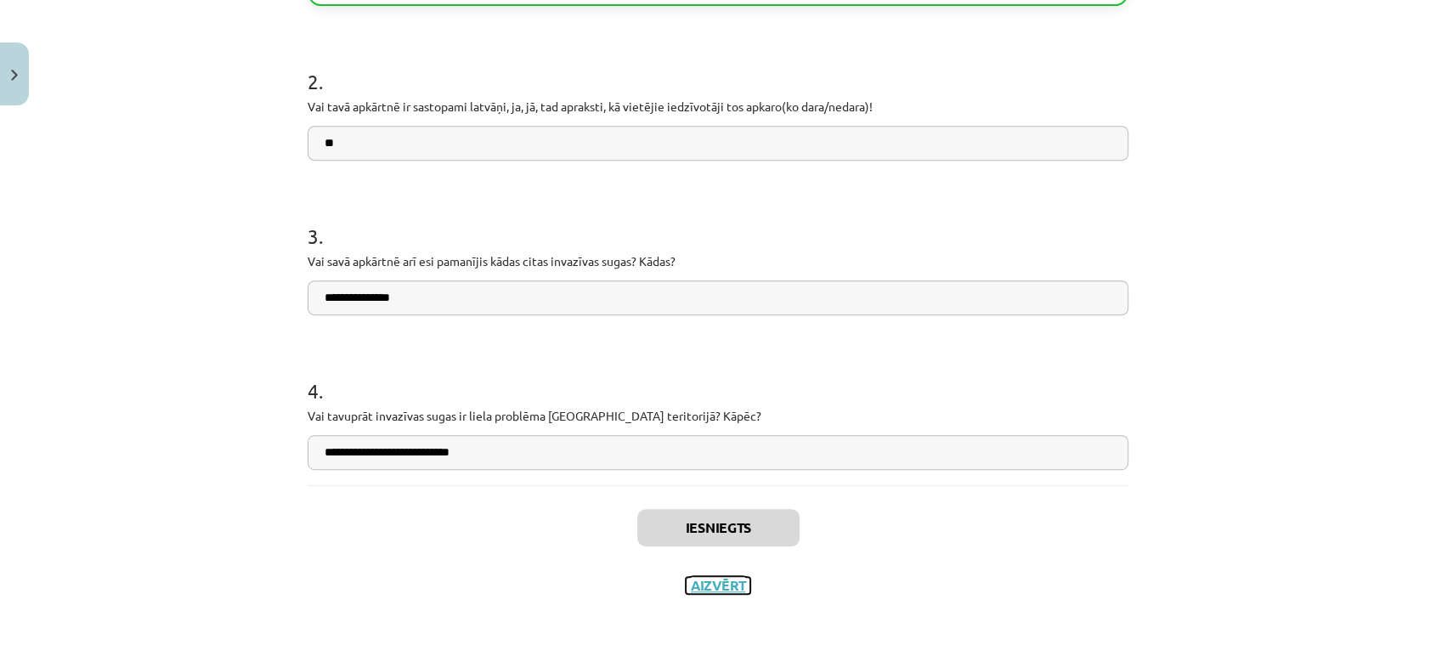
click at [716, 581] on button "Aizvērt" at bounding box center [718, 585] width 65 height 17
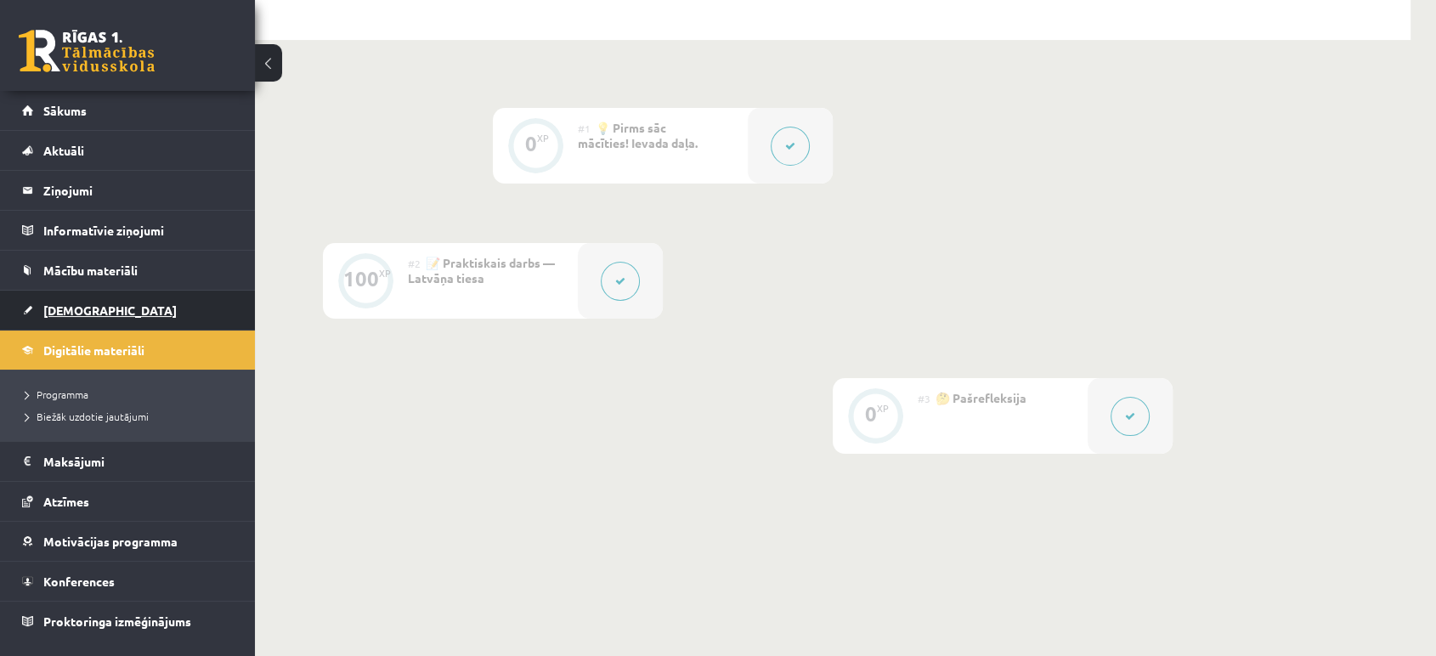
click at [121, 311] on link "[DEMOGRAPHIC_DATA]" at bounding box center [128, 310] width 212 height 39
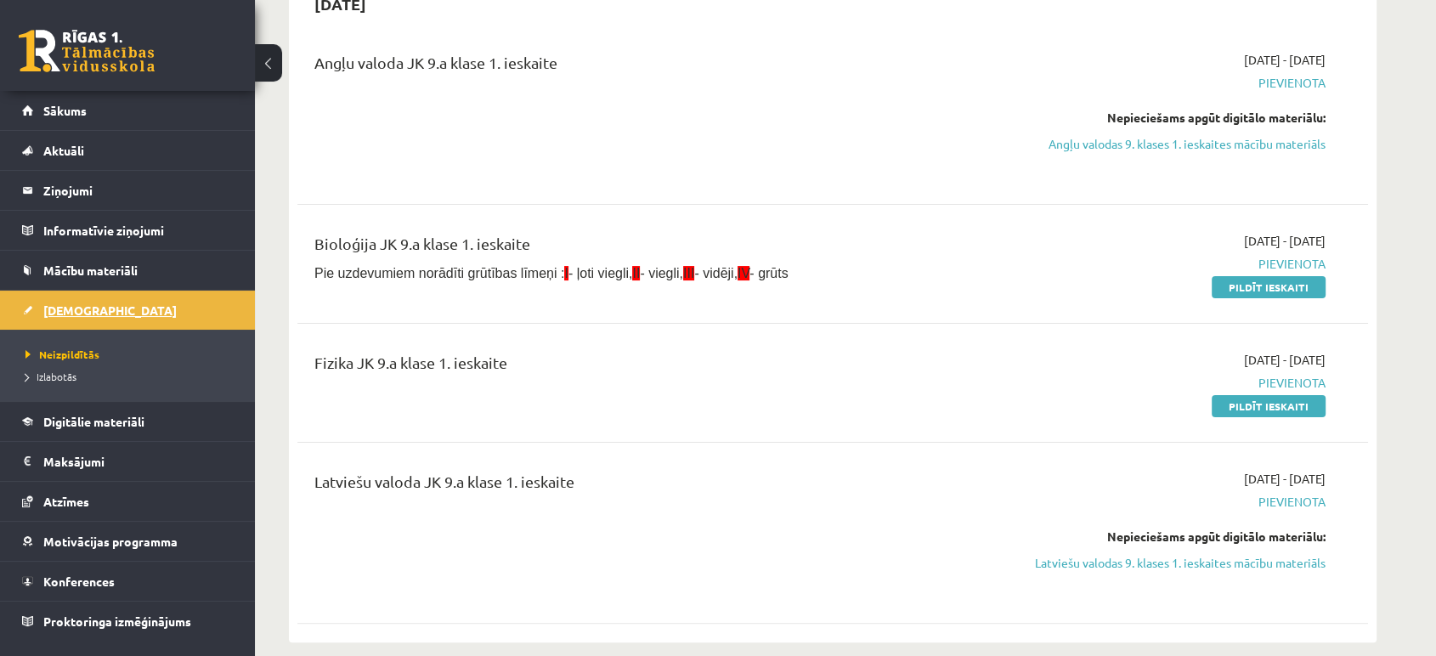
scroll to position [189, 0]
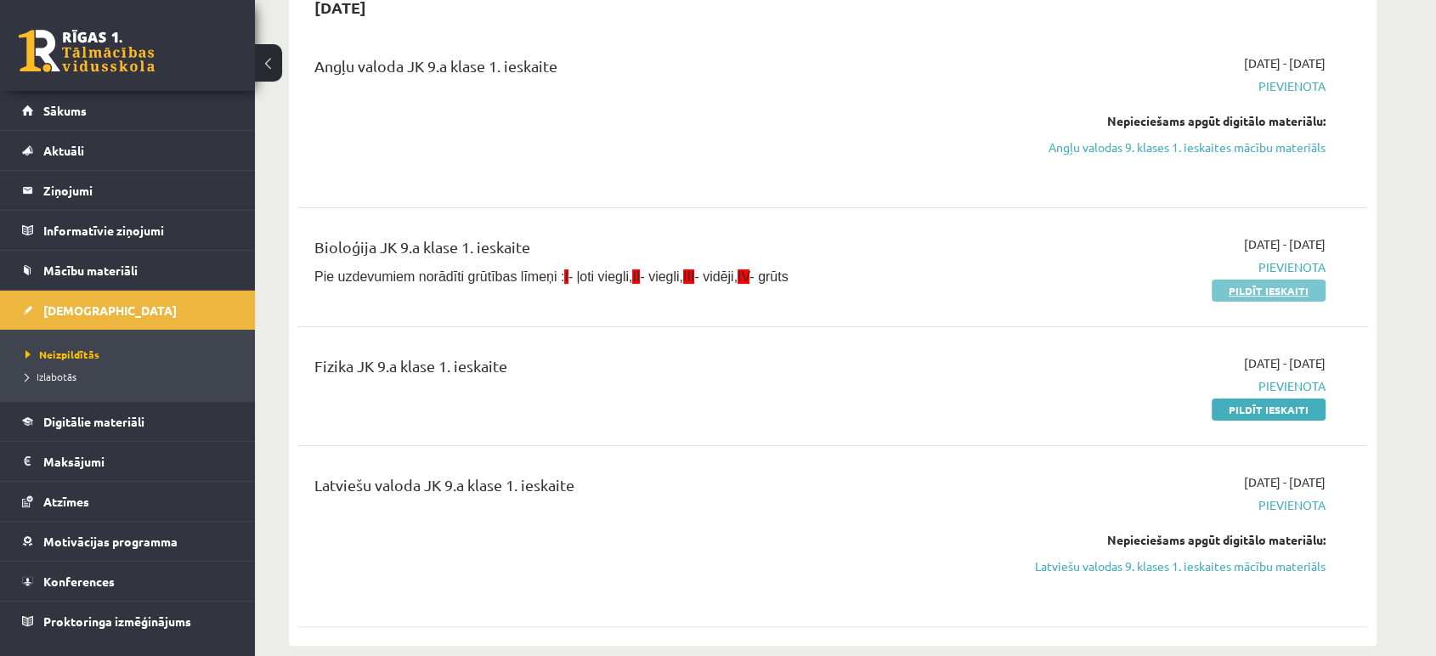
click at [1261, 296] on link "Pildīt ieskaiti" at bounding box center [1269, 291] width 114 height 22
click at [1261, 283] on link "Pildīt ieskaiti" at bounding box center [1269, 291] width 114 height 22
click at [1289, 406] on link "Pildīt ieskaiti" at bounding box center [1269, 410] width 114 height 22
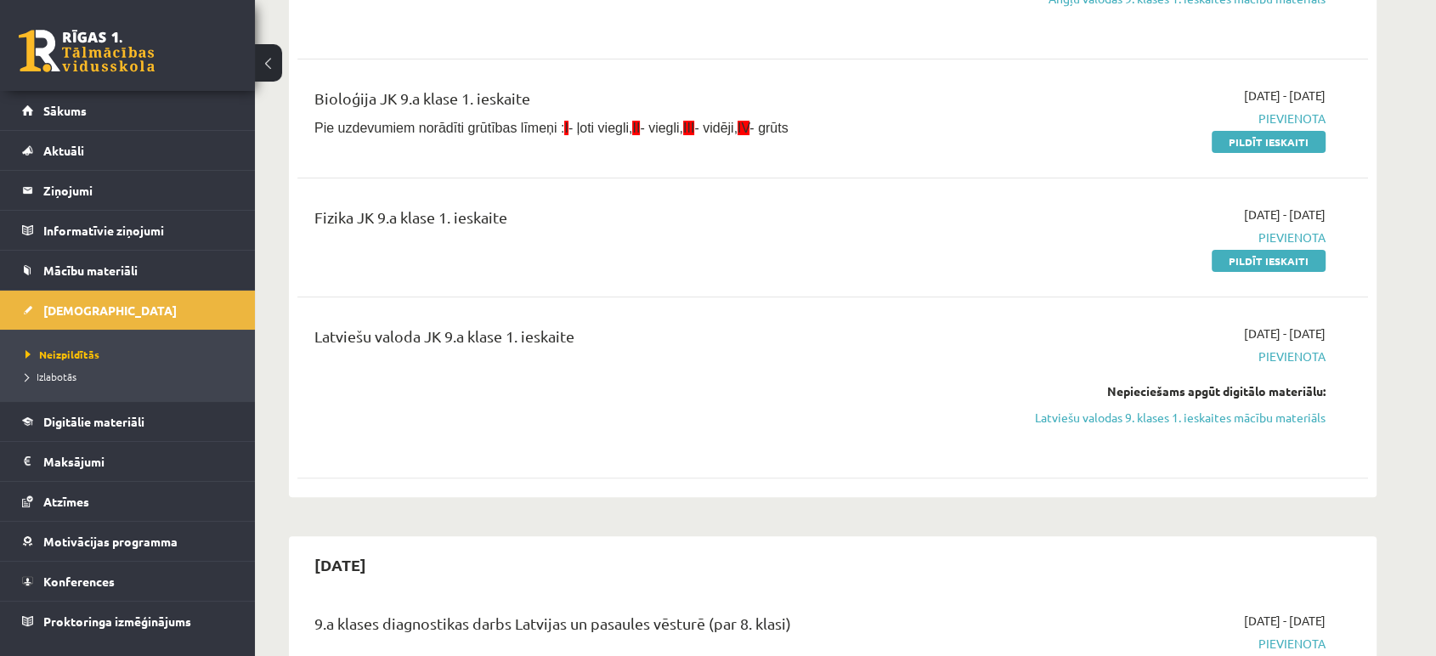
scroll to position [377, 0]
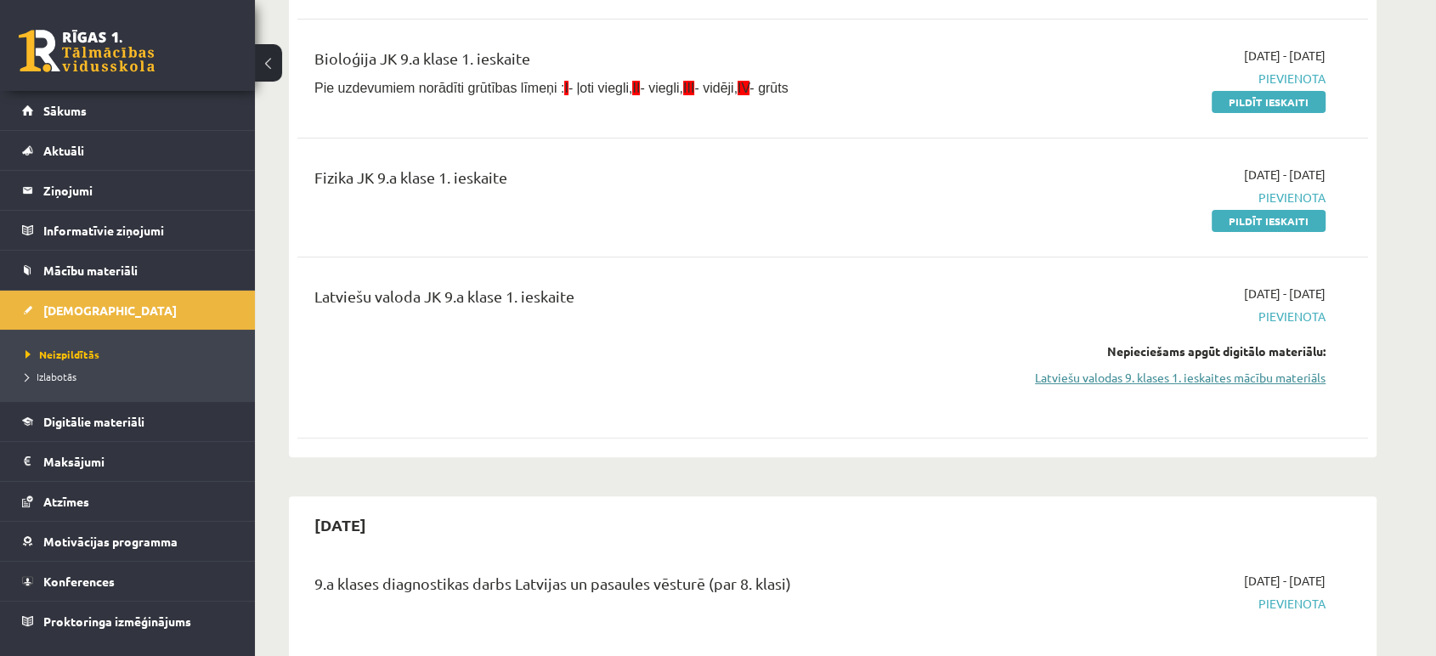
click at [1200, 372] on link "Latviešu valodas 9. klases 1. ieskaites mācību materiāls" at bounding box center [1165, 378] width 320 height 18
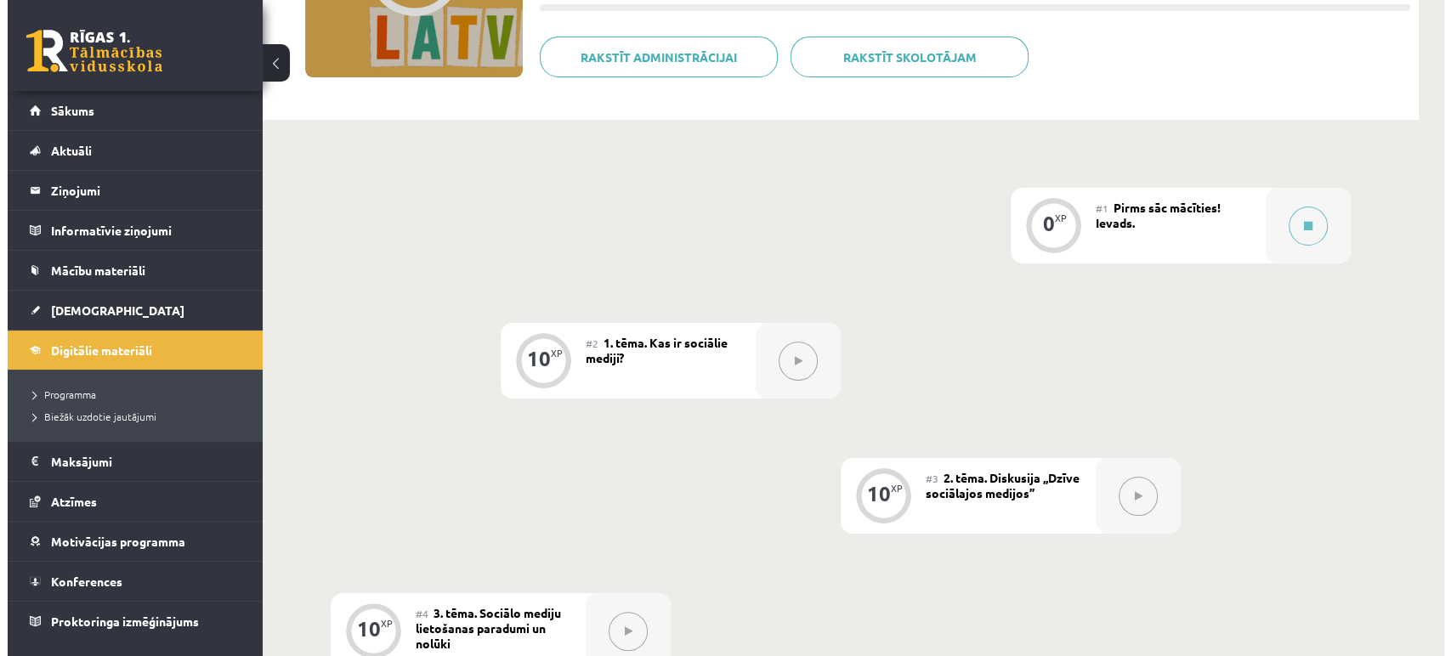
scroll to position [283, 0]
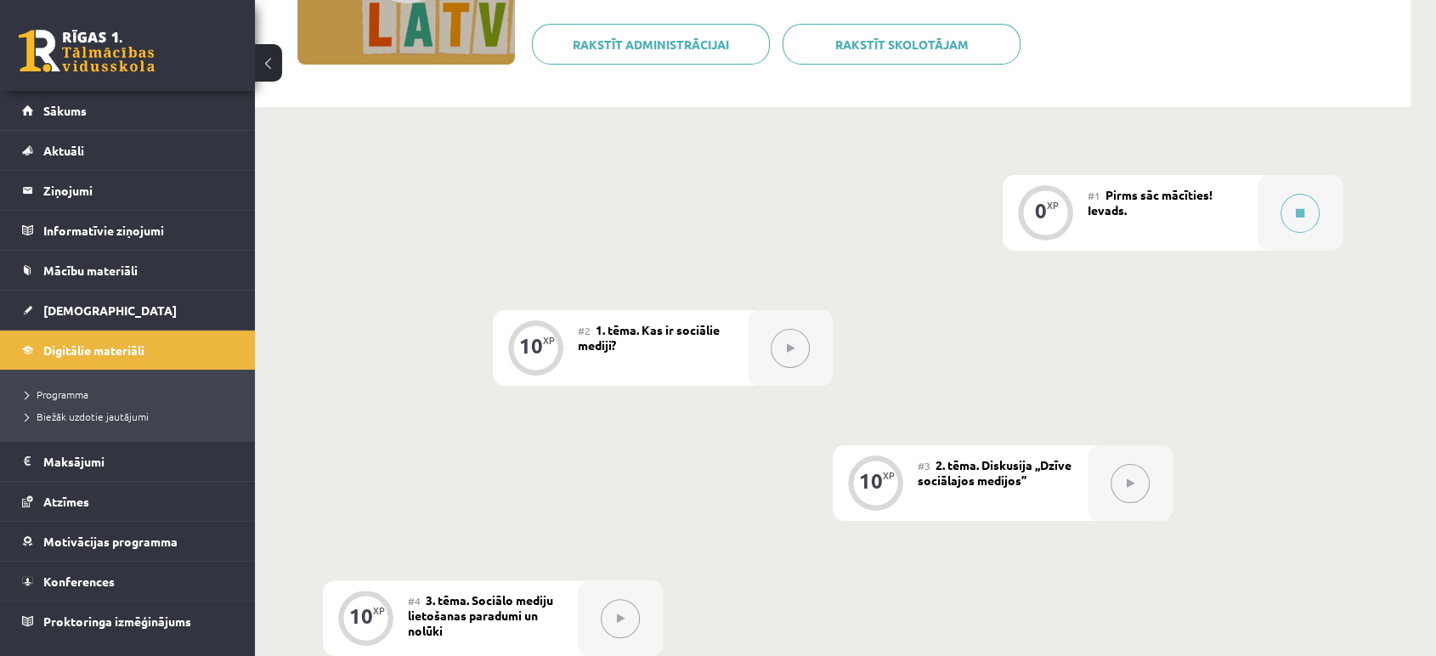
click at [1176, 223] on div "#1 Pirms sāc mācīties! Ievads." at bounding box center [1173, 213] width 170 height 76
click at [1306, 218] on button at bounding box center [1300, 213] width 39 height 39
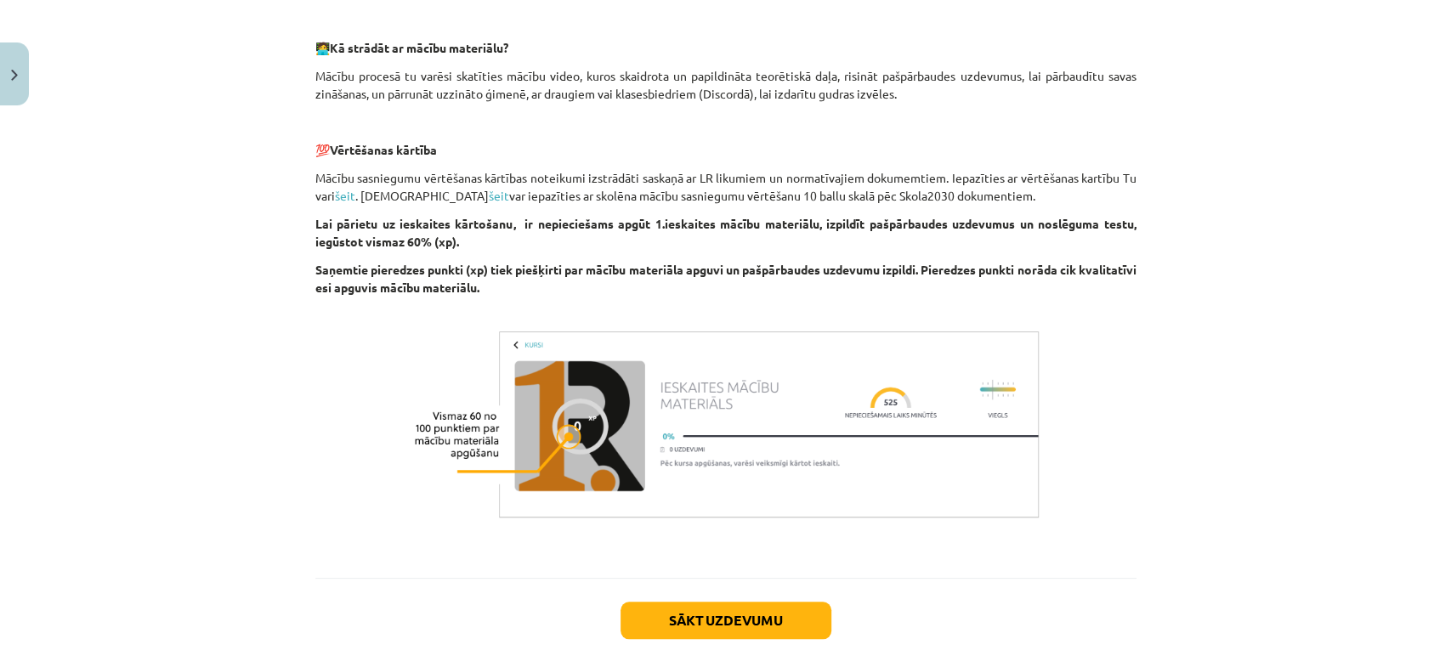
scroll to position [960, 0]
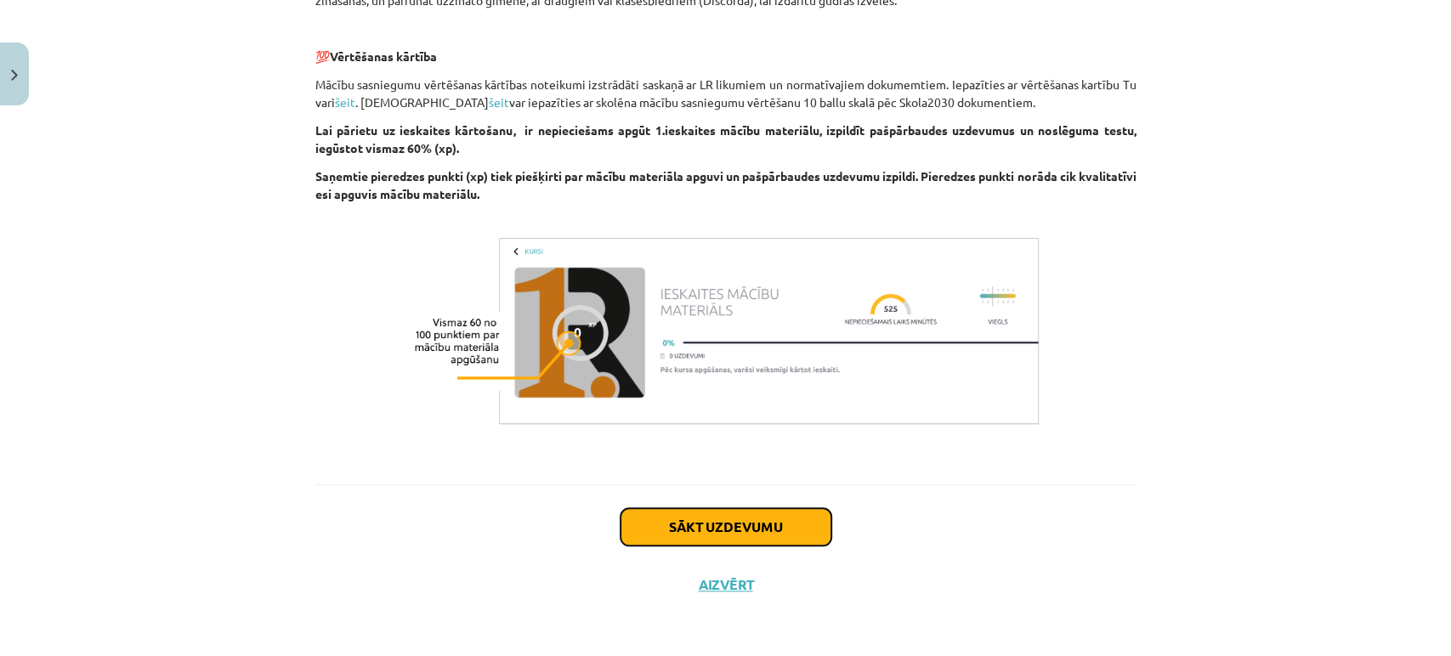
click at [682, 522] on button "Sākt uzdevumu" at bounding box center [725, 526] width 211 height 37
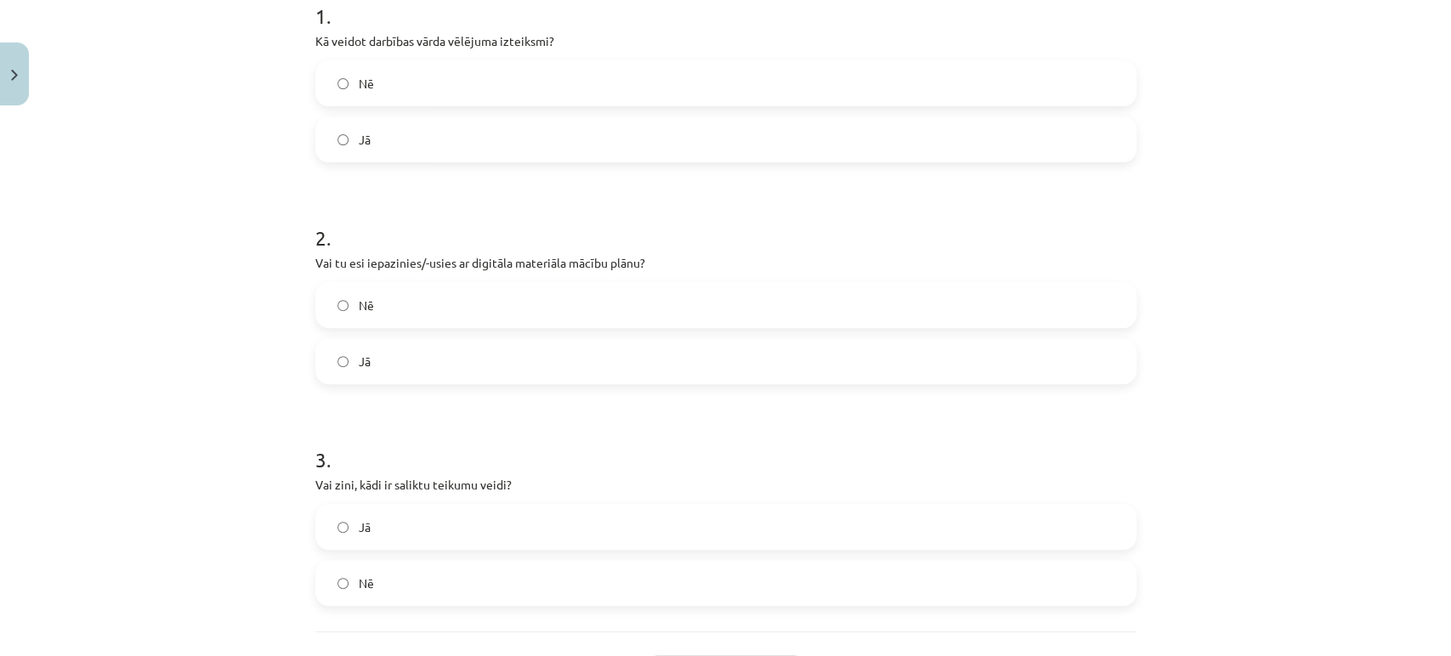
scroll to position [226, 0]
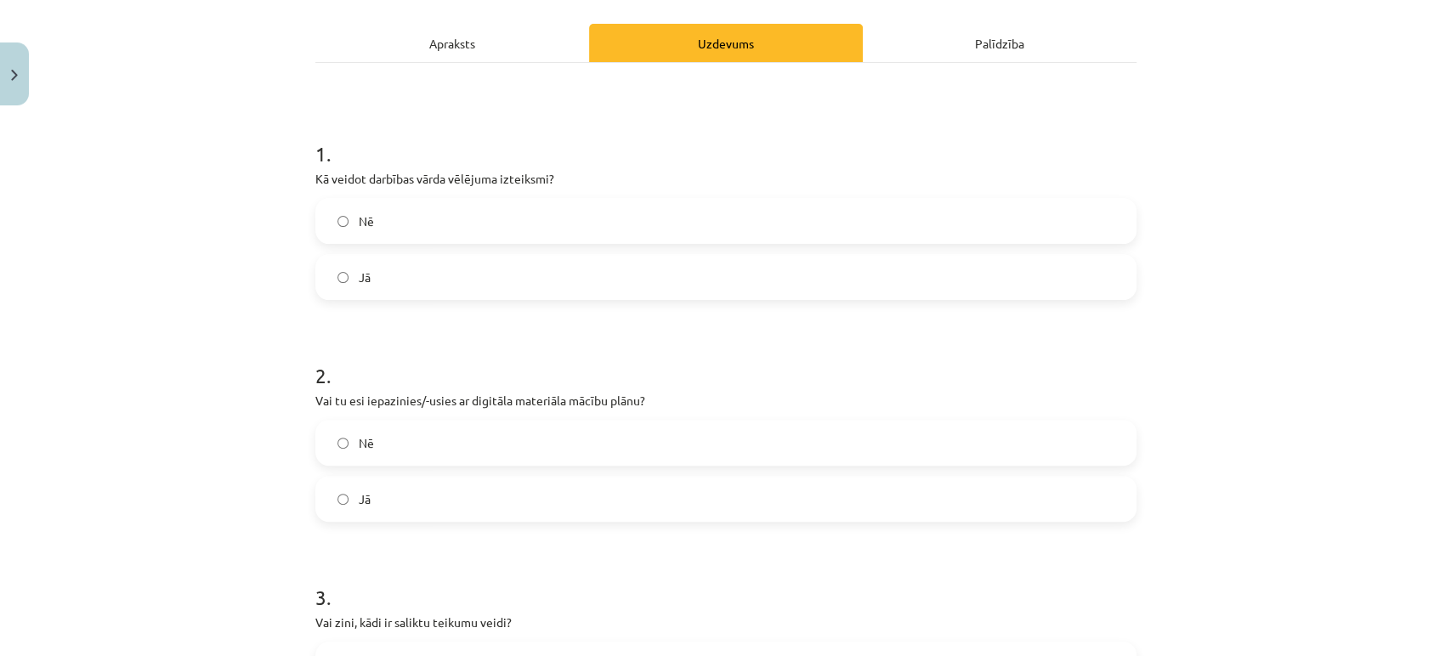
click at [328, 265] on label "Jā" at bounding box center [726, 277] width 818 height 42
click at [422, 492] on label "Jā" at bounding box center [726, 499] width 818 height 42
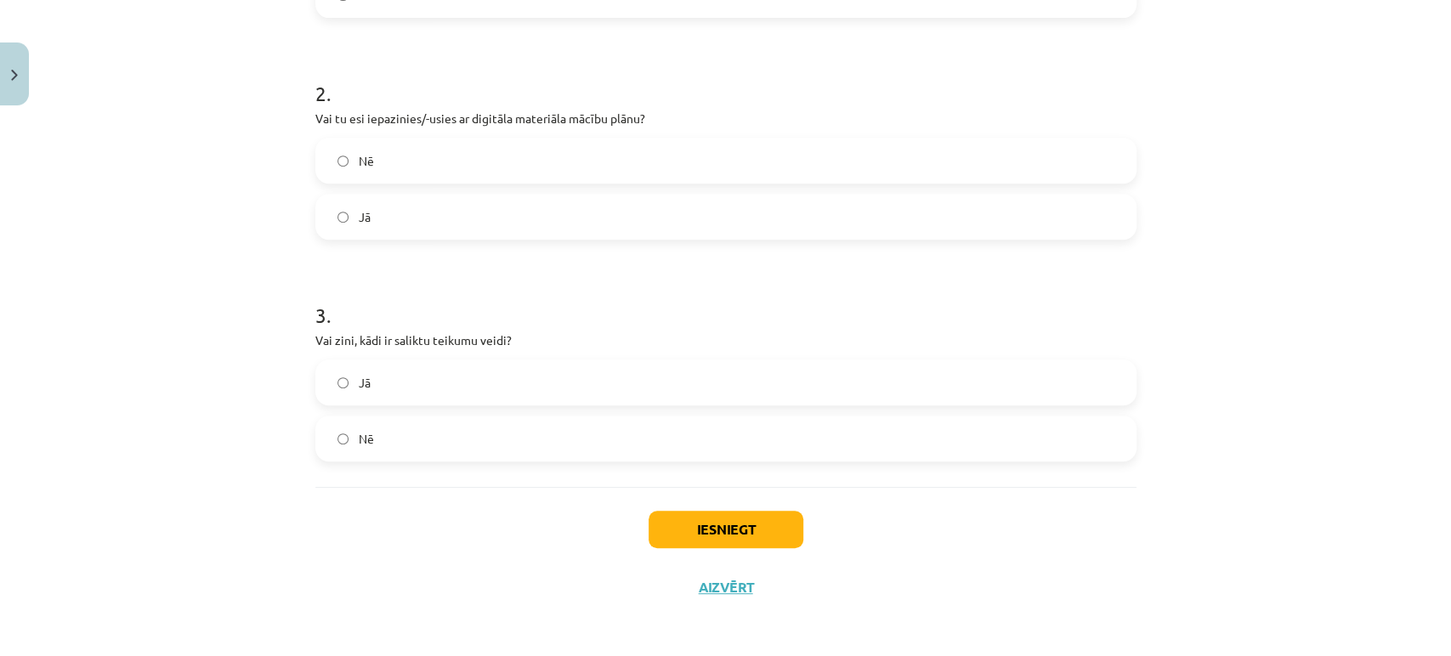
scroll to position [510, 0]
click at [427, 443] on label "Nē" at bounding box center [726, 437] width 818 height 42
click at [510, 367] on label "Jā" at bounding box center [726, 381] width 818 height 42
click at [677, 522] on button "Iesniegt" at bounding box center [726, 527] width 155 height 37
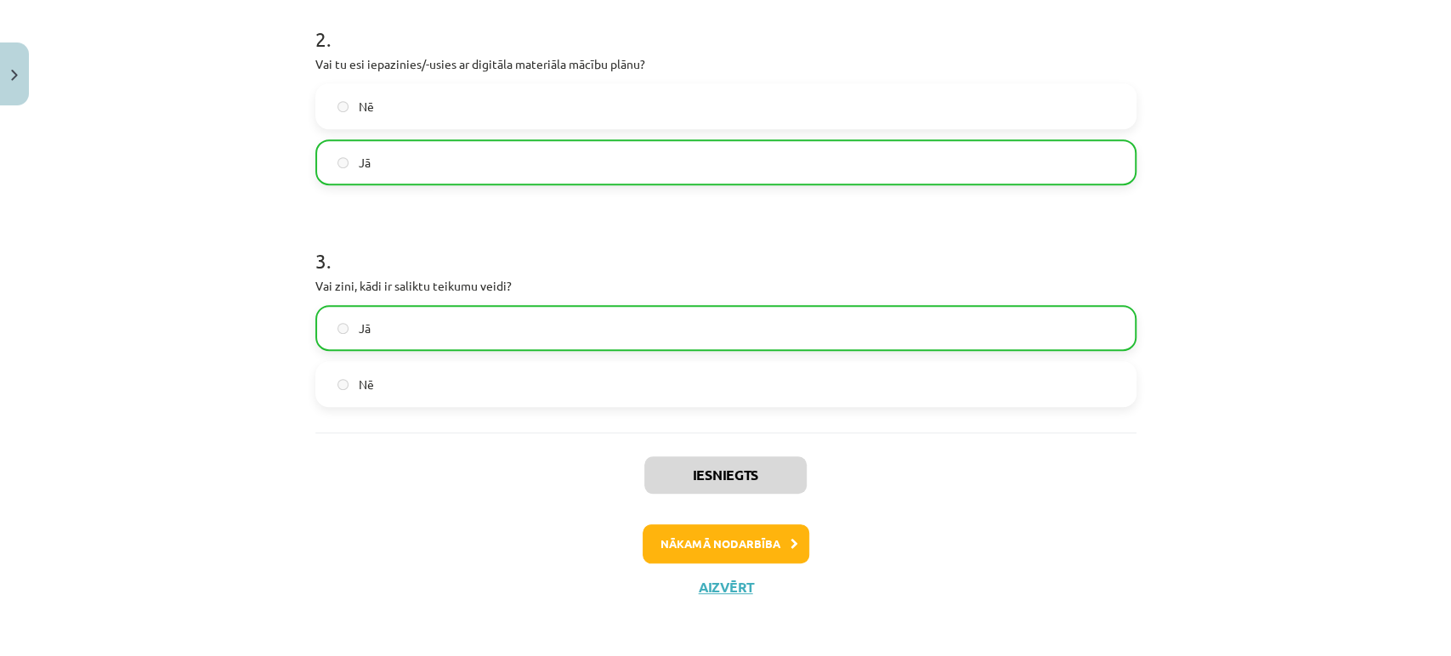
scroll to position [564, 0]
click at [674, 542] on button "Nākamā nodarbība" at bounding box center [726, 543] width 167 height 39
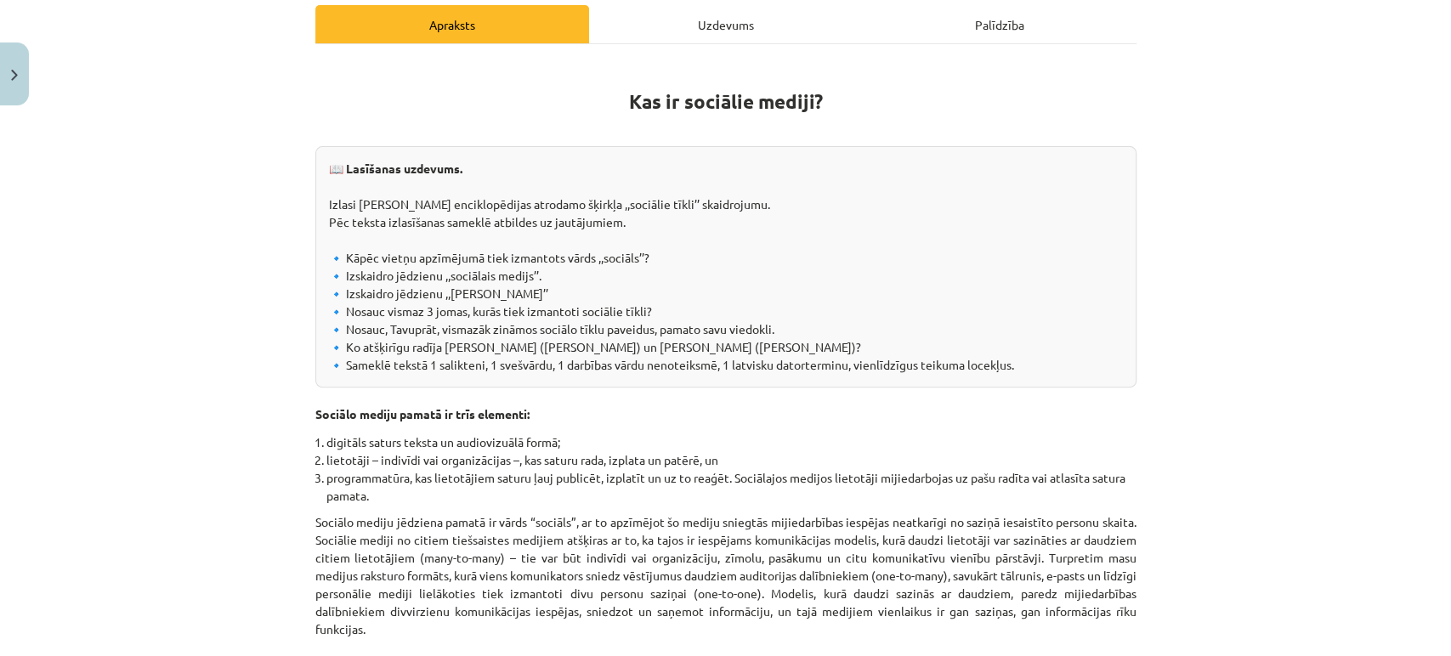
scroll to position [433, 0]
